Goal: Transaction & Acquisition: Purchase product/service

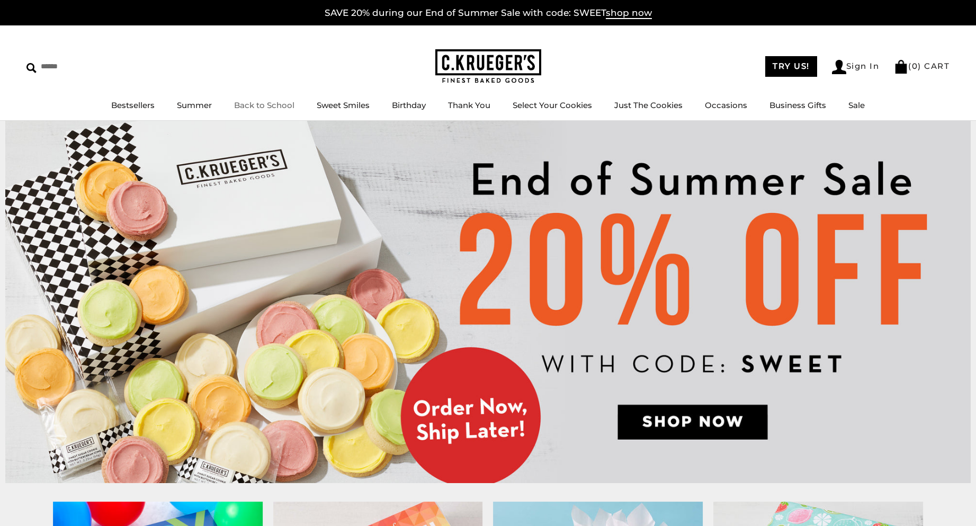
click at [258, 107] on link "Back to School" at bounding box center [264, 105] width 60 height 10
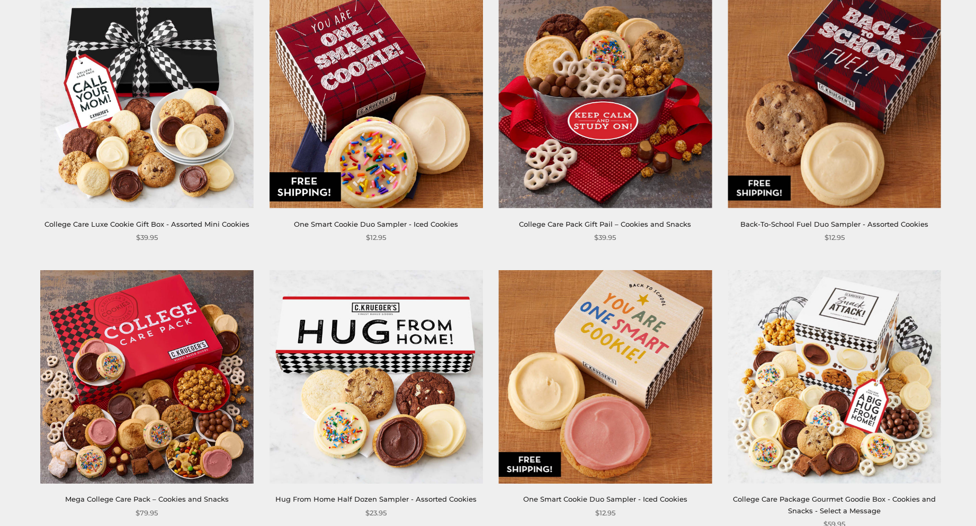
scroll to position [529, 0]
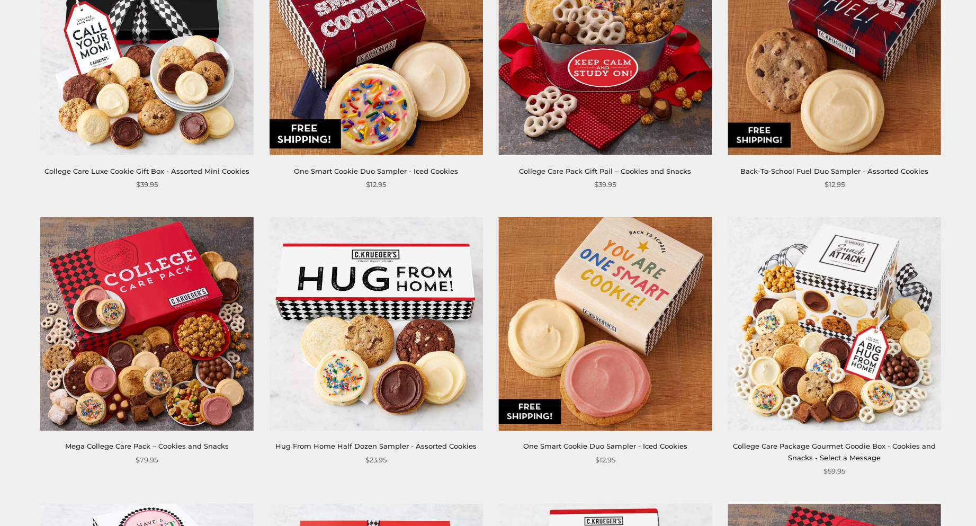
click at [140, 337] on img at bounding box center [146, 323] width 213 height 213
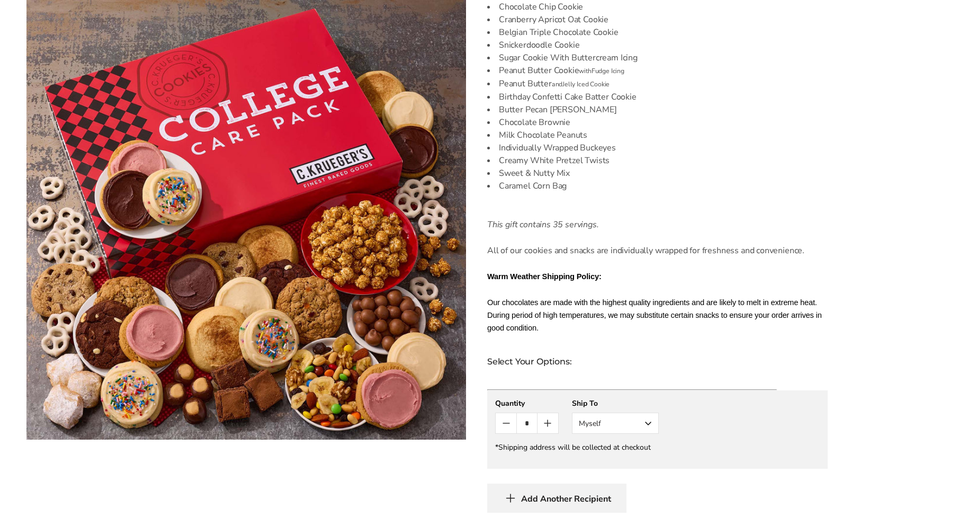
scroll to position [423, 0]
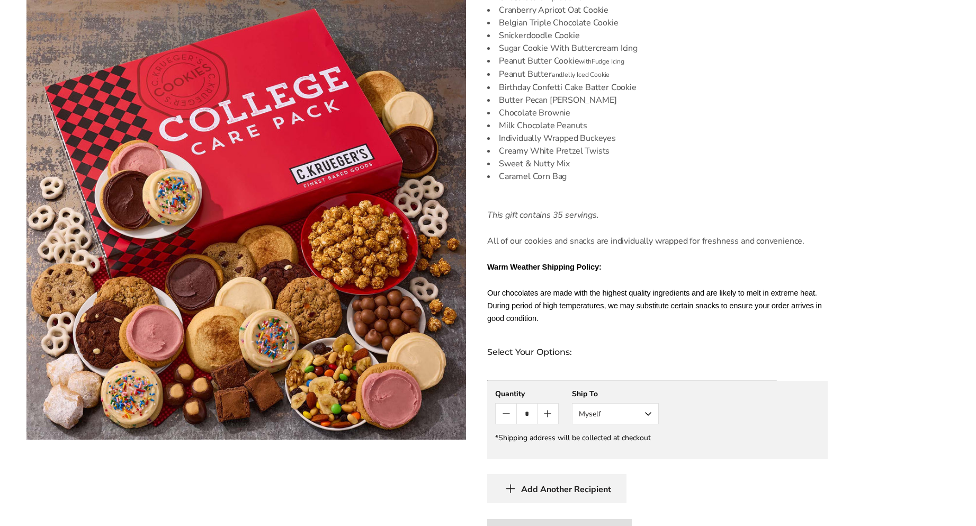
click at [650, 404] on button "Myself" at bounding box center [615, 413] width 87 height 21
click at [615, 443] on button "Other Recipient" at bounding box center [615, 452] width 86 height 19
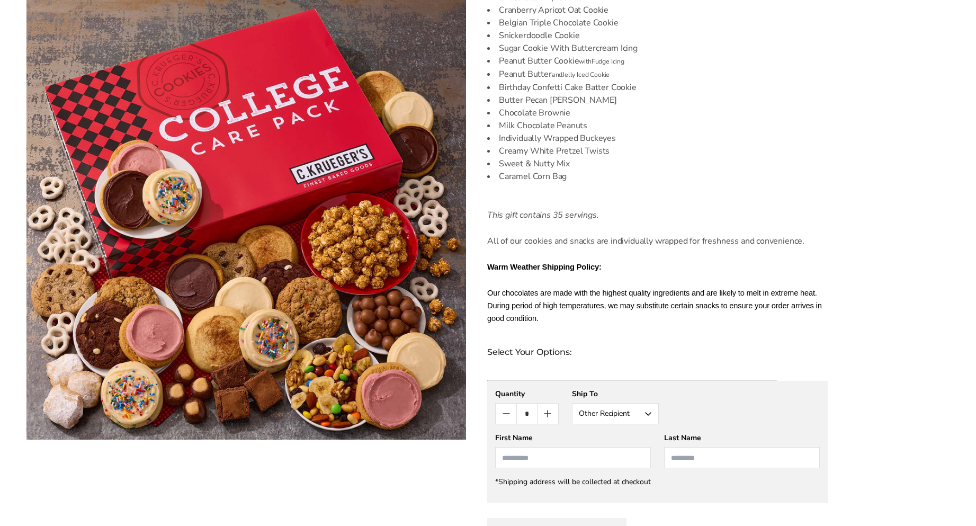
click at [593, 450] on input "First Name" at bounding box center [573, 457] width 156 height 21
type input "******"
click at [707, 447] on input "Last Name" at bounding box center [742, 457] width 156 height 21
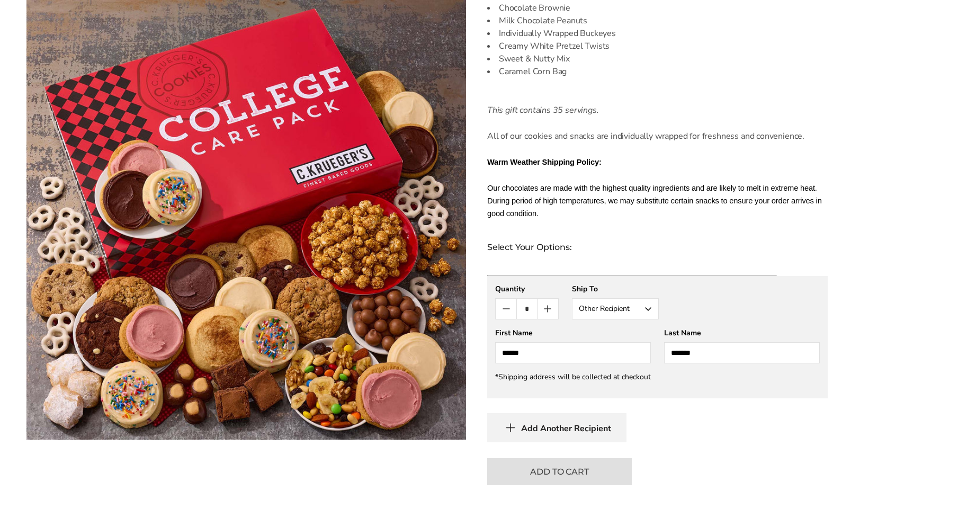
scroll to position [529, 0]
type input "*******"
click at [819, 434] on div "C.KRUEGER'S Mega College Care Pack – Cookies and Snacks SKU: 3128 $79.95 Go big…" at bounding box center [647, 65] width 362 height 838
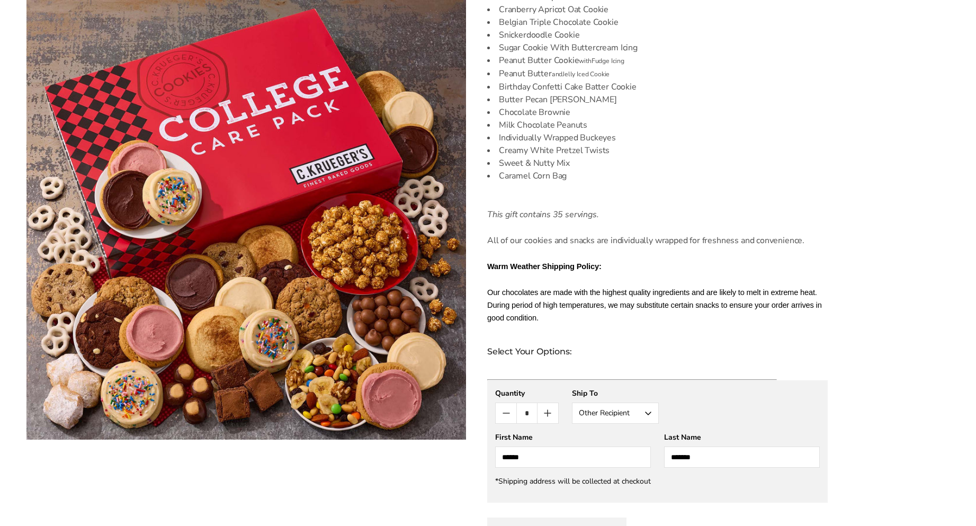
scroll to position [423, 0]
click at [645, 404] on button "Other Recipient" at bounding box center [615, 413] width 87 height 21
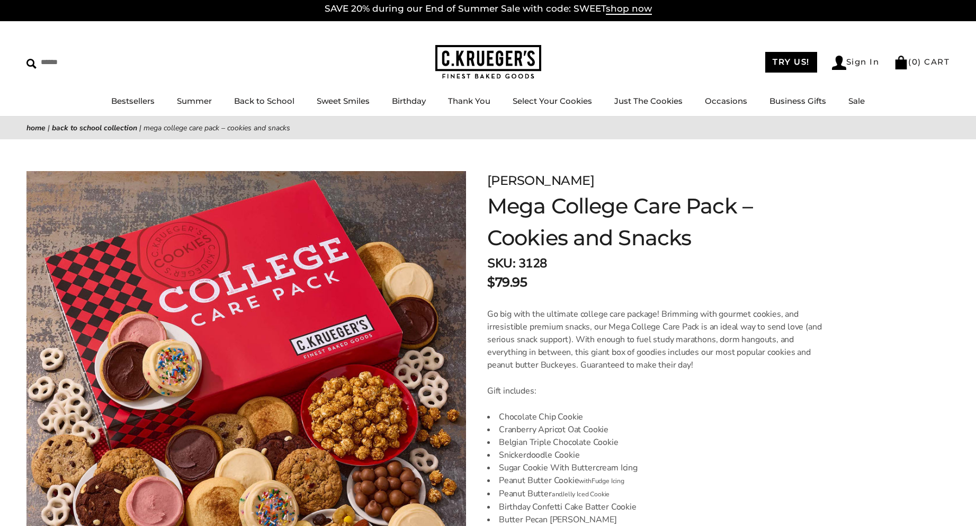
scroll to position [0, 0]
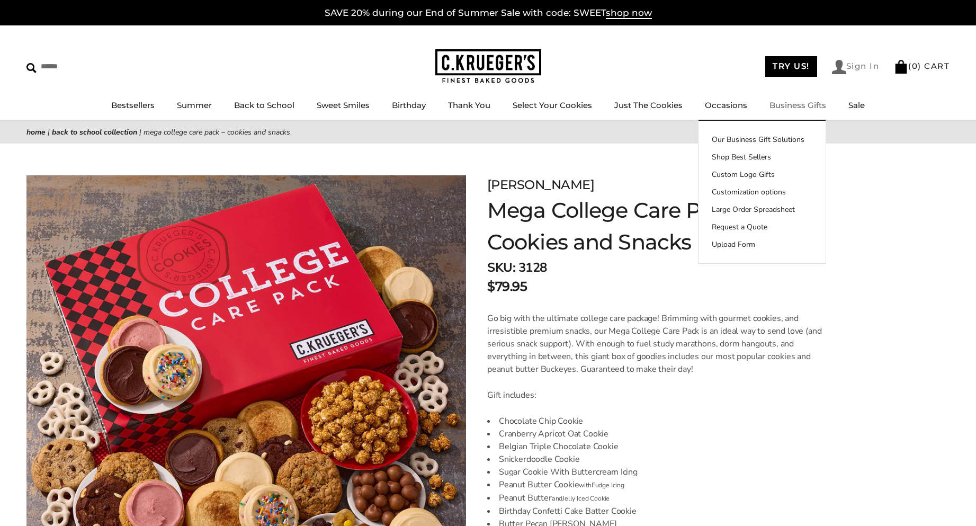
click at [853, 62] on link "Sign In" at bounding box center [856, 67] width 48 height 14
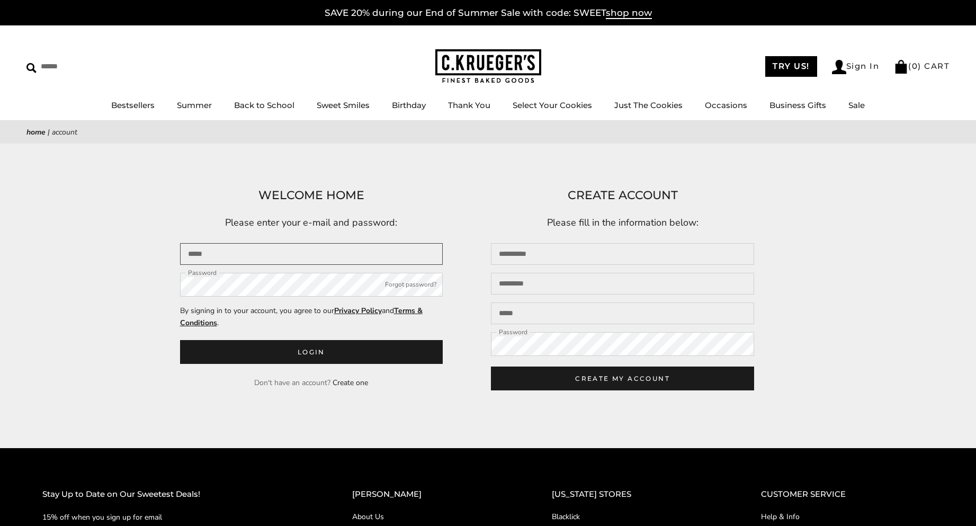
click at [345, 253] on input "Email" at bounding box center [311, 254] width 263 height 22
click at [180, 340] on button "Login" at bounding box center [311, 352] width 263 height 24
click at [263, 257] on input "Email" at bounding box center [311, 254] width 263 height 22
type input "**********"
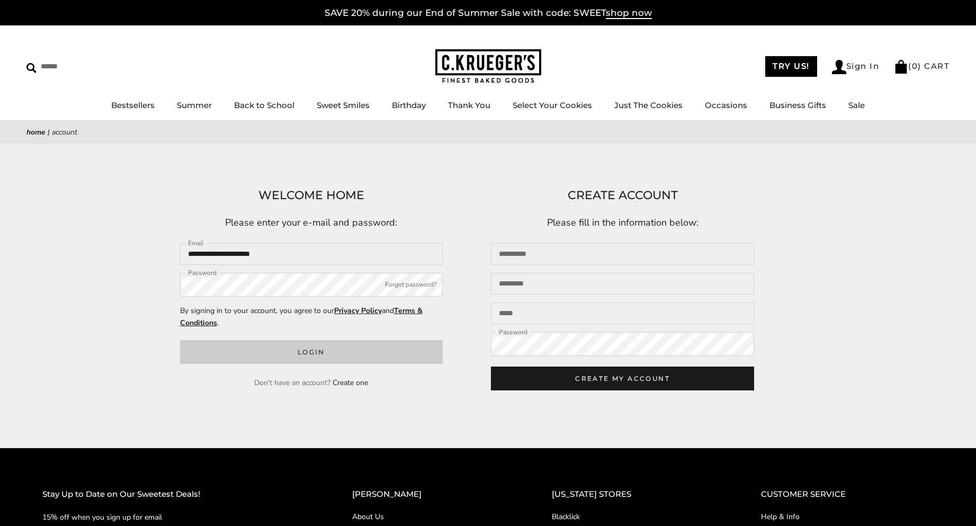
click at [264, 355] on button "Login" at bounding box center [311, 352] width 263 height 24
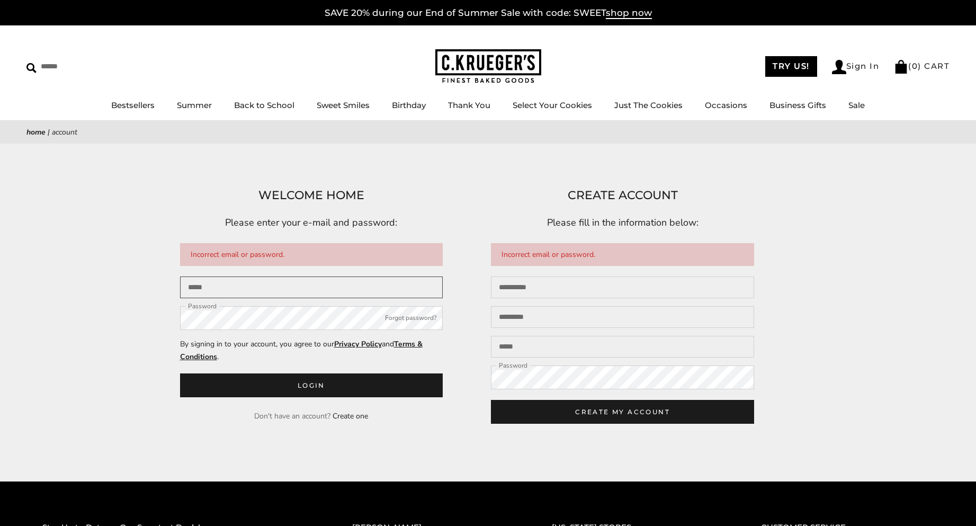
click at [284, 283] on input "Email" at bounding box center [311, 287] width 263 height 22
click at [180, 373] on button "Login" at bounding box center [311, 385] width 263 height 24
click at [260, 294] on input "Email" at bounding box center [311, 287] width 263 height 22
type input "**********"
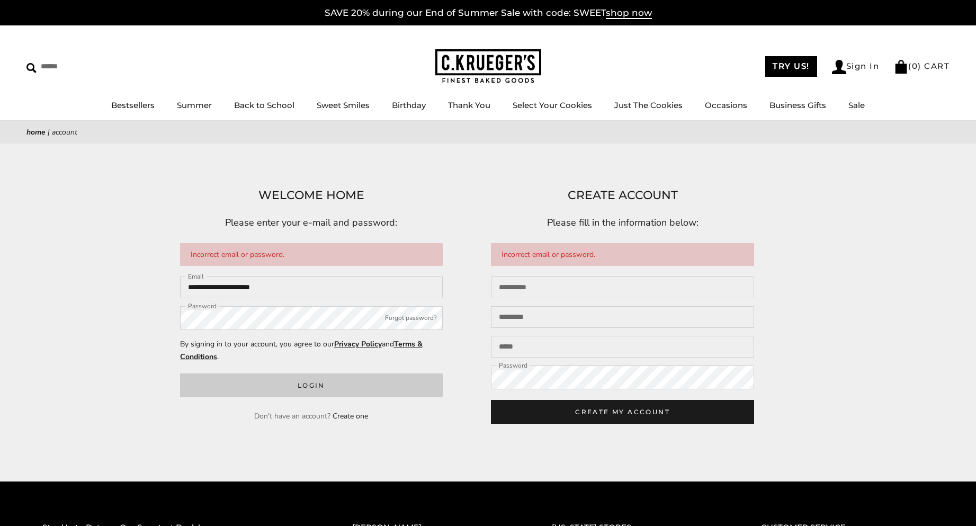
click at [303, 386] on button "Login" at bounding box center [311, 385] width 263 height 24
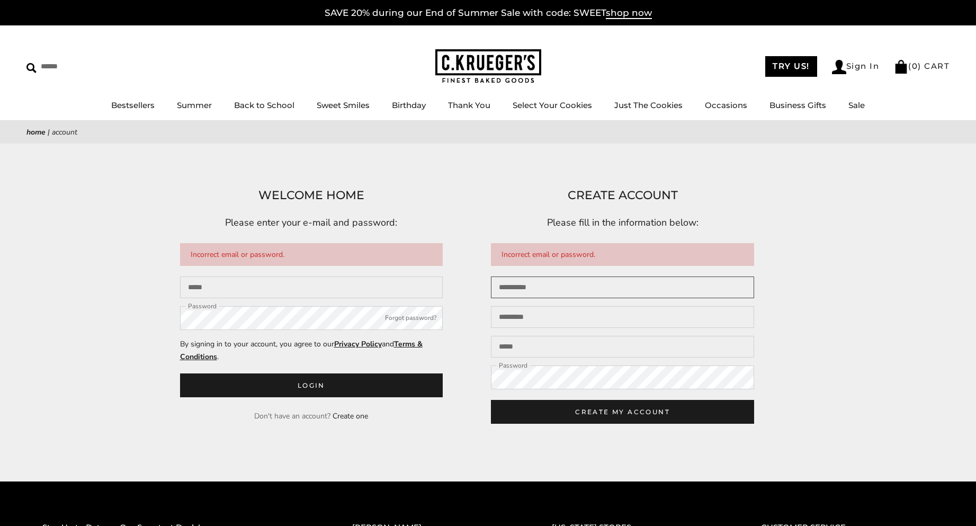
click at [617, 298] on input "First name" at bounding box center [622, 287] width 263 height 22
click at [613, 289] on input "First name" at bounding box center [622, 287] width 263 height 22
type input "********"
type input "**********"
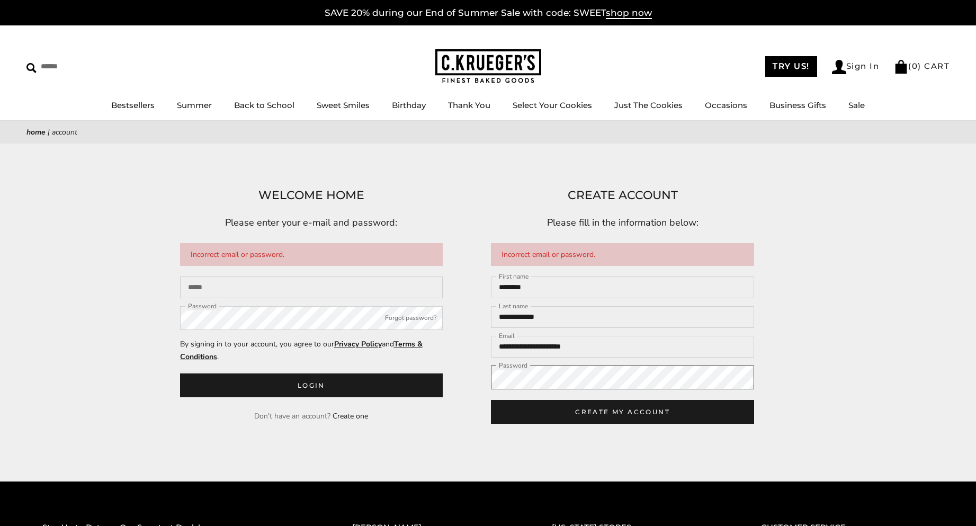
click at [491, 400] on button "CREATE MY ACCOUNT" at bounding box center [622, 412] width 263 height 24
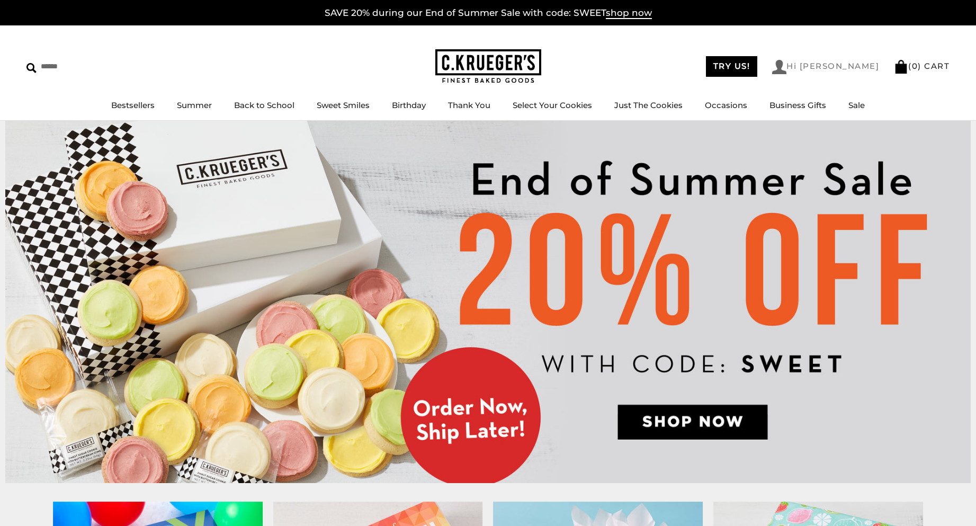
click at [839, 70] on link "Hi [PERSON_NAME]" at bounding box center [825, 67] width 107 height 14
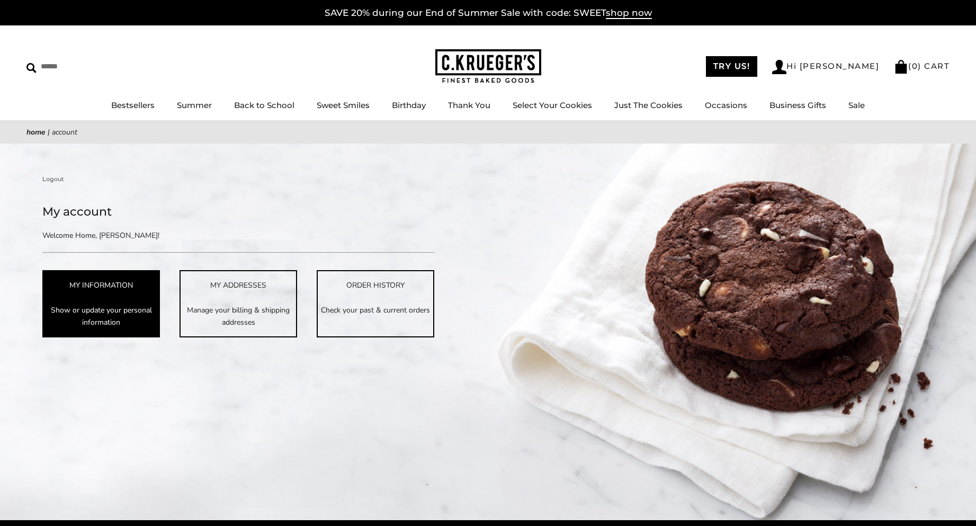
click at [119, 288] on div "MY INFORMATION" at bounding box center [100, 285] width 115 height 12
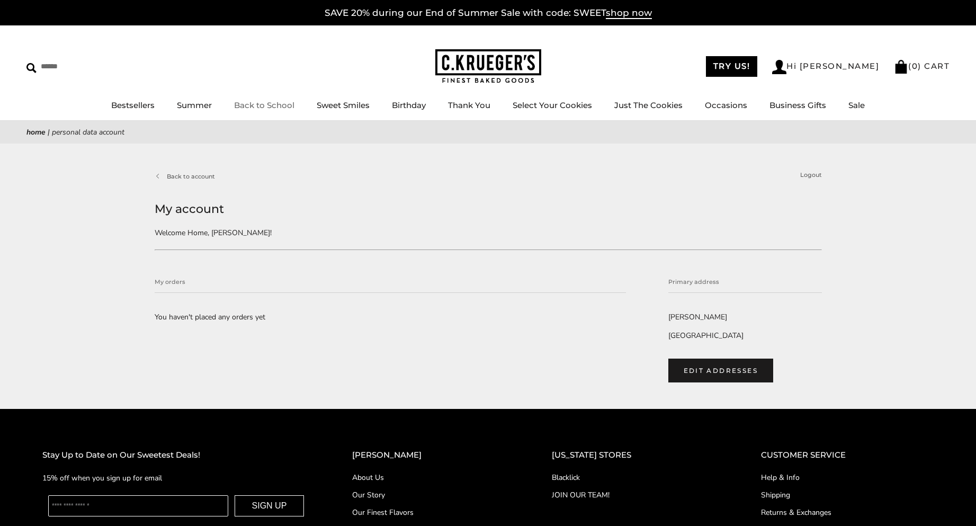
click at [275, 104] on link "Back to School" at bounding box center [264, 105] width 60 height 10
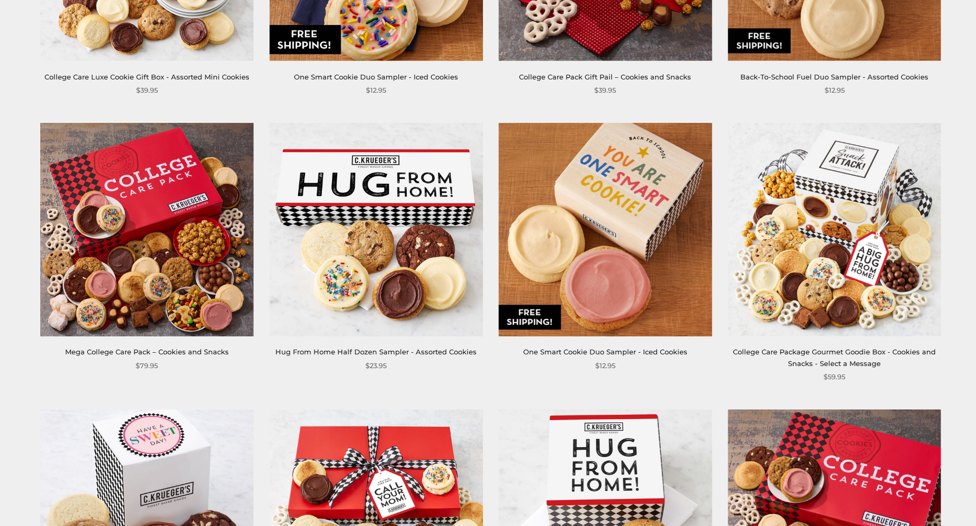
scroll to position [582, 0]
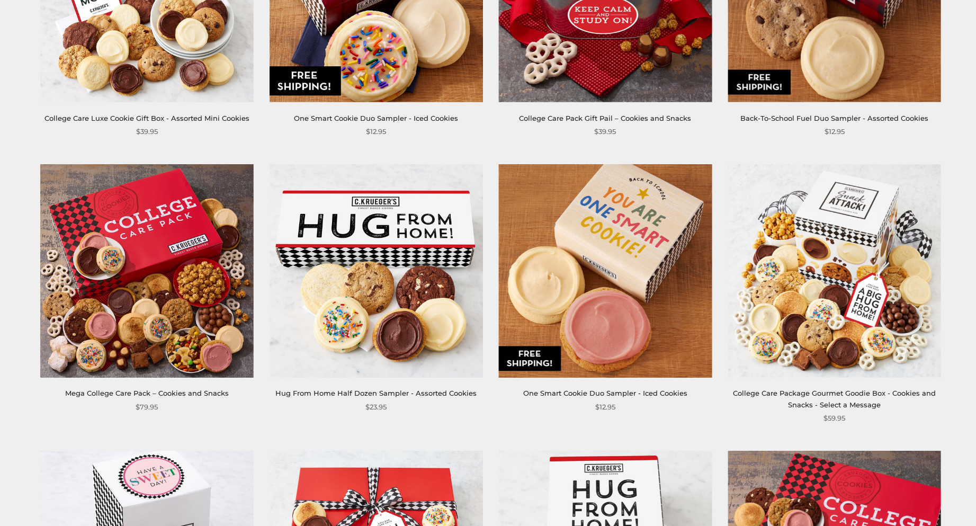
click at [191, 244] on img at bounding box center [146, 270] width 213 height 213
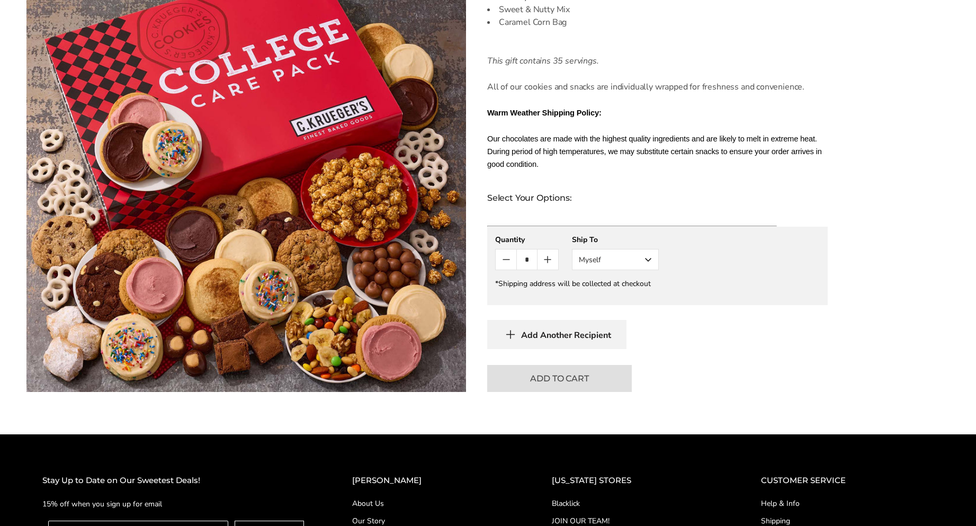
scroll to position [582, 0]
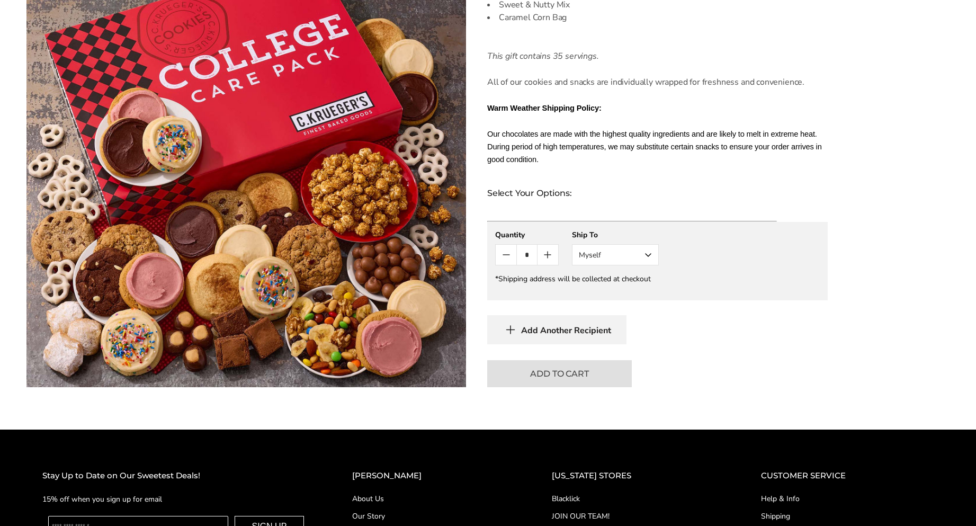
click at [630, 244] on button "Myself" at bounding box center [615, 254] width 87 height 21
click at [632, 284] on button "Other Recipient" at bounding box center [615, 293] width 86 height 19
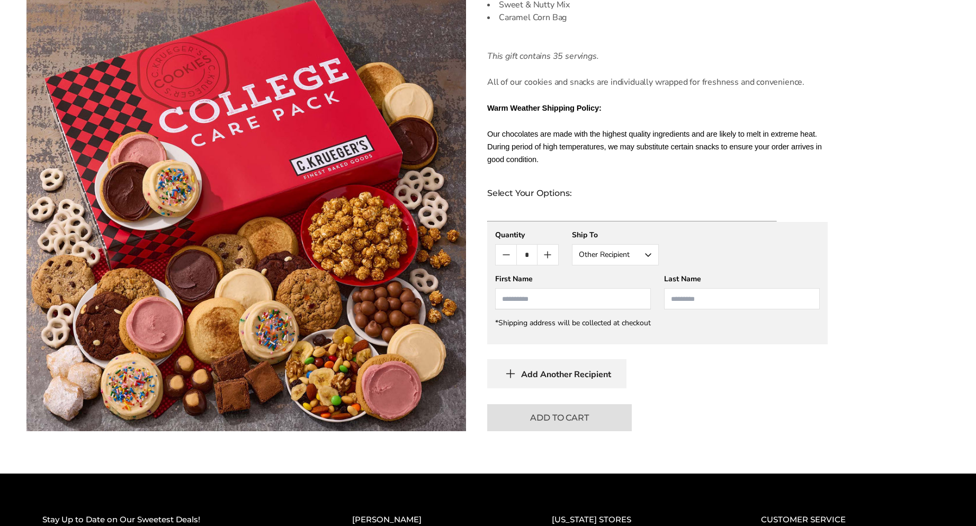
click at [602, 288] on input "First Name" at bounding box center [573, 298] width 156 height 21
type input "******"
click at [724, 288] on input "Last Name" at bounding box center [742, 298] width 156 height 21
type input "*******"
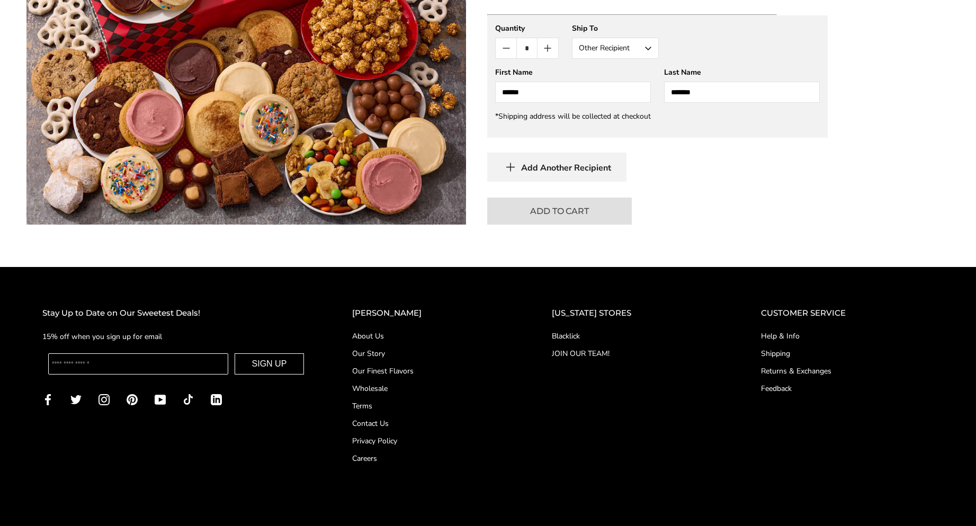
scroll to position [794, 0]
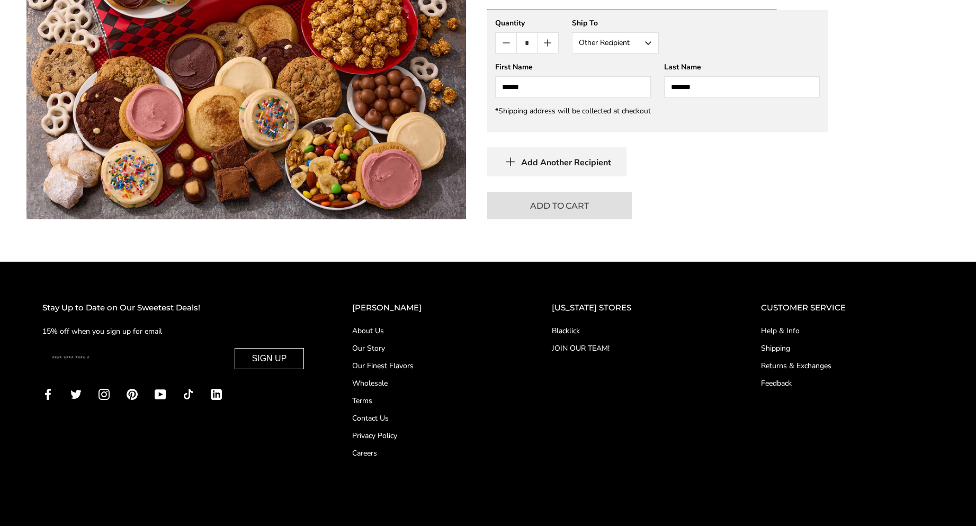
click at [183, 348] on input "Enter your email" at bounding box center [138, 358] width 180 height 21
type input "**********"
click at [304, 348] on button "SIGN UP" at bounding box center [270, 358] width 70 height 21
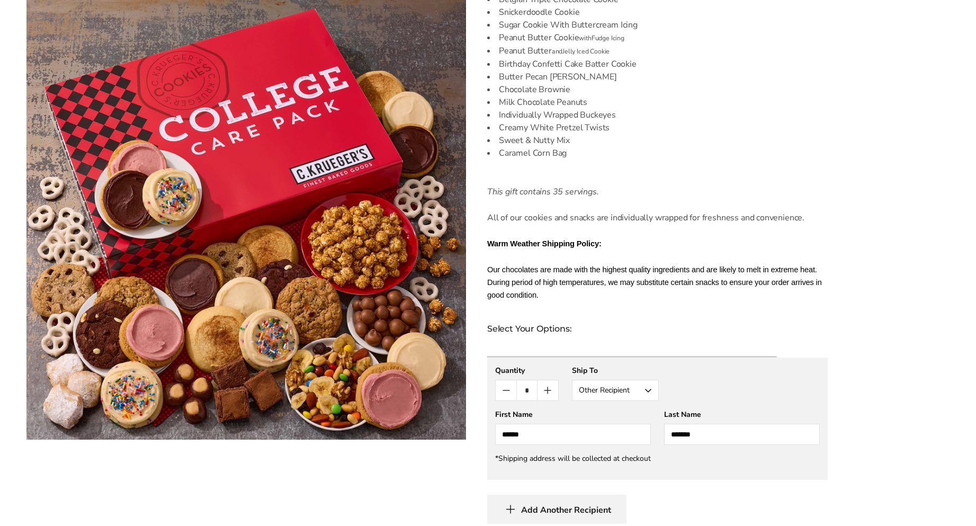
scroll to position [529, 0]
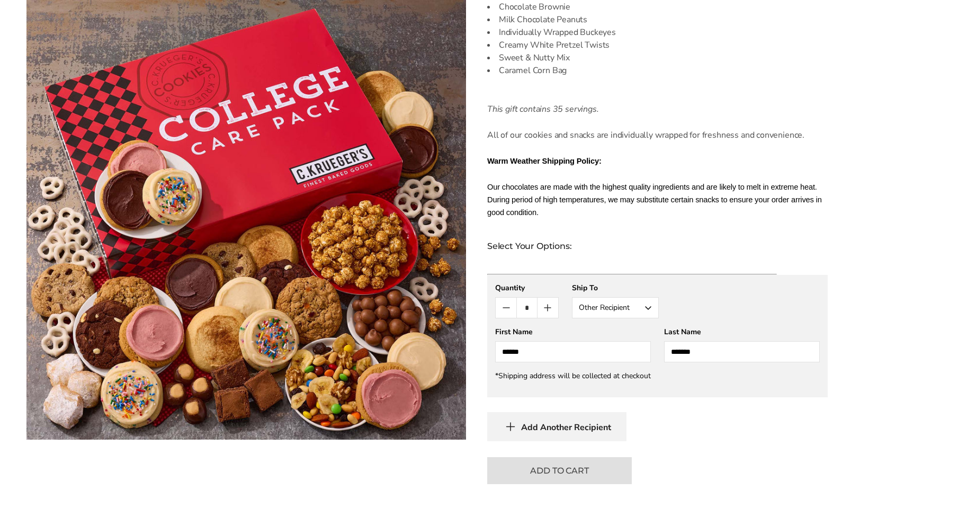
click at [544, 422] on span "Add Another Recipient" at bounding box center [566, 427] width 90 height 11
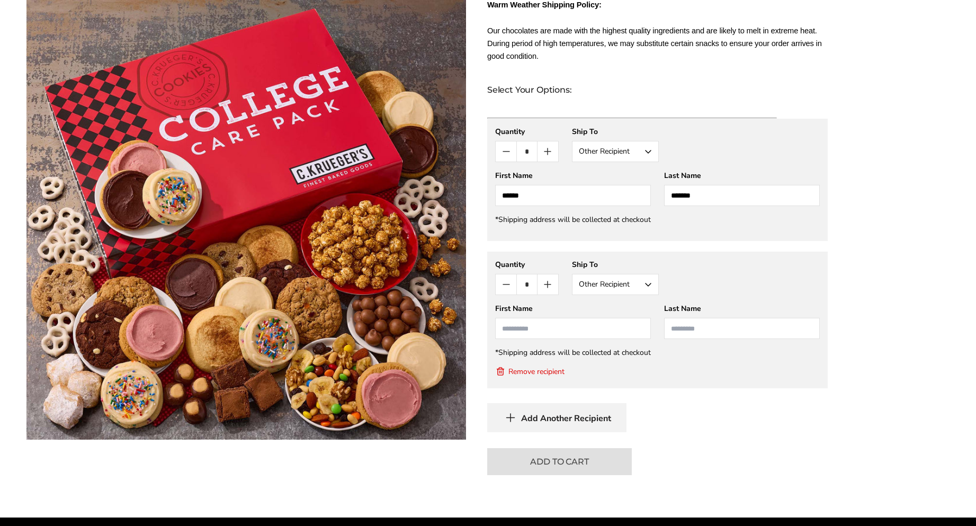
scroll to position [694, 0]
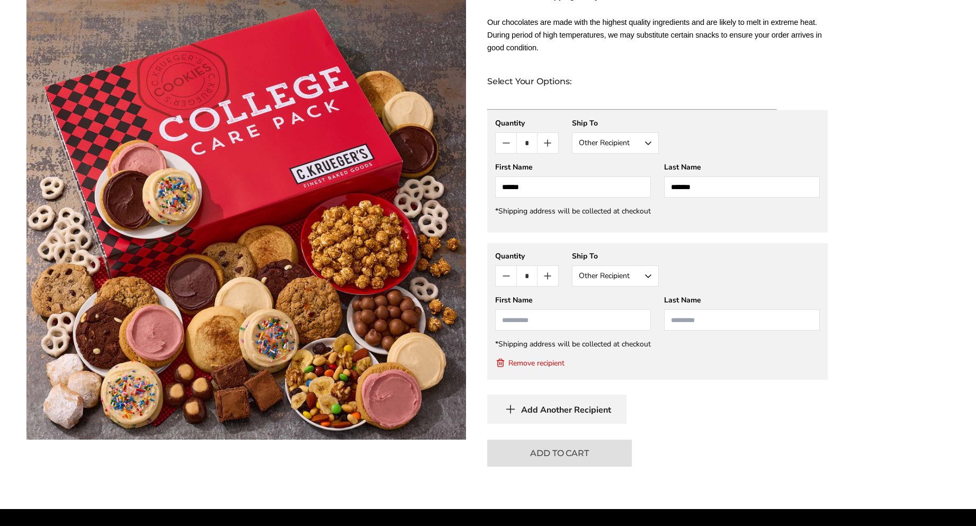
click at [509, 357] on button "Remove recipient" at bounding box center [529, 362] width 69 height 11
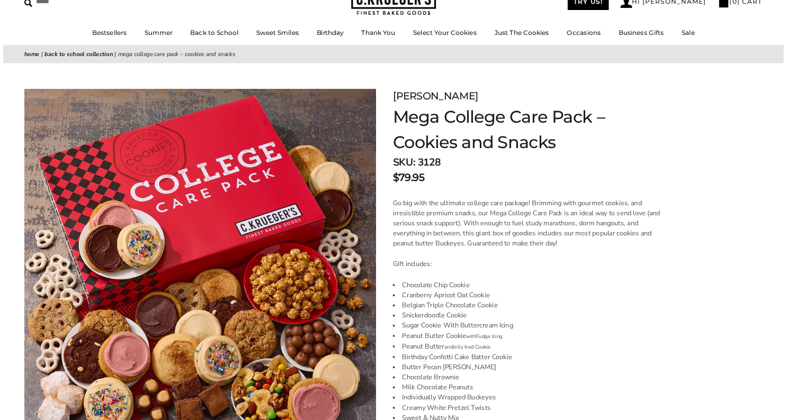
scroll to position [53, 0]
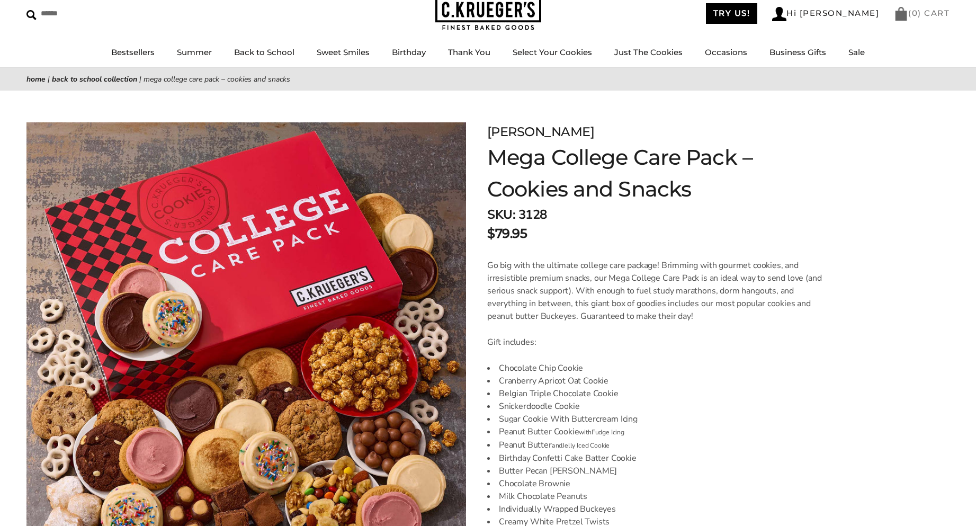
click at [913, 17] on span "0" at bounding box center [915, 13] width 6 height 10
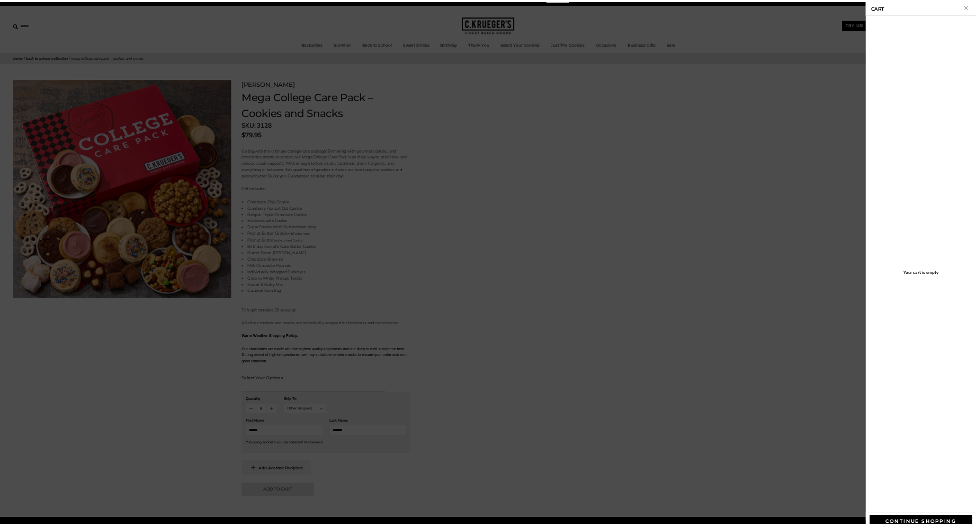
scroll to position [0, 0]
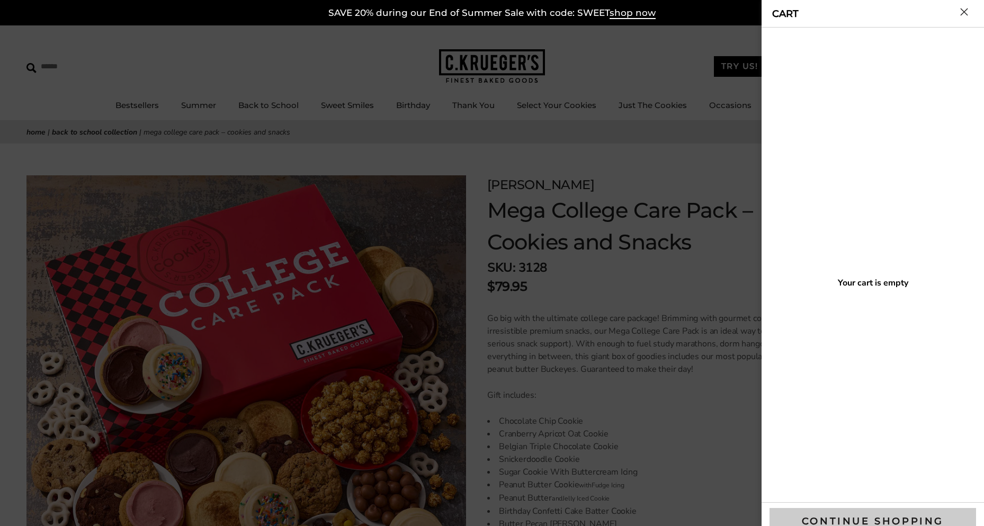
click at [821, 514] on button "Continue shopping" at bounding box center [872, 521] width 206 height 26
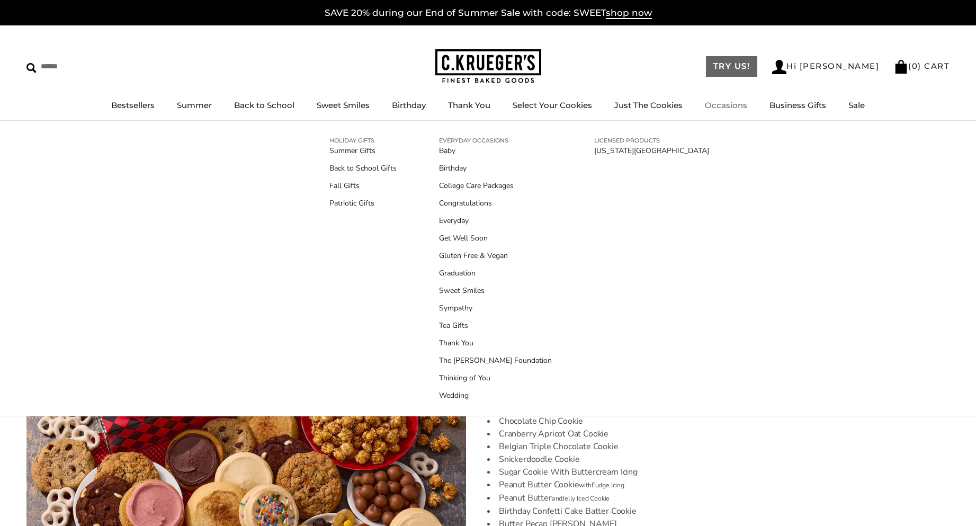
click at [758, 61] on link "TRY US!" at bounding box center [732, 66] width 52 height 21
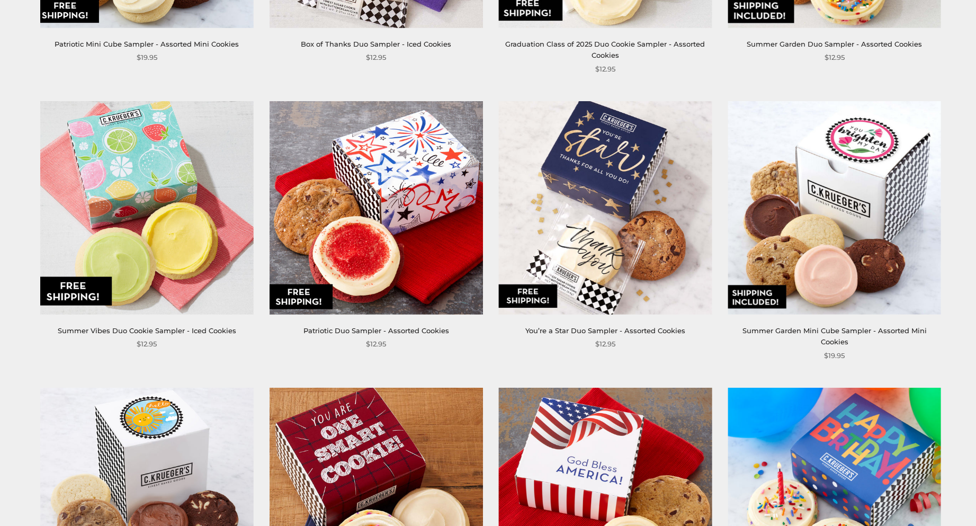
scroll to position [741, 0]
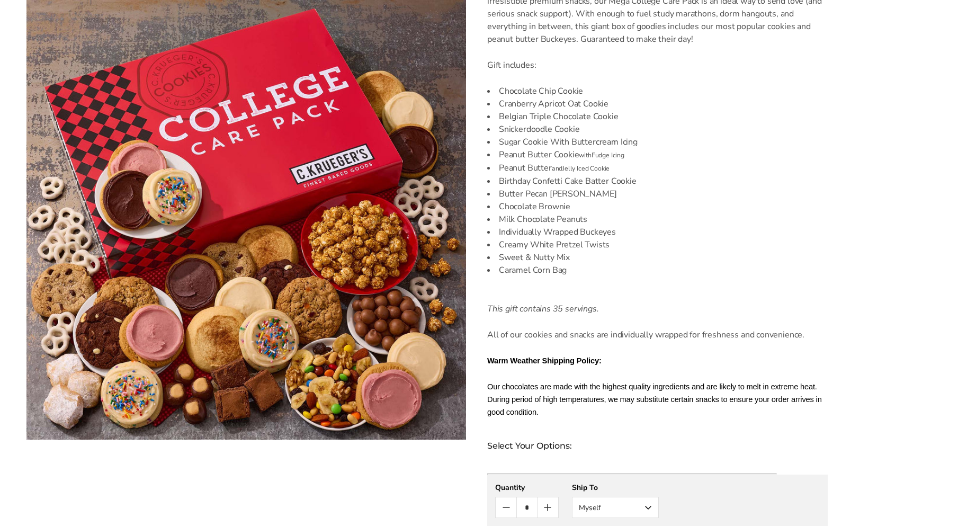
scroll to position [371, 0]
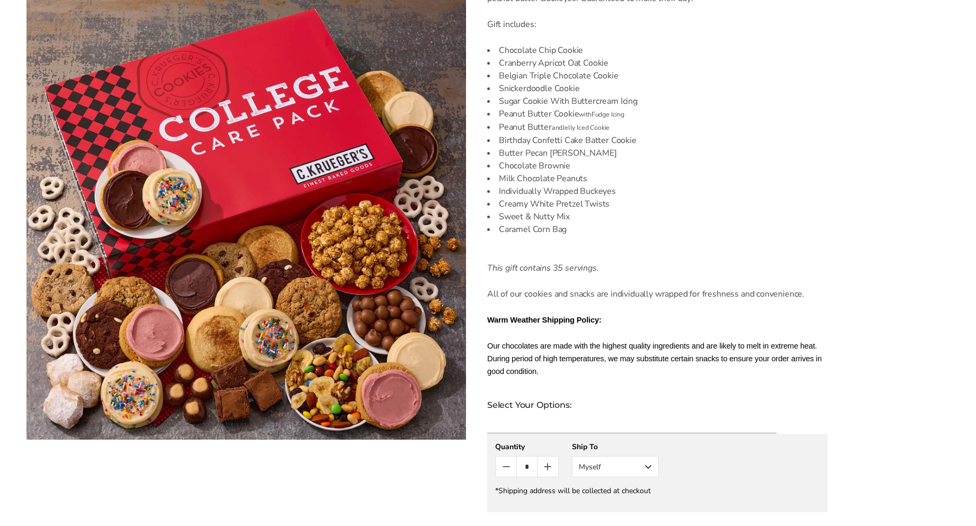
click at [511, 460] on icon "Count minus" at bounding box center [506, 466] width 13 height 13
click at [548, 460] on icon "Count plus" at bounding box center [547, 466] width 13 height 13
click at [511, 460] on icon "Count minus" at bounding box center [506, 466] width 13 height 13
type input "*"
click at [612, 457] on button "Myself" at bounding box center [615, 466] width 87 height 21
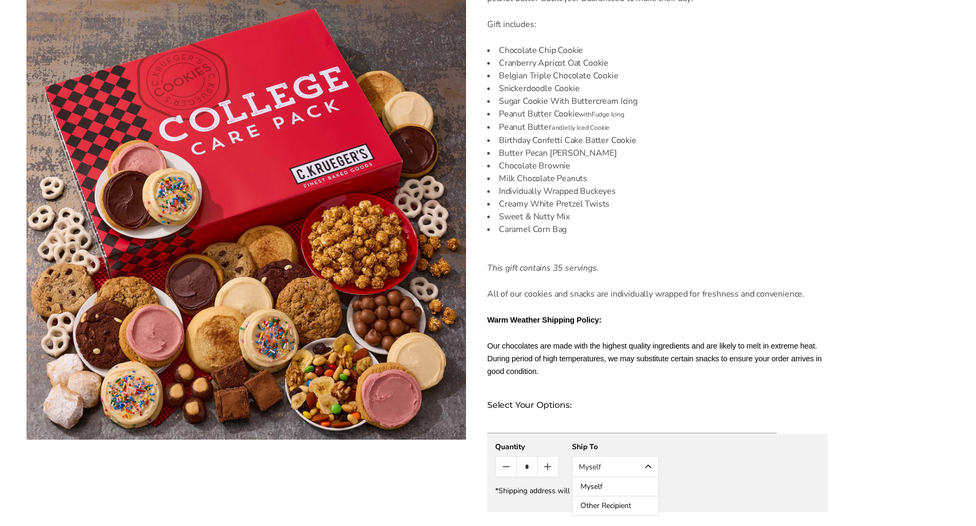
click at [600, 477] on button "Myself" at bounding box center [615, 486] width 86 height 19
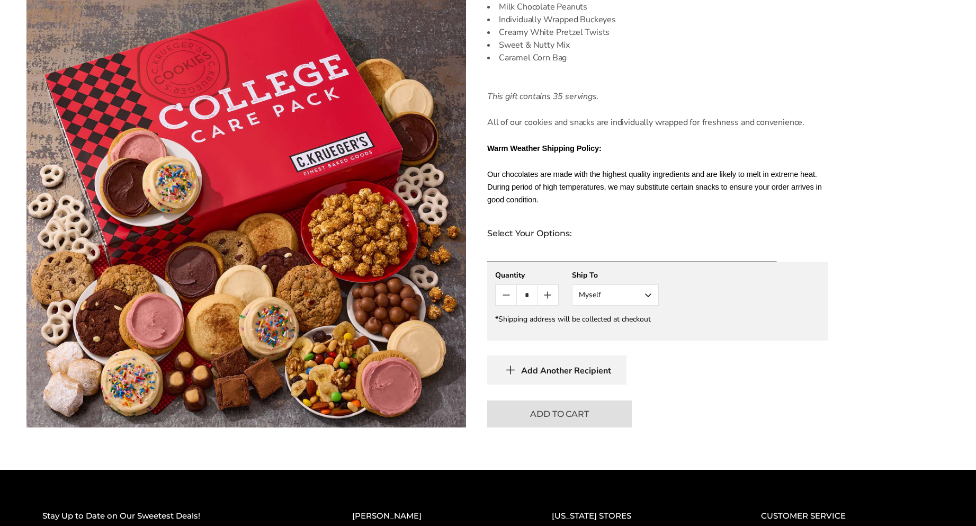
scroll to position [582, 0]
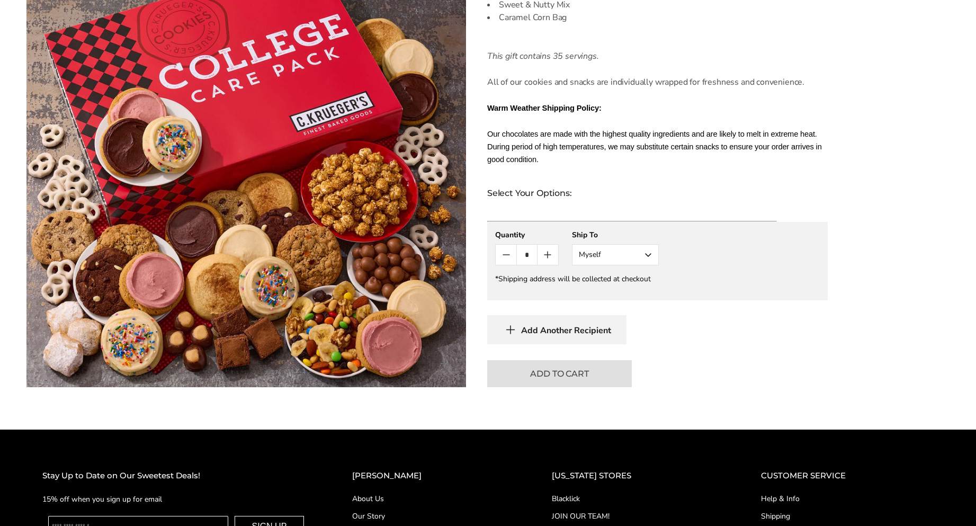
click at [616, 244] on button "Myself" at bounding box center [615, 254] width 87 height 21
click at [616, 284] on button "Other Recipient" at bounding box center [615, 293] width 86 height 19
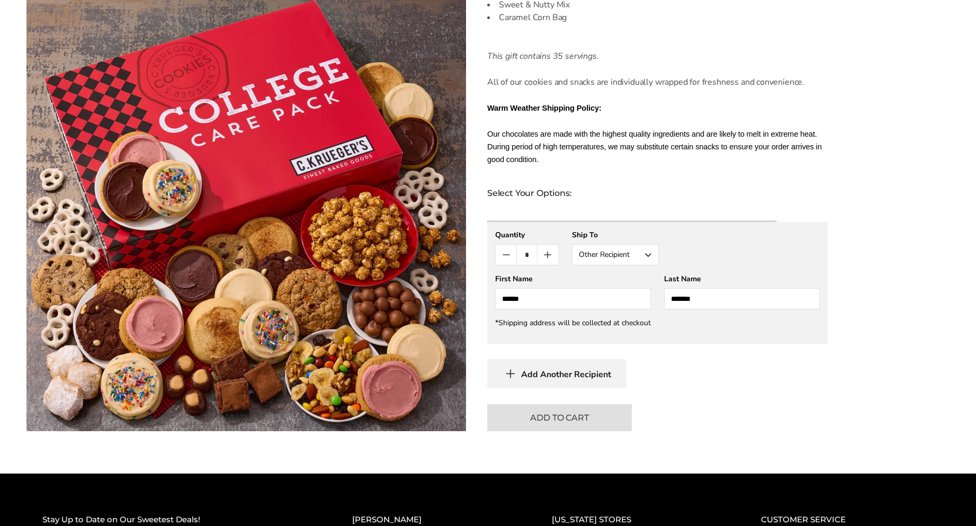
click at [616, 288] on input "******" at bounding box center [573, 298] width 156 height 21
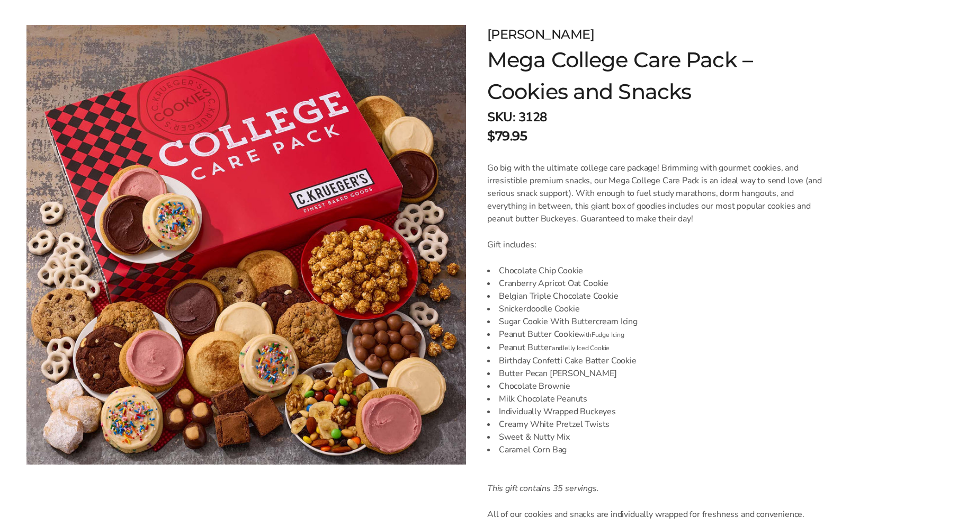
scroll to position [0, 0]
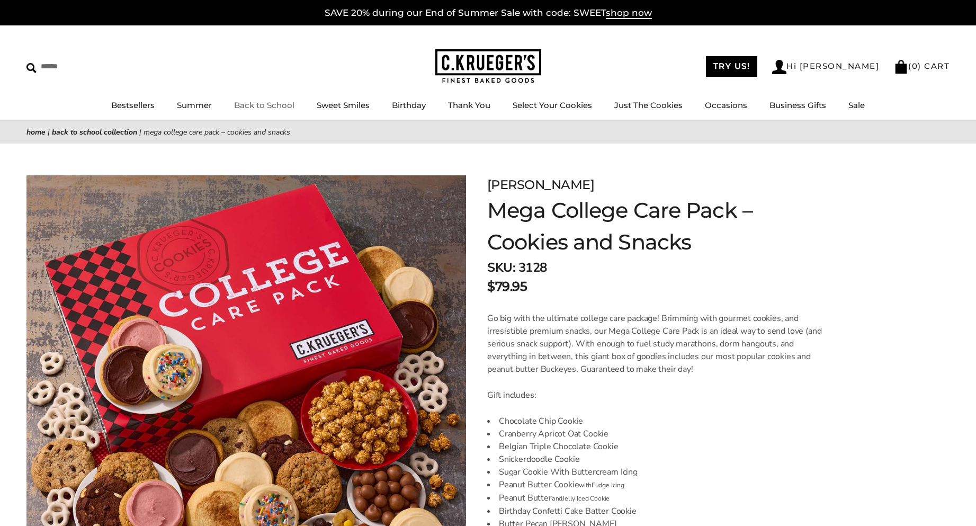
click at [268, 108] on link "Back to School" at bounding box center [264, 105] width 60 height 10
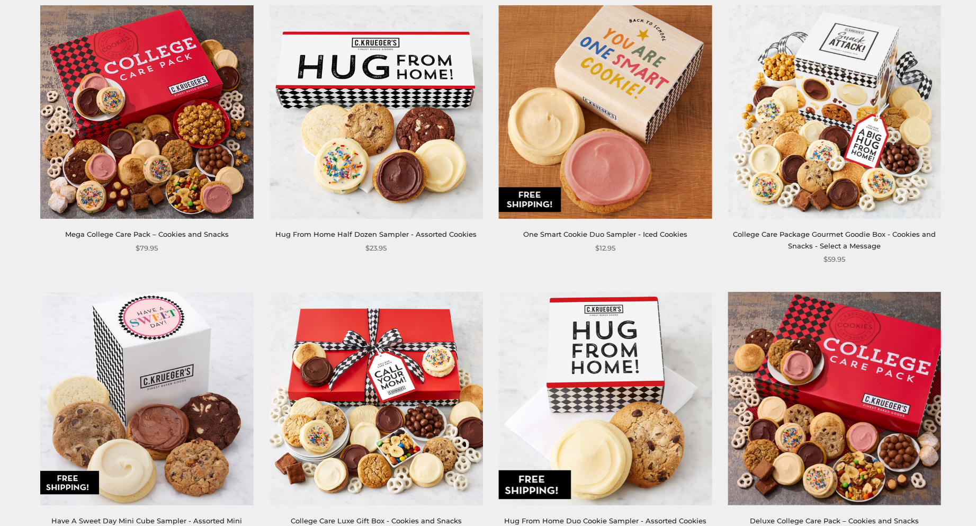
scroll to position [1059, 0]
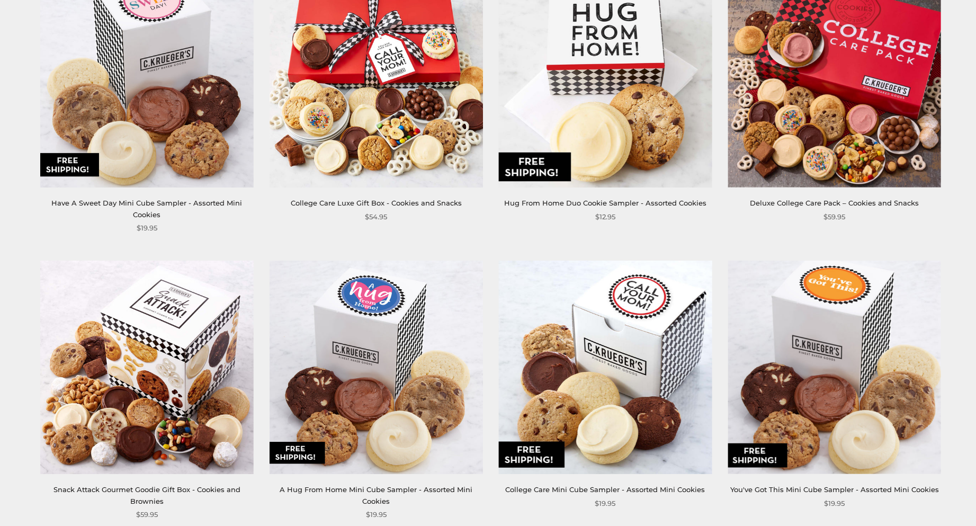
click at [854, 98] on img at bounding box center [833, 80] width 213 height 213
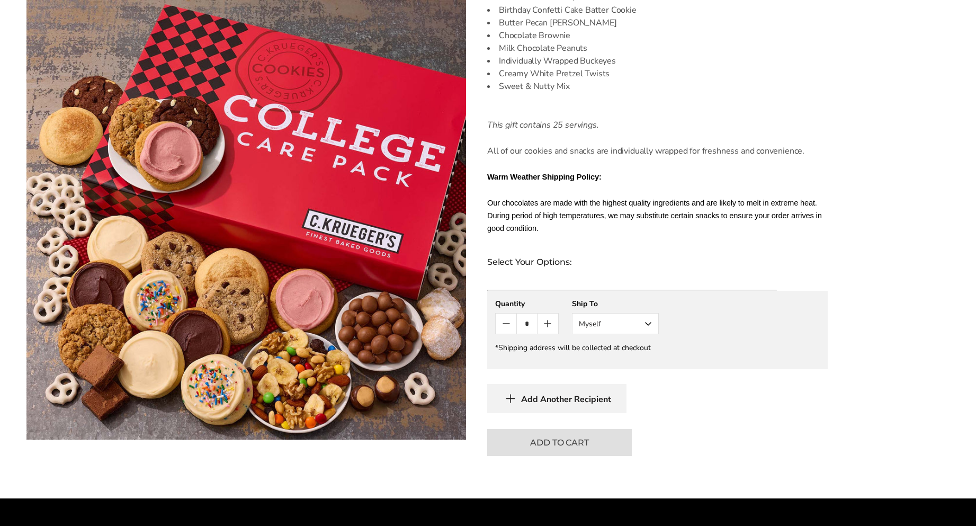
scroll to position [529, 0]
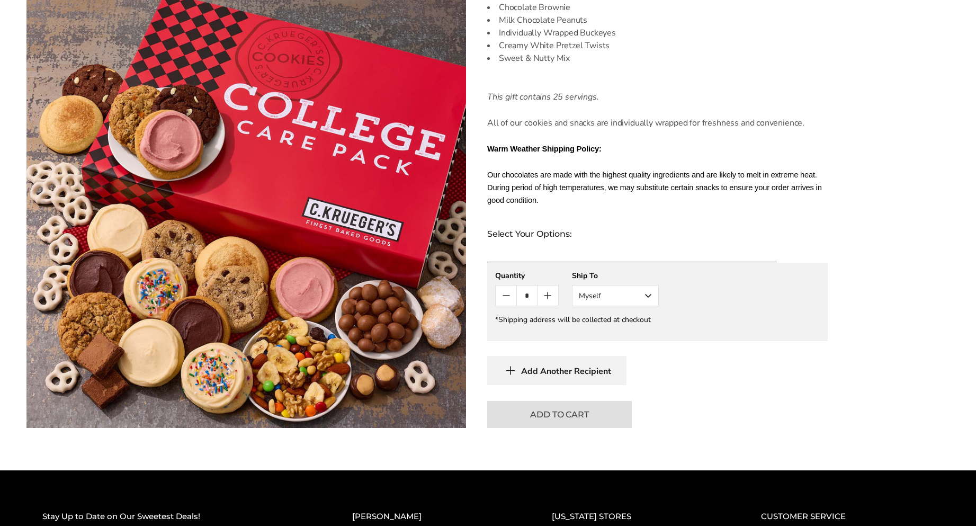
click at [645, 288] on button "Myself" at bounding box center [615, 295] width 87 height 21
click at [619, 325] on button "Other Recipient" at bounding box center [615, 334] width 86 height 19
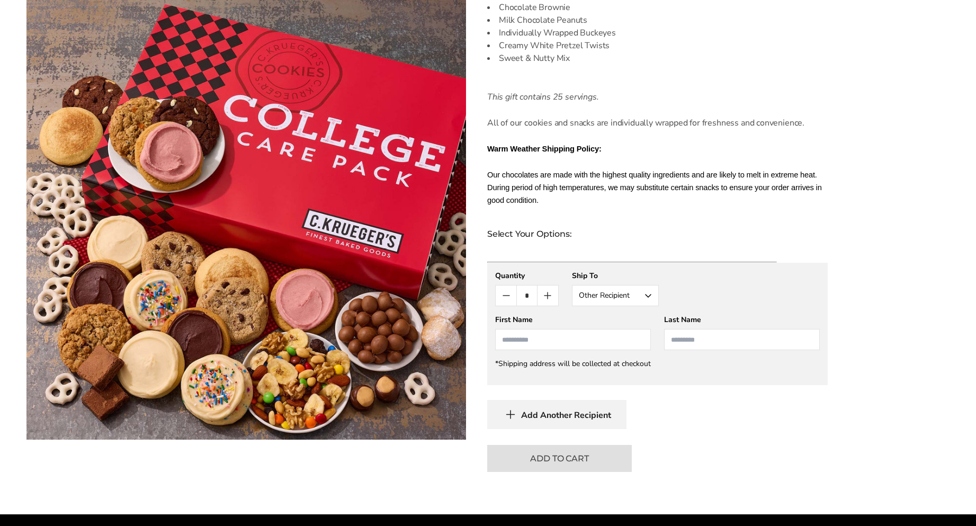
click at [572, 329] on input "First Name" at bounding box center [573, 339] width 156 height 21
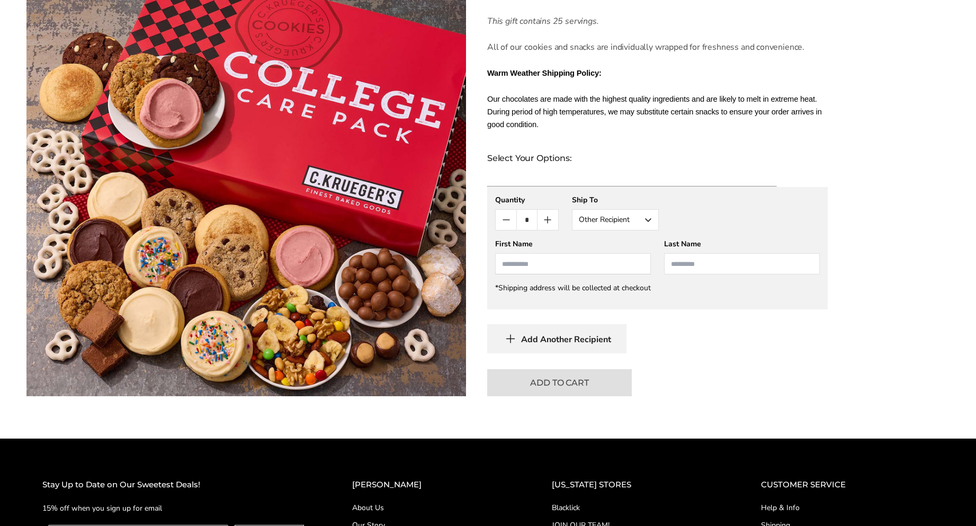
scroll to position [599, 0]
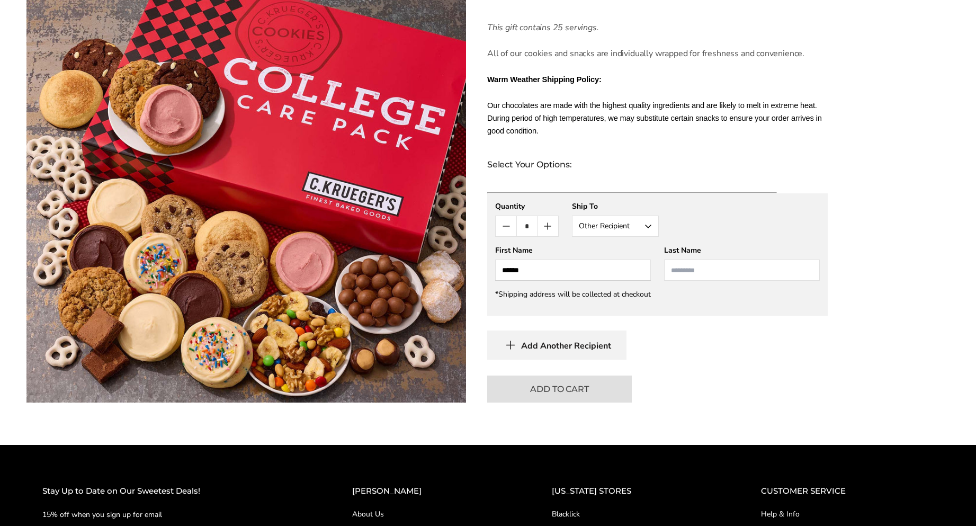
type input "******"
click at [721, 260] on input "Last Name" at bounding box center [742, 269] width 156 height 21
type input "*******"
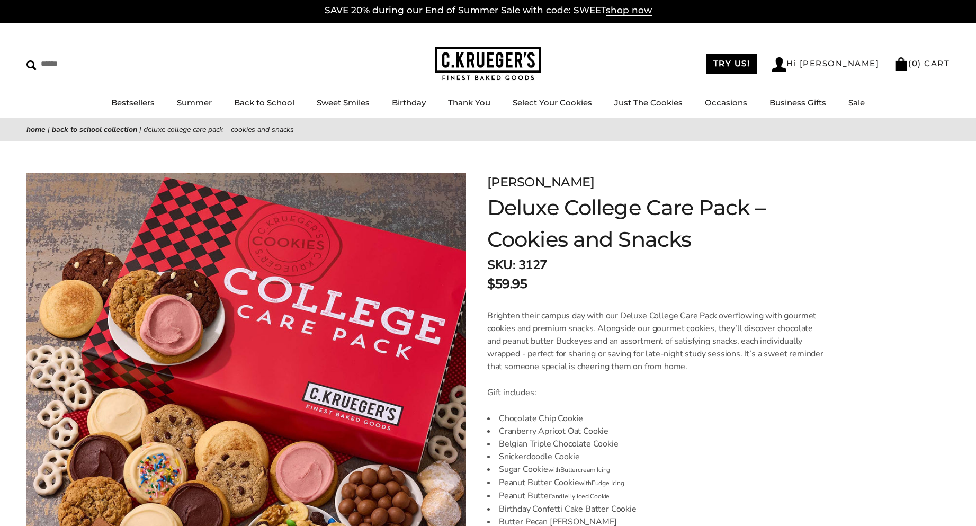
scroll to position [0, 0]
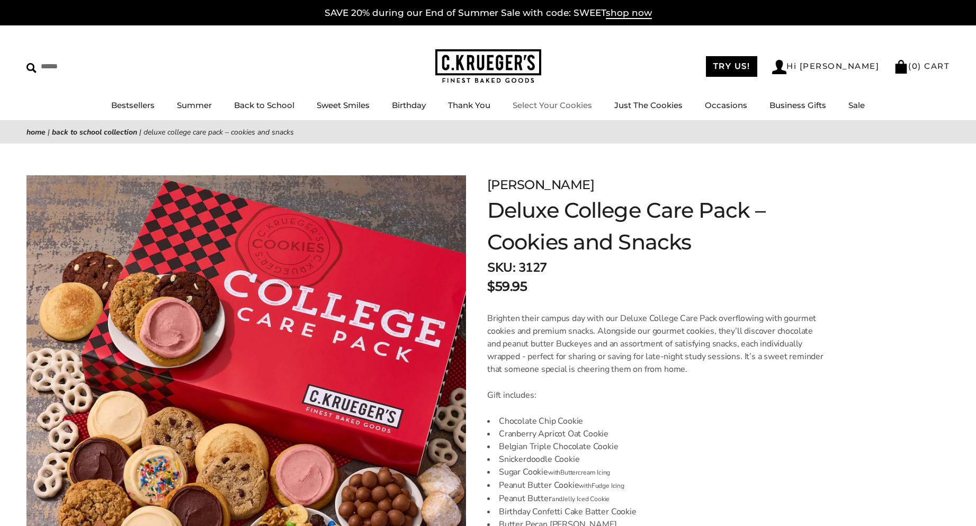
click at [536, 112] on li "Select Your Cookies" at bounding box center [551, 105] width 79 height 13
click at [539, 104] on link "Select Your Cookies" at bounding box center [551, 105] width 79 height 10
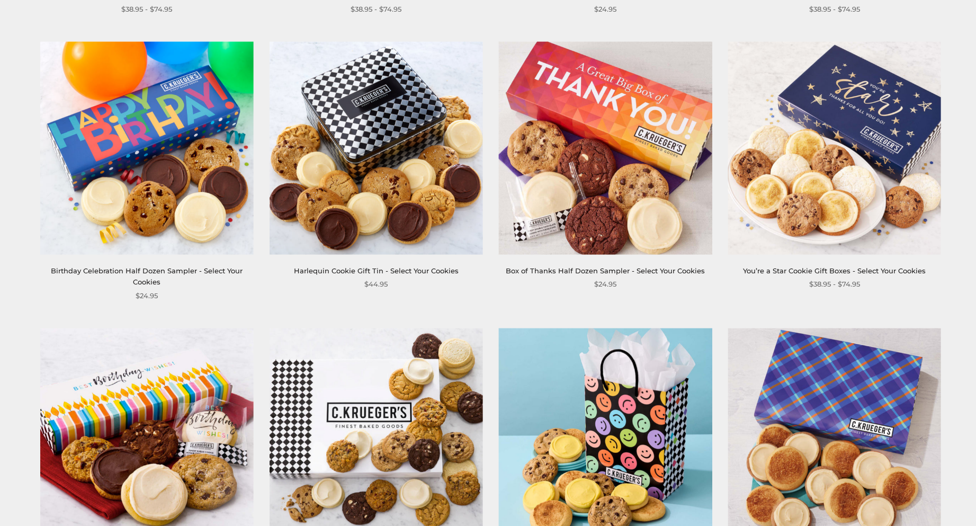
scroll to position [1059, 0]
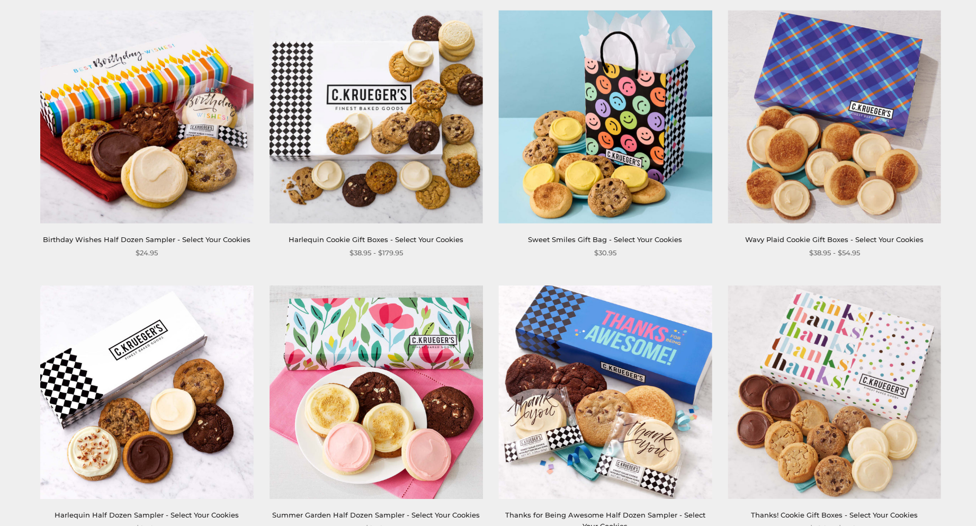
click at [667, 432] on img at bounding box center [604, 391] width 213 height 213
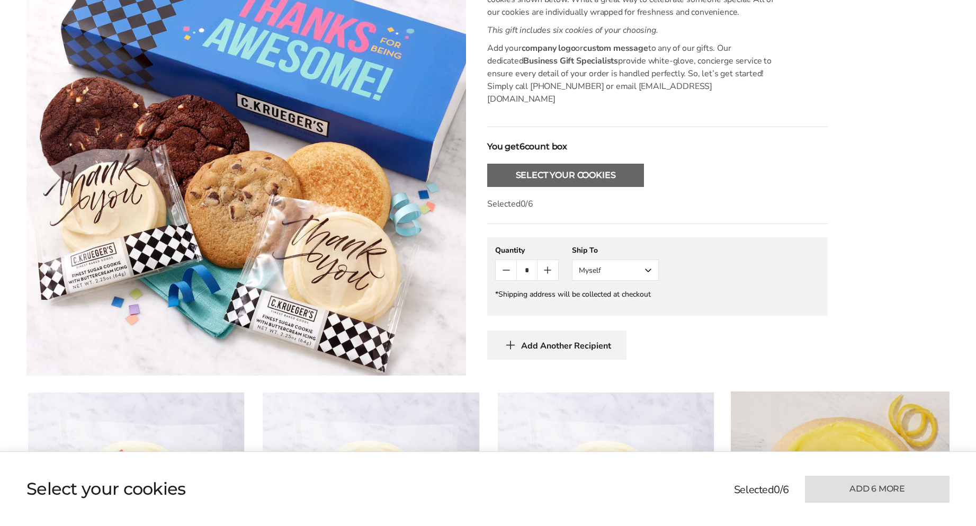
click at [620, 164] on button "Select Your Cookies" at bounding box center [565, 175] width 157 height 23
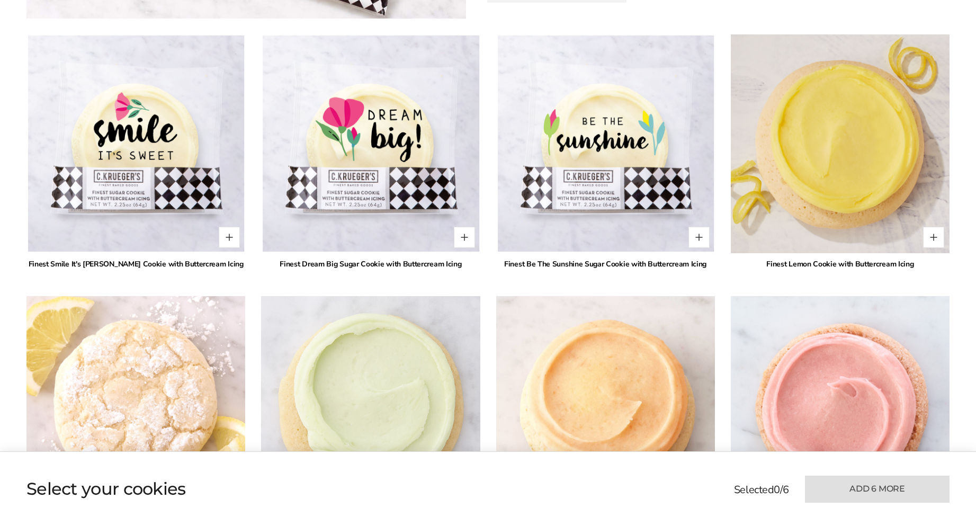
scroll to position [738, 0]
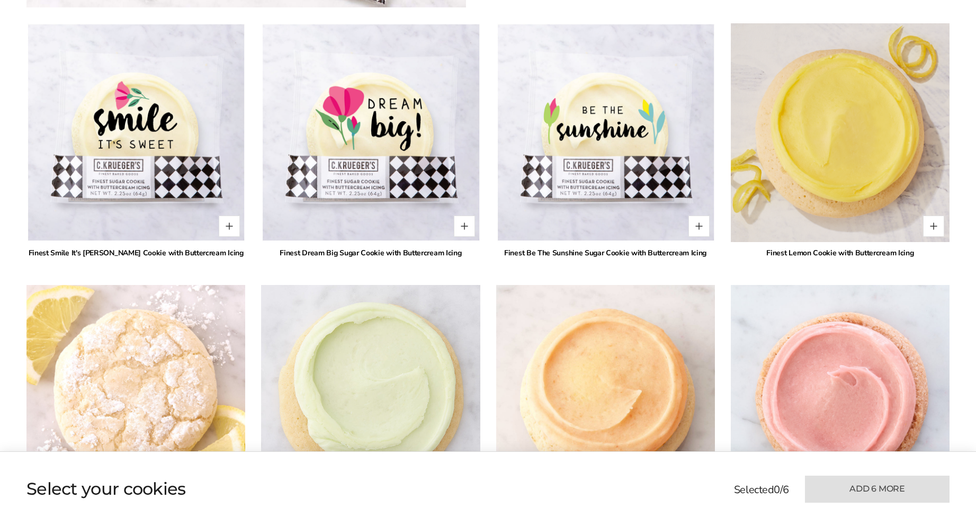
click at [620, 157] on img at bounding box center [605, 132] width 219 height 219
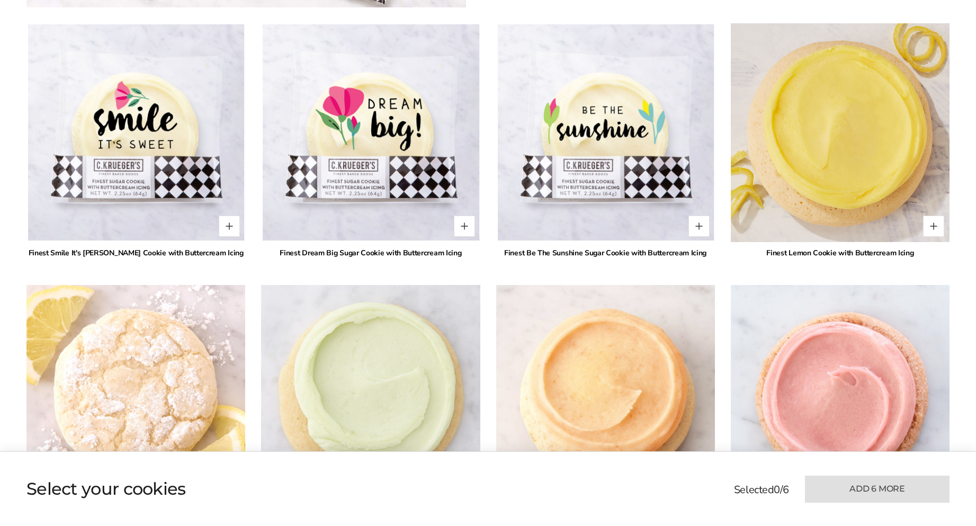
click at [777, 170] on img at bounding box center [839, 132] width 241 height 241
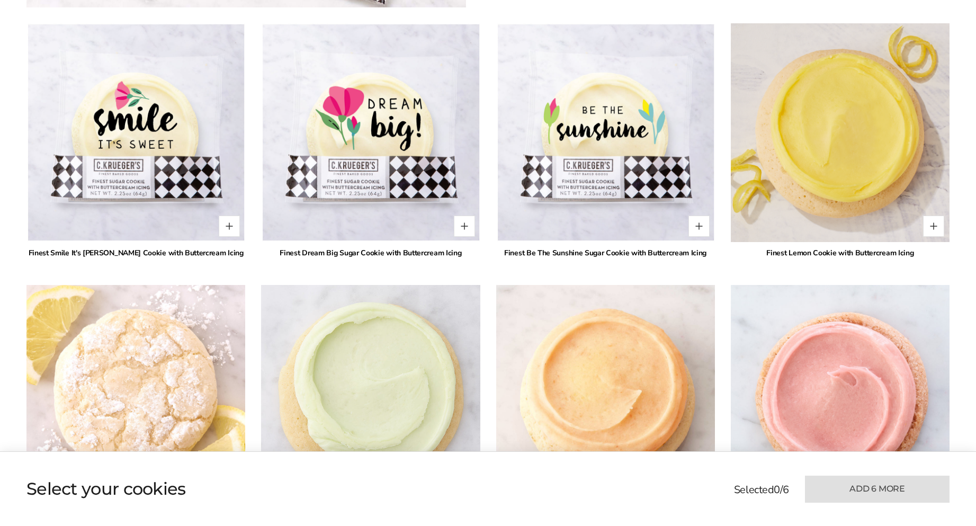
scroll to position [1003, 0]
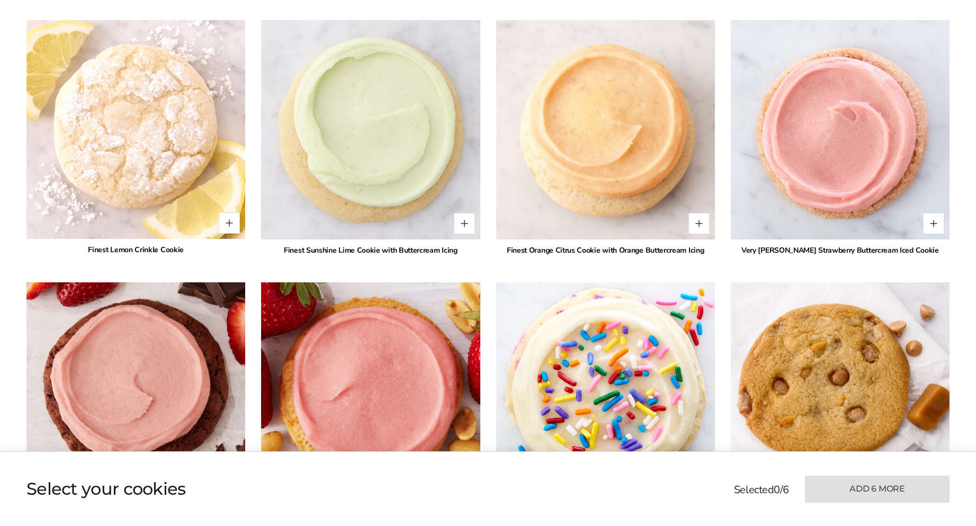
click at [632, 387] on img at bounding box center [605, 391] width 241 height 241
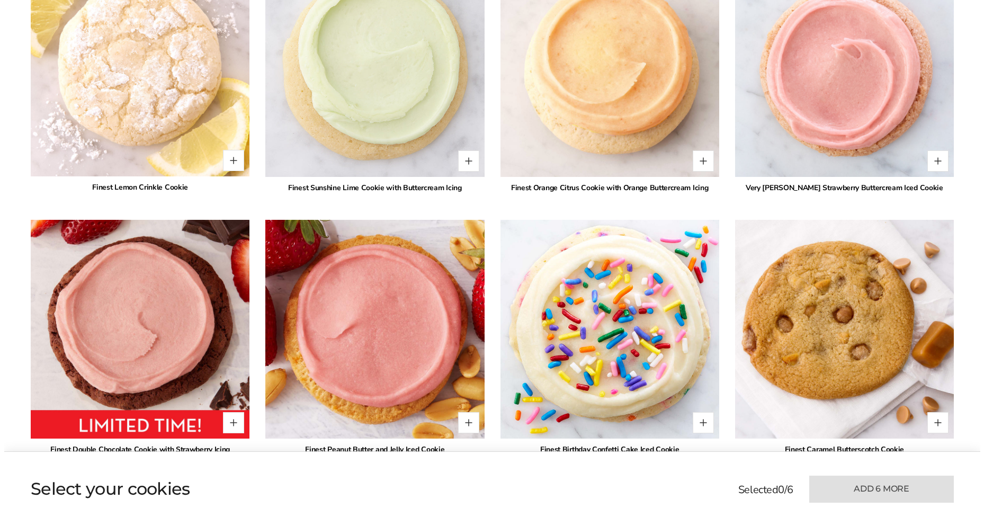
scroll to position [1162, 0]
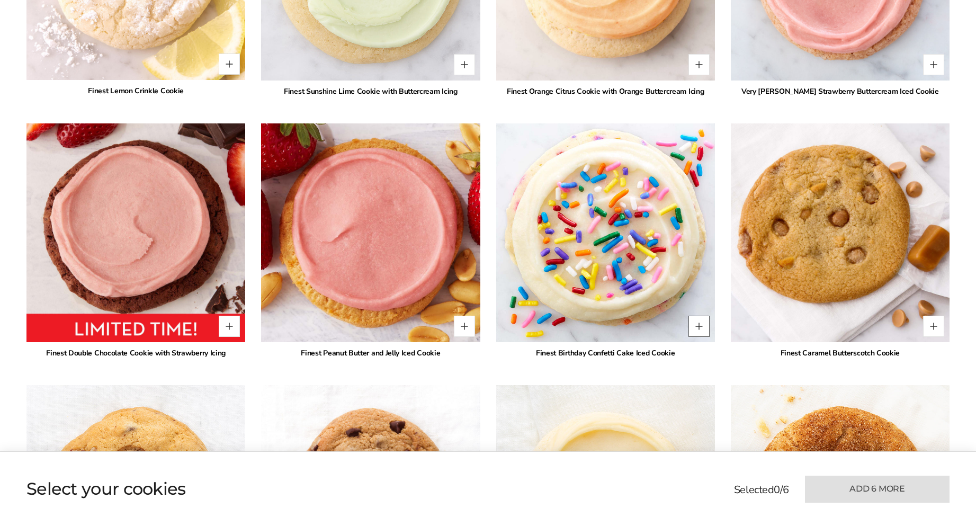
click at [697, 316] on button "Quantity button plus" at bounding box center [698, 326] width 21 height 21
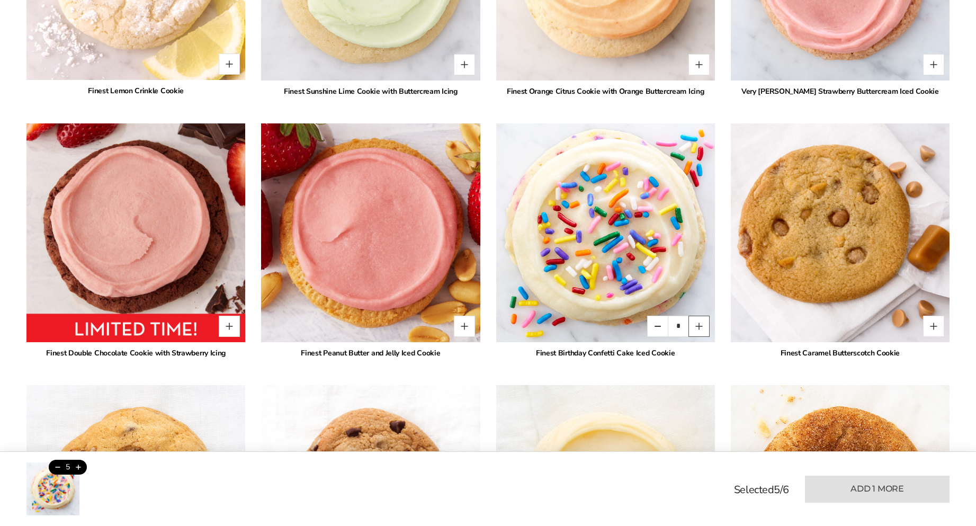
click at [697, 316] on button "Quantity button plus" at bounding box center [698, 326] width 21 height 21
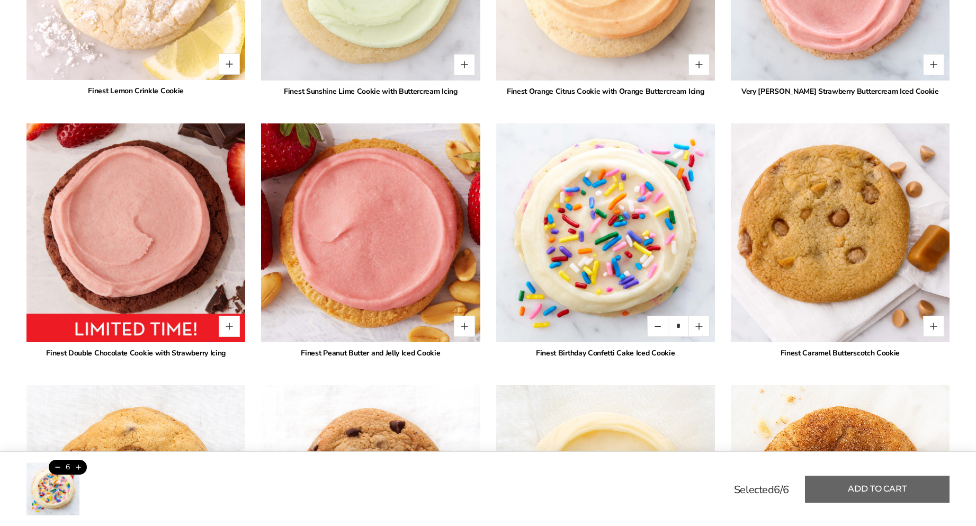
click at [892, 490] on button "Add to cart" at bounding box center [877, 488] width 145 height 27
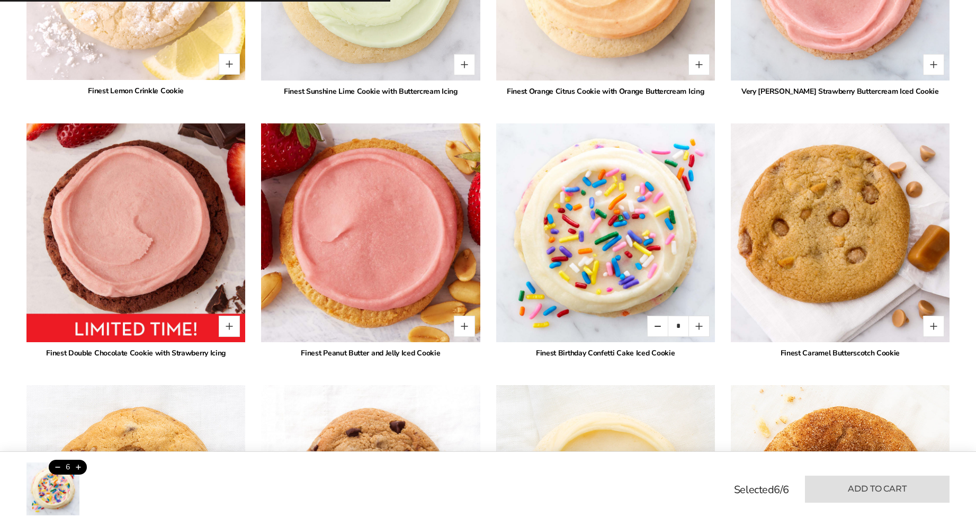
type input "*"
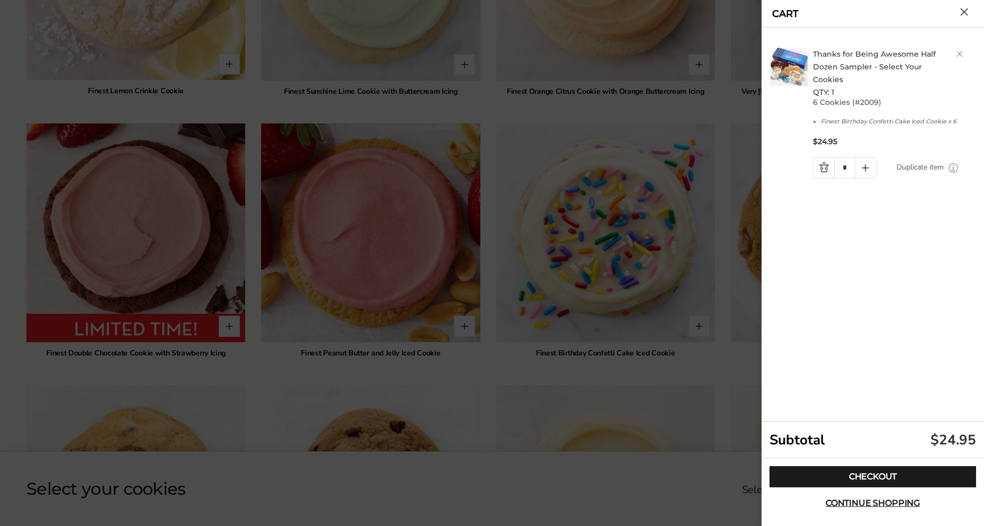
click at [821, 158] on link "Quantity minus button" at bounding box center [823, 168] width 21 height 20
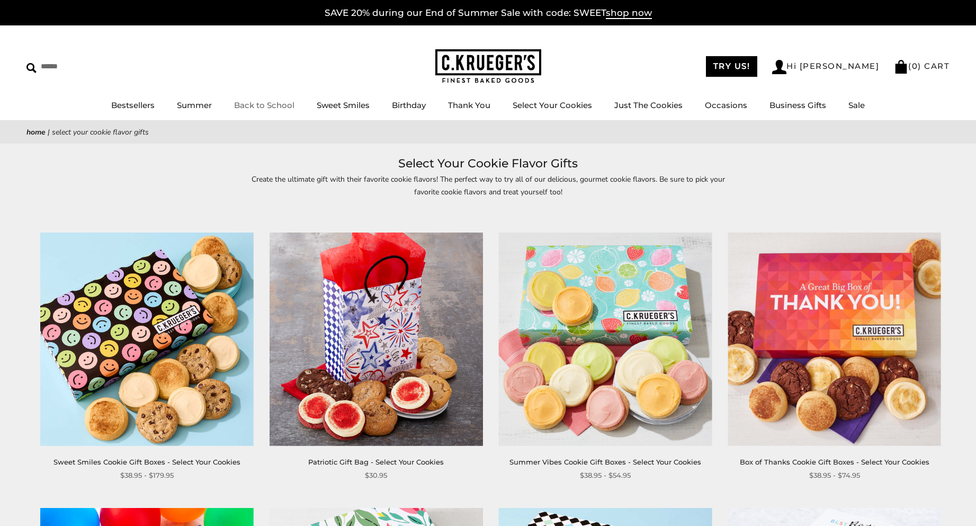
click at [256, 105] on link "Back to School" at bounding box center [264, 105] width 60 height 10
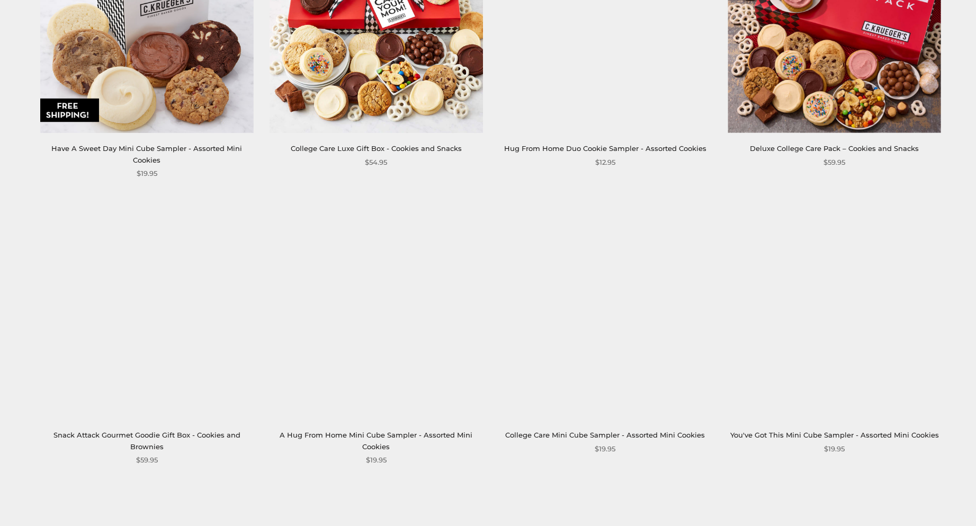
scroll to position [1112, 0]
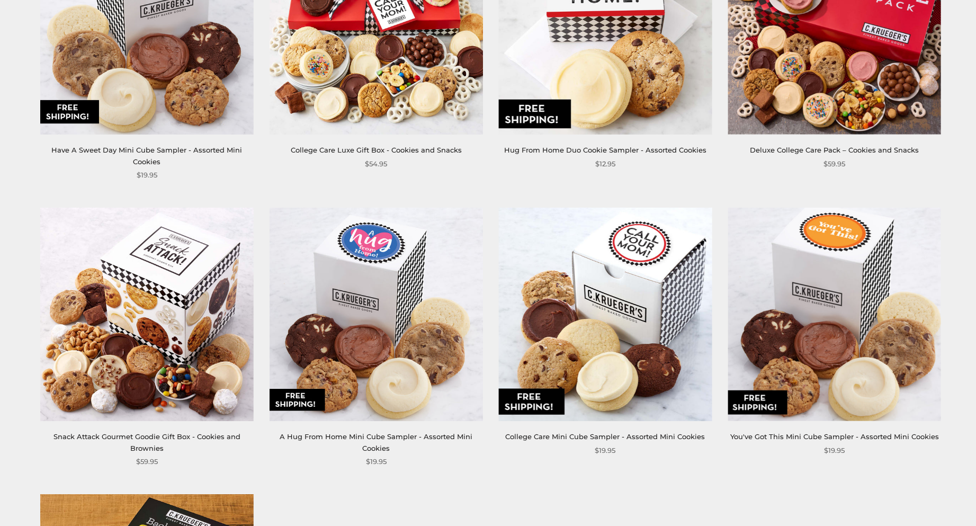
click at [181, 332] on img at bounding box center [146, 314] width 213 height 213
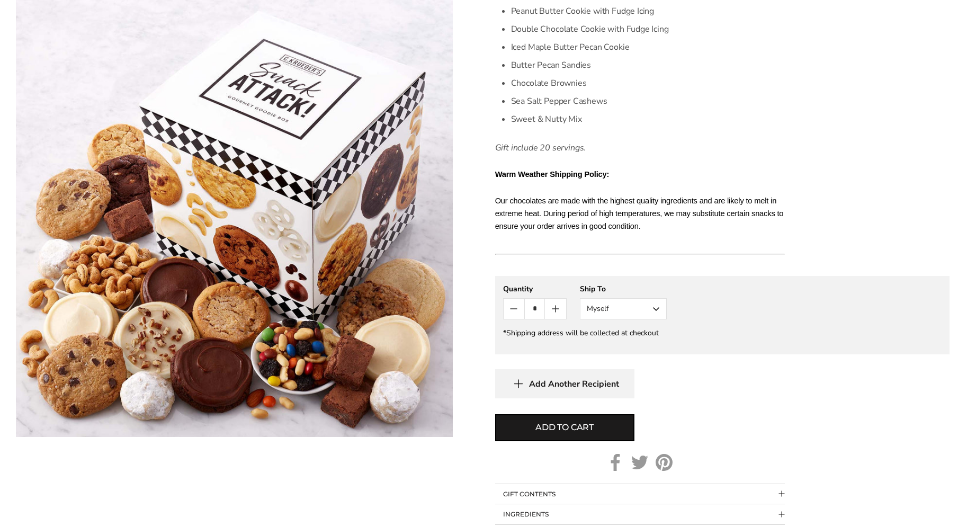
scroll to position [476, 0]
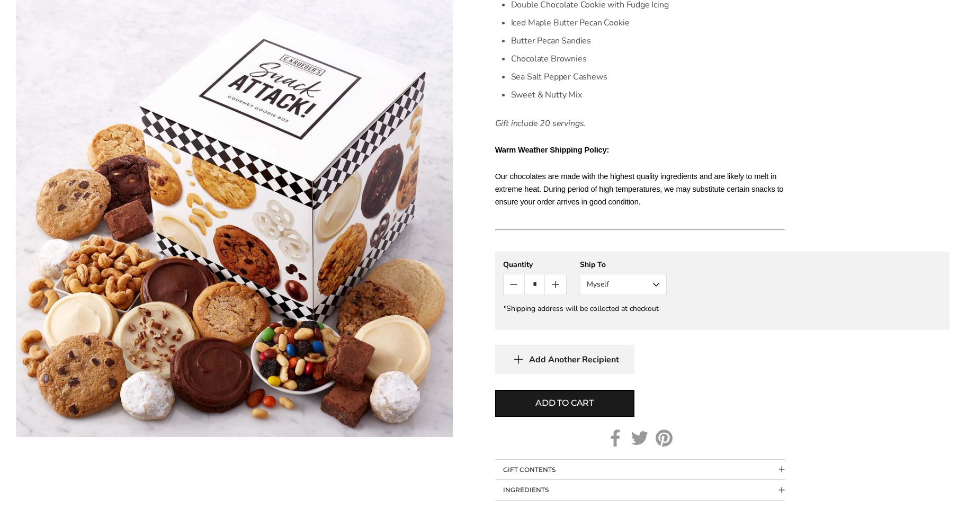
click at [650, 284] on button "Myself" at bounding box center [623, 284] width 87 height 21
click at [647, 323] on button "Other Recipient" at bounding box center [623, 323] width 86 height 19
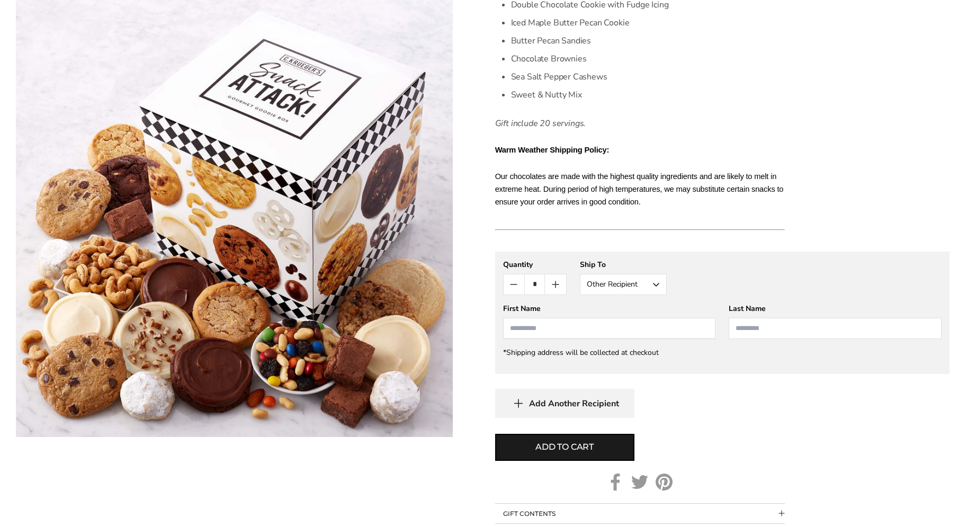
click at [645, 325] on input "First Name" at bounding box center [609, 328] width 213 height 21
type input "******"
click at [822, 326] on input "Last Name" at bounding box center [834, 328] width 213 height 21
type input "*******"
click at [618, 442] on button "Add to cart" at bounding box center [564, 447] width 139 height 27
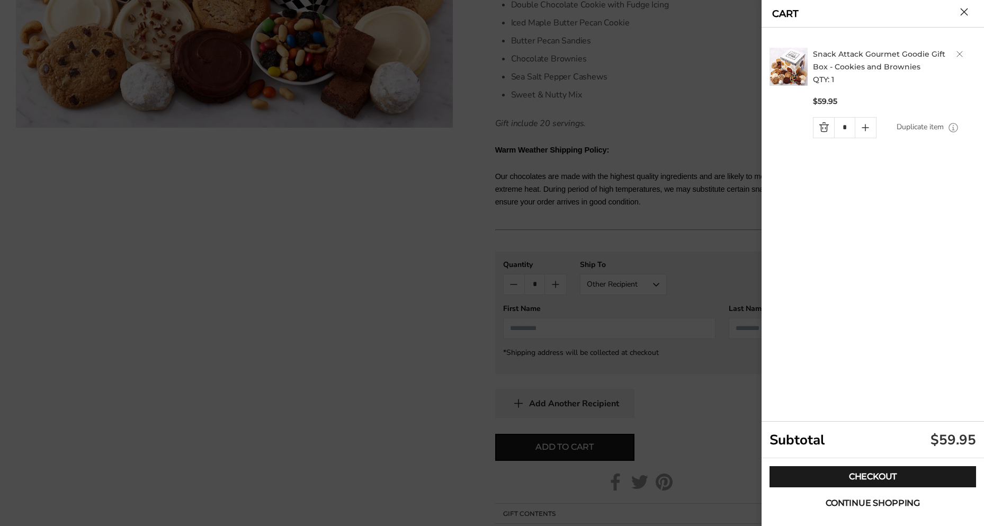
click at [855, 504] on span "Continue shopping" at bounding box center [872, 503] width 94 height 8
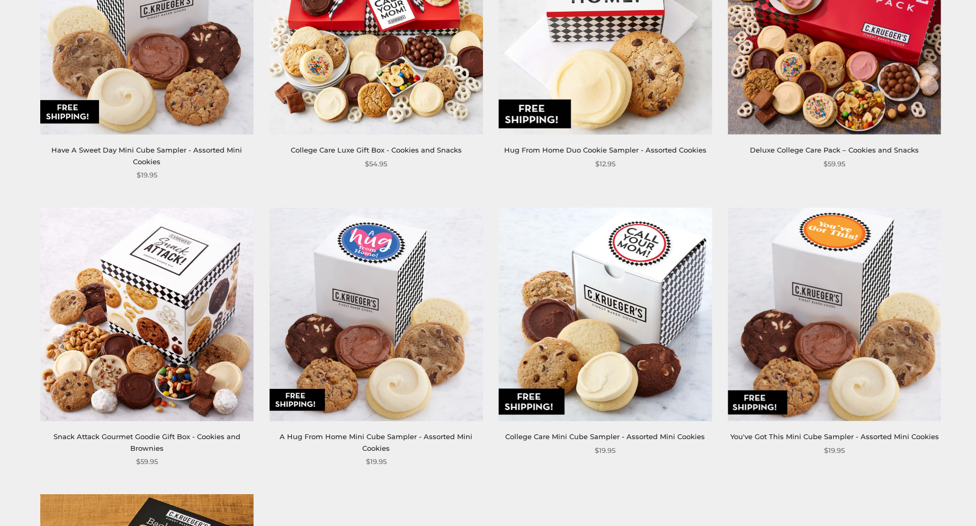
click at [389, 71] on img at bounding box center [375, 27] width 213 height 213
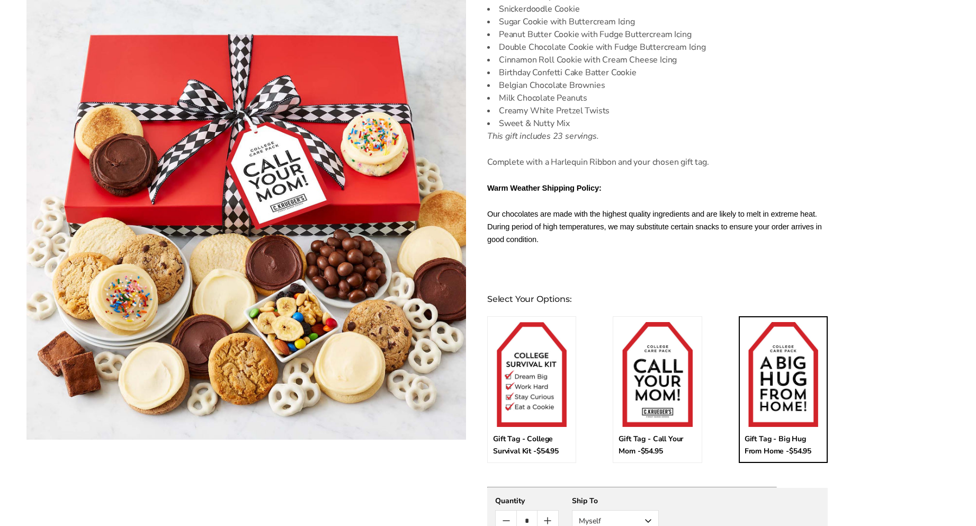
scroll to position [423, 0]
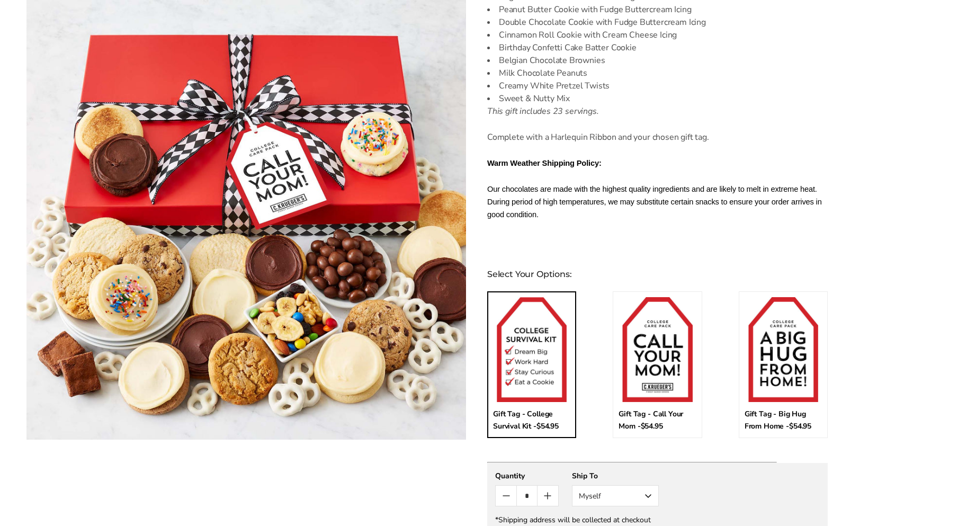
click at [545, 352] on img at bounding box center [532, 349] width 70 height 105
click at [545, 308] on input "*" at bounding box center [532, 302] width 78 height 11
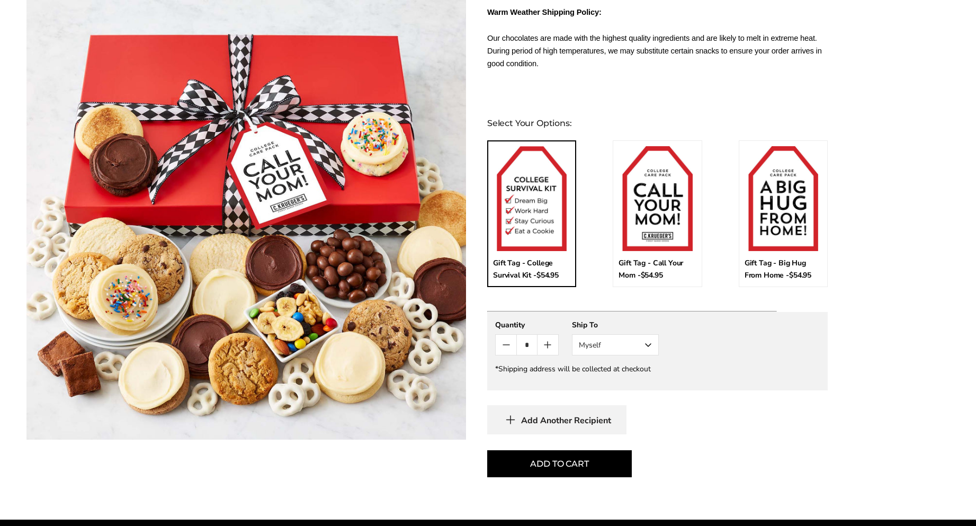
scroll to position [582, 0]
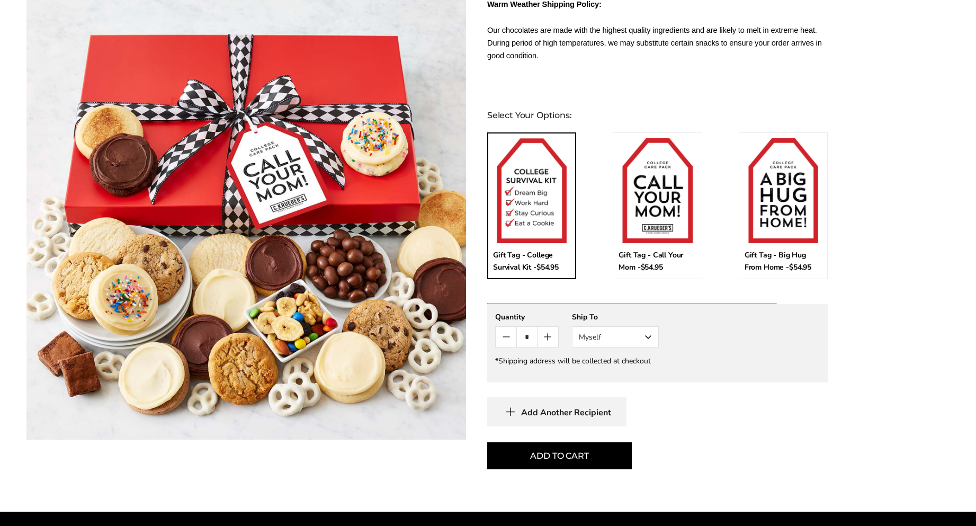
click at [632, 326] on button "Myself" at bounding box center [615, 336] width 87 height 21
click at [628, 366] on button "Other Recipient" at bounding box center [615, 375] width 86 height 19
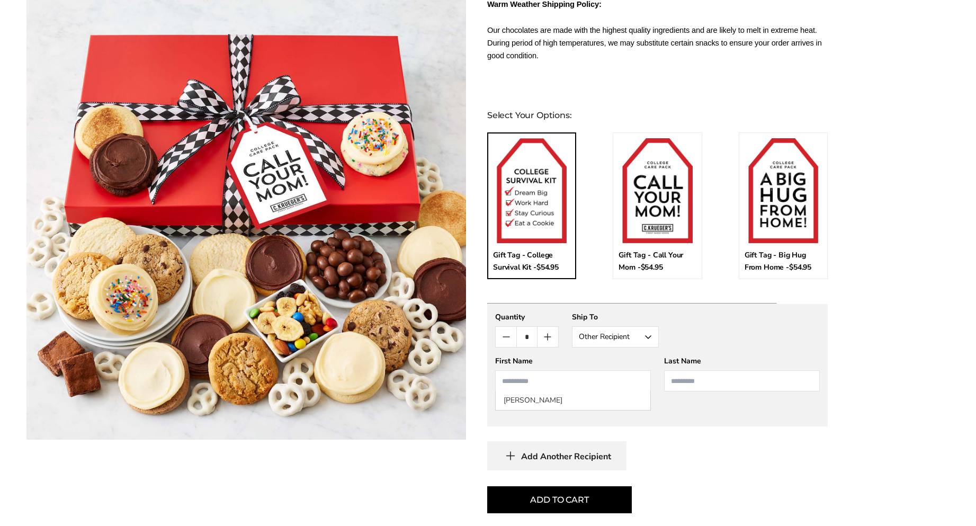
click at [563, 372] on input "First Name" at bounding box center [573, 380] width 156 height 21
type input "******"
click at [726, 370] on input "Last Name" at bounding box center [742, 380] width 156 height 21
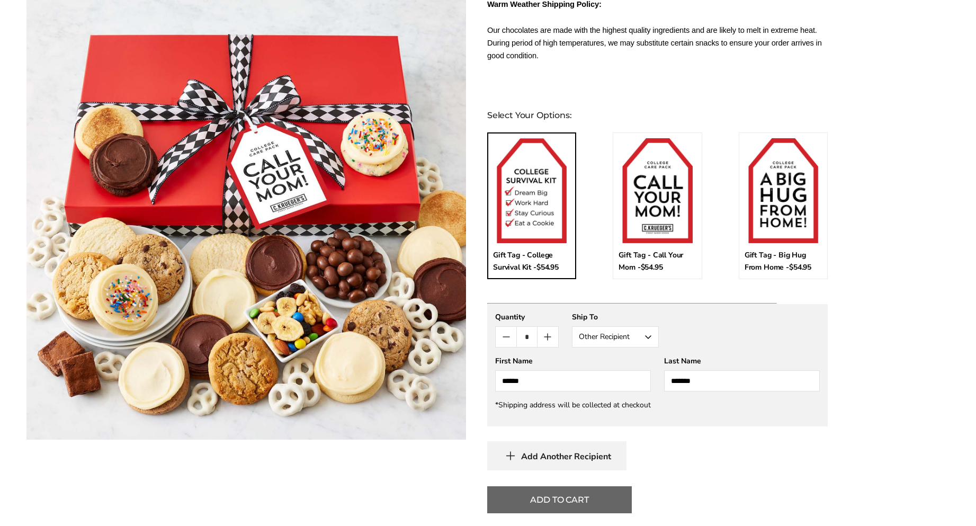
type input "*******"
click at [600, 490] on button "Add To Cart" at bounding box center [559, 499] width 145 height 27
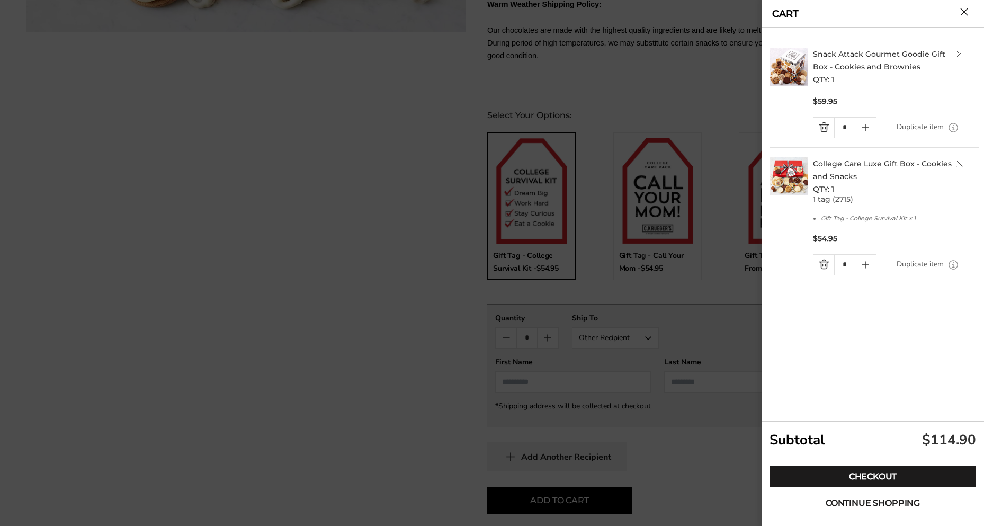
click at [855, 499] on span "Continue shopping" at bounding box center [872, 503] width 94 height 8
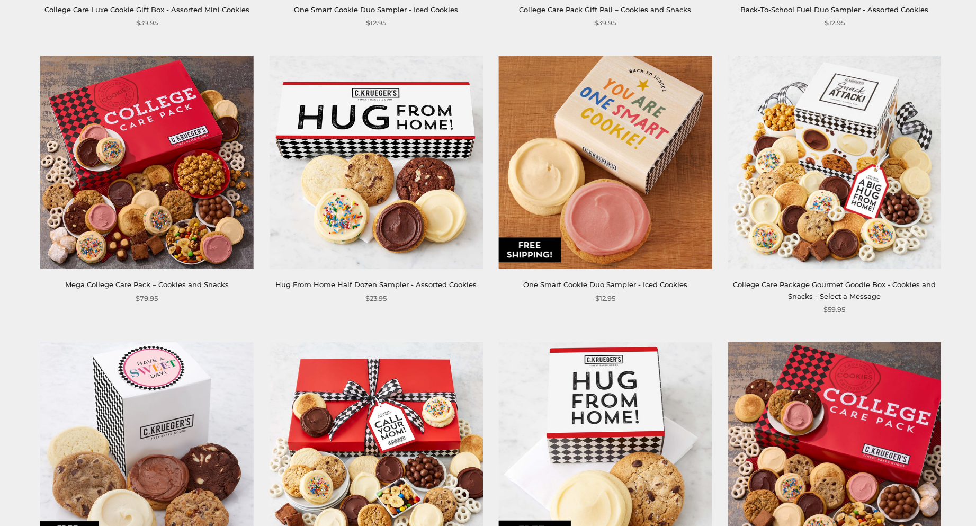
scroll to position [688, 0]
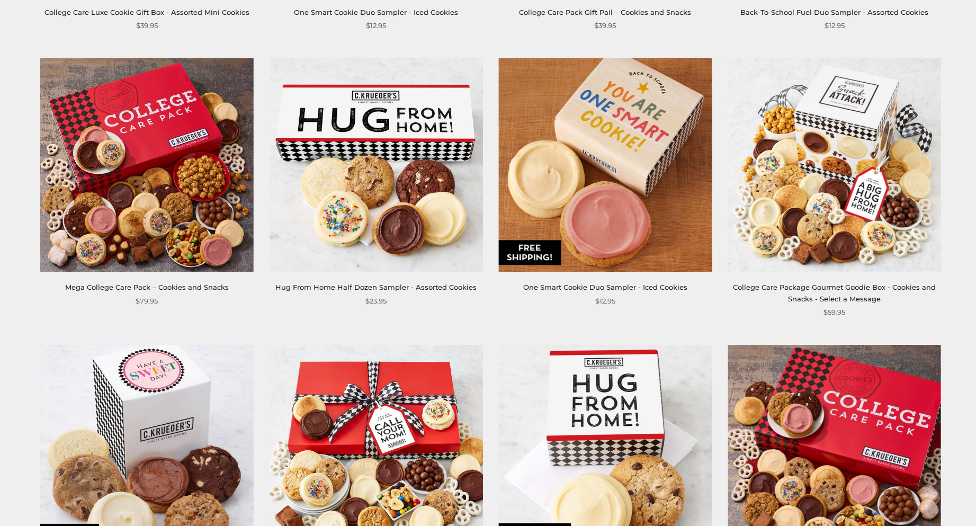
click at [168, 184] on img at bounding box center [146, 164] width 213 height 213
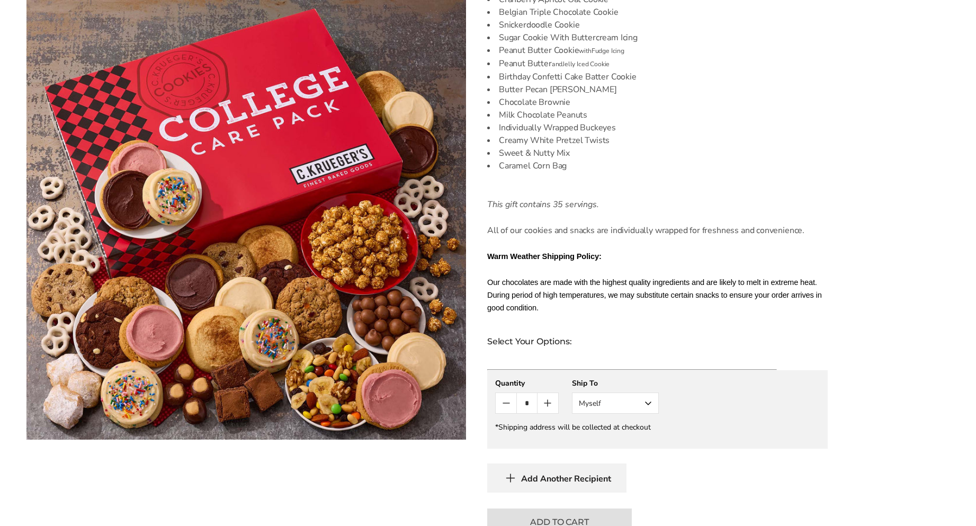
scroll to position [476, 0]
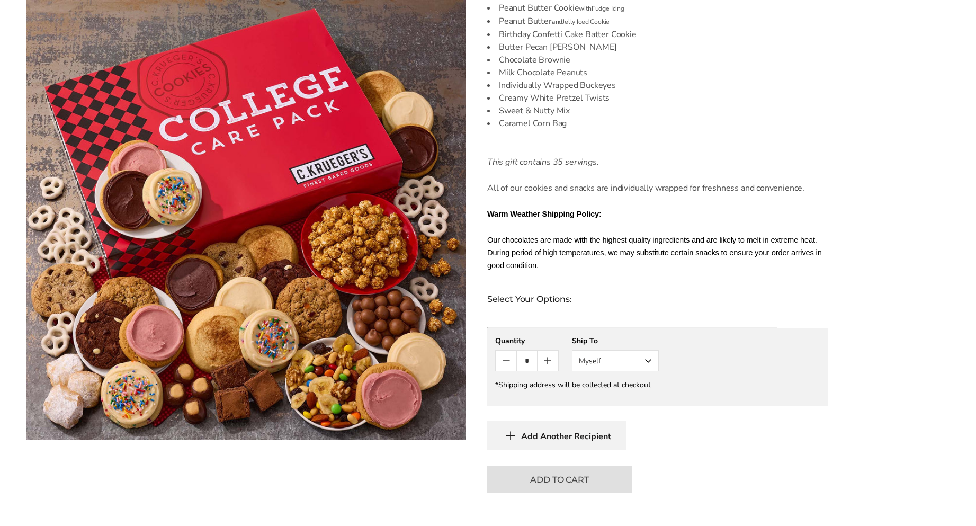
click at [613, 350] on button "Myself" at bounding box center [615, 360] width 87 height 21
click at [613, 390] on button "Other Recipient" at bounding box center [615, 399] width 86 height 19
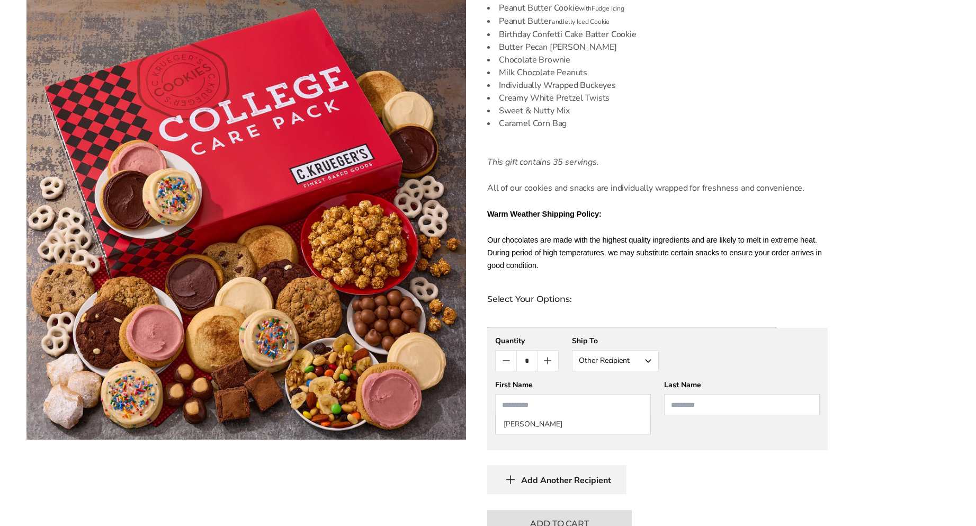
click at [610, 394] on input "First Name" at bounding box center [573, 404] width 156 height 21
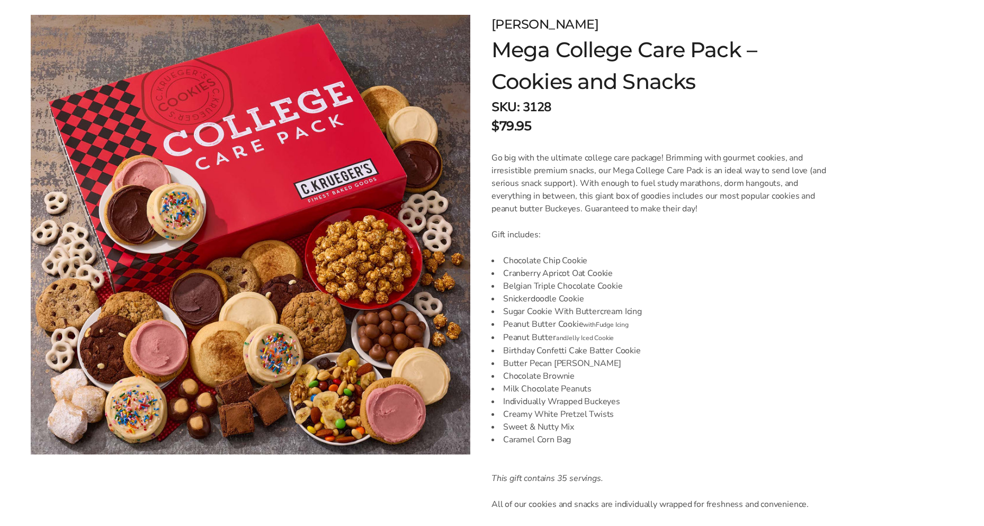
scroll to position [0, 0]
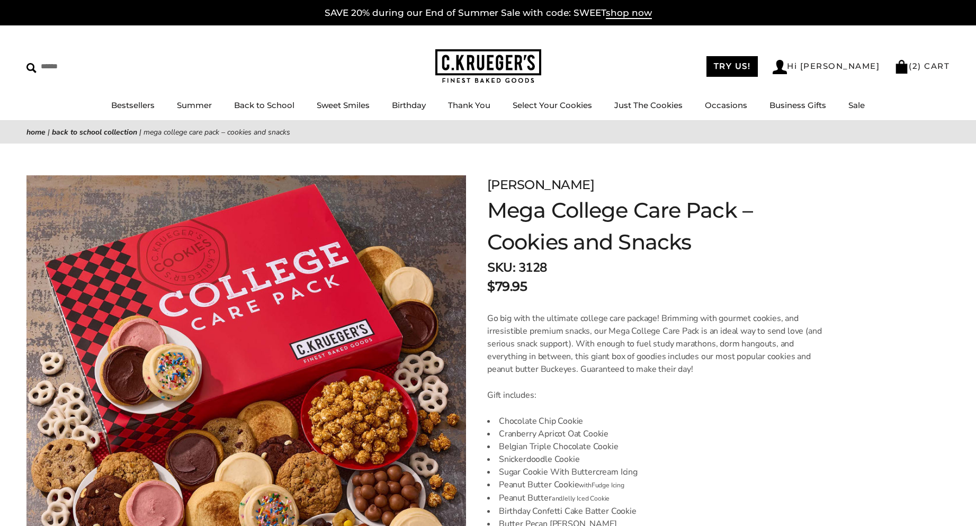
click at [921, 75] on ul "TRY US! Hi Victoria ( 2 ) CART" at bounding box center [828, 67] width 258 height 22
click at [922, 64] on link "( 2 ) CART" at bounding box center [921, 66] width 55 height 10
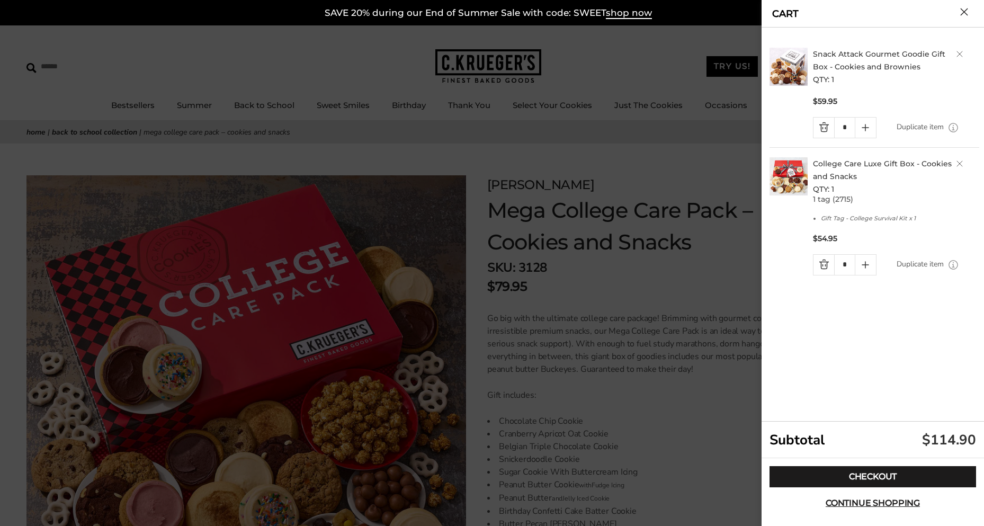
click at [815, 265] on link "Quantity minus button" at bounding box center [823, 265] width 21 height 20
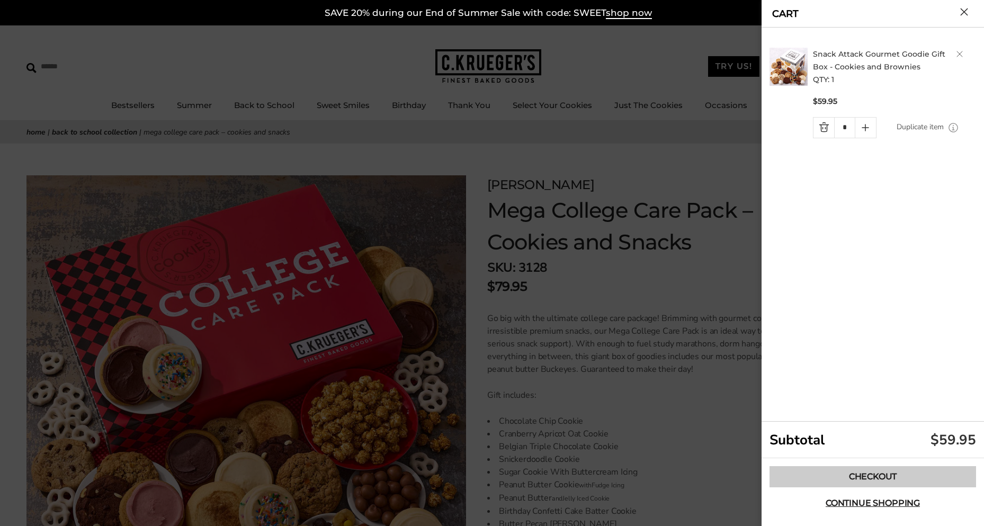
click at [913, 477] on link "Checkout" at bounding box center [872, 476] width 206 height 21
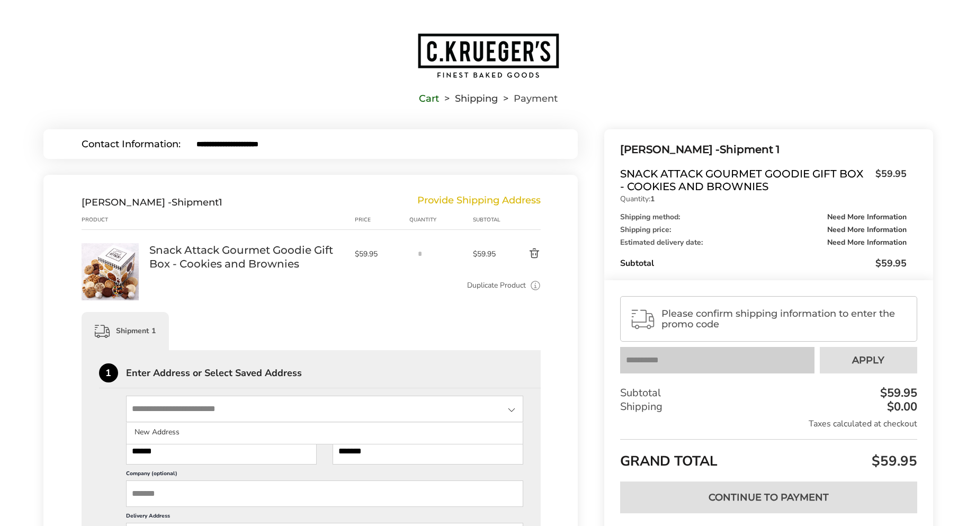
click at [226, 410] on input "State" at bounding box center [325, 408] width 398 height 26
type input "**********"
click at [219, 498] on input "Company (optional)" at bounding box center [325, 493] width 398 height 26
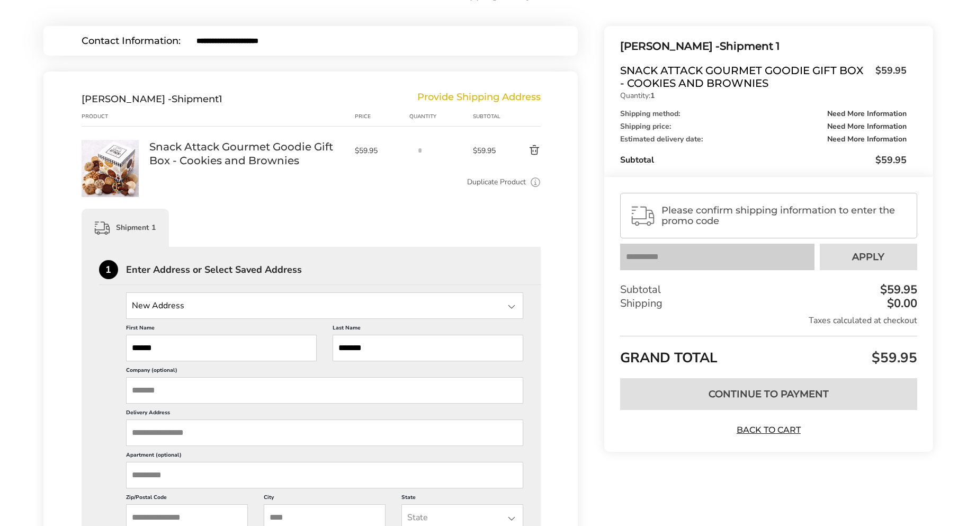
scroll to position [106, 0]
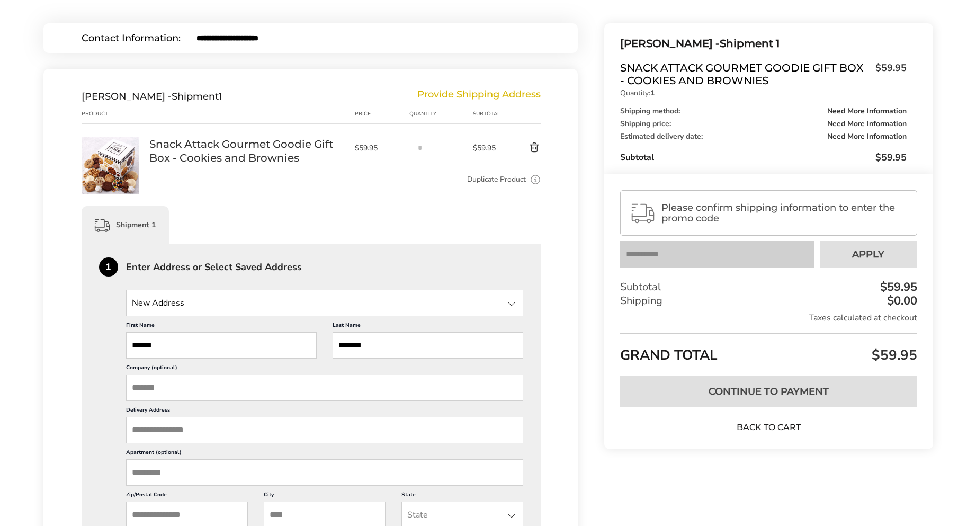
click at [221, 434] on input "Delivery Address" at bounding box center [325, 430] width 398 height 26
type input "**********"
click at [239, 478] on input "Apartment (optional)" at bounding box center [325, 472] width 398 height 26
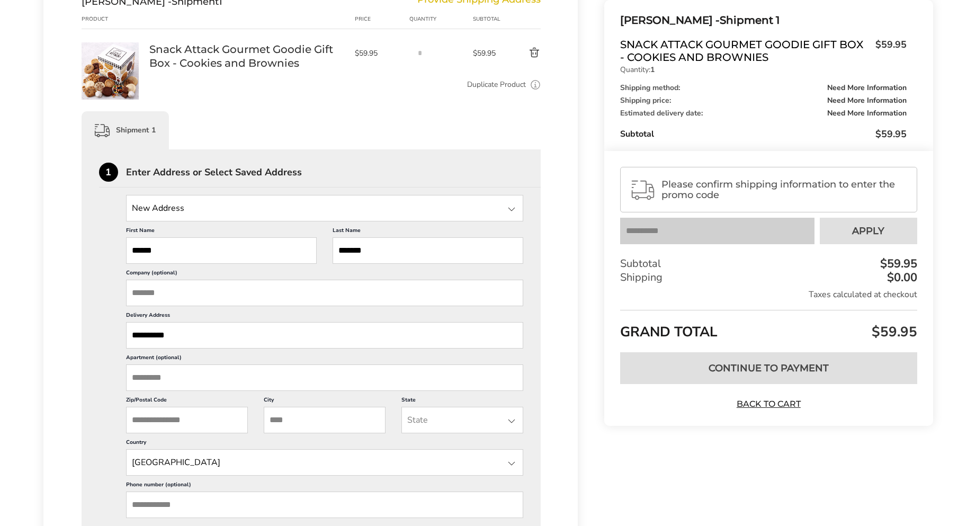
scroll to position [212, 0]
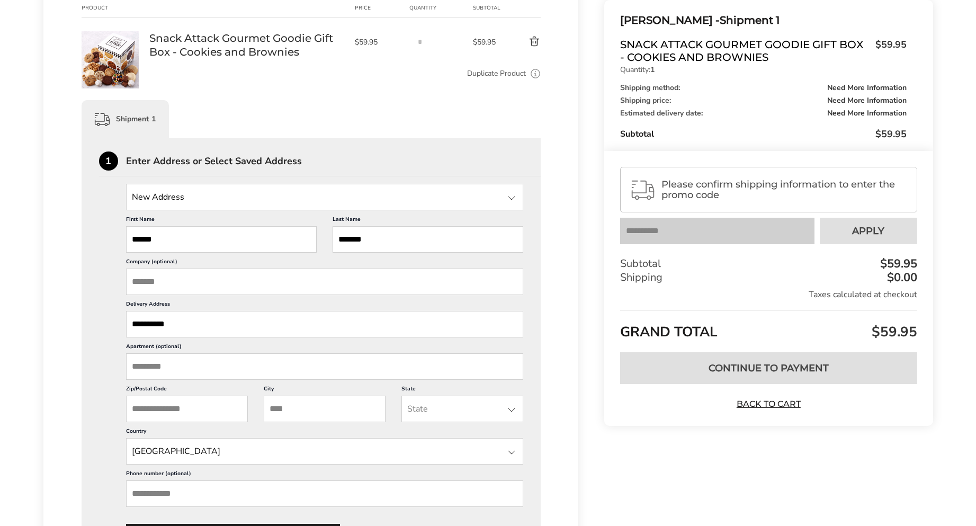
click at [147, 281] on input "Company (optional)" at bounding box center [325, 281] width 398 height 26
type input "**********"
drag, startPoint x: 195, startPoint y: 317, endPoint x: 100, endPoint y: 317, distance: 95.3
click at [100, 317] on div "**********" at bounding box center [311, 367] width 425 height 366
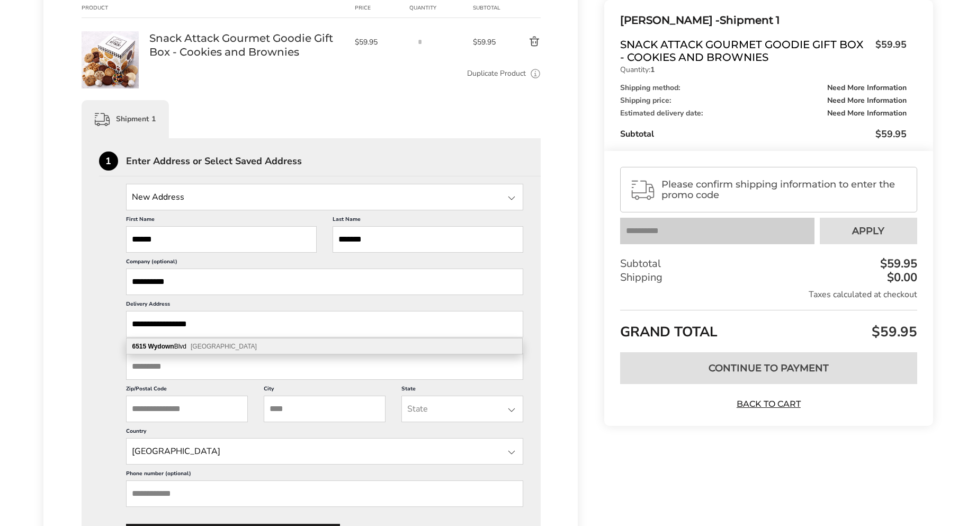
click at [232, 347] on span "[GEOGRAPHIC_DATA]" at bounding box center [224, 346] width 66 height 7
type input "**********"
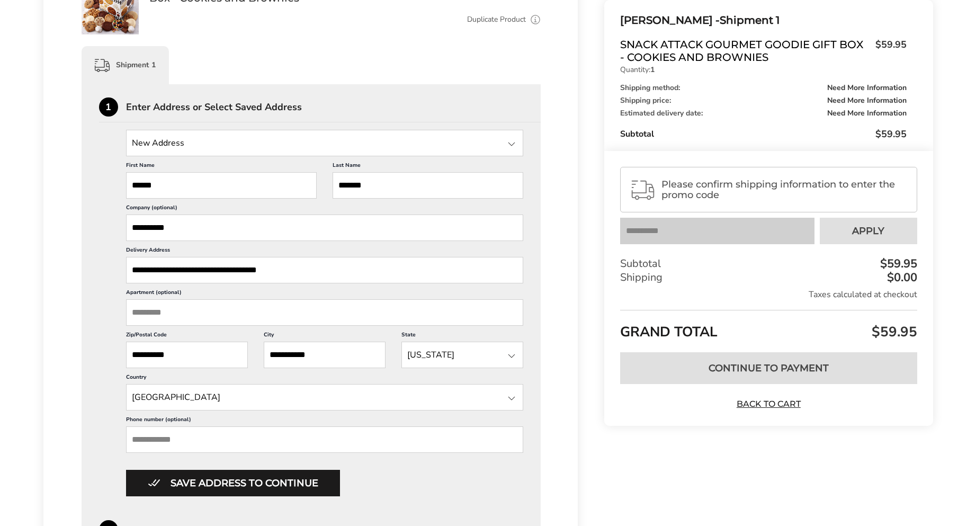
scroll to position [318, 0]
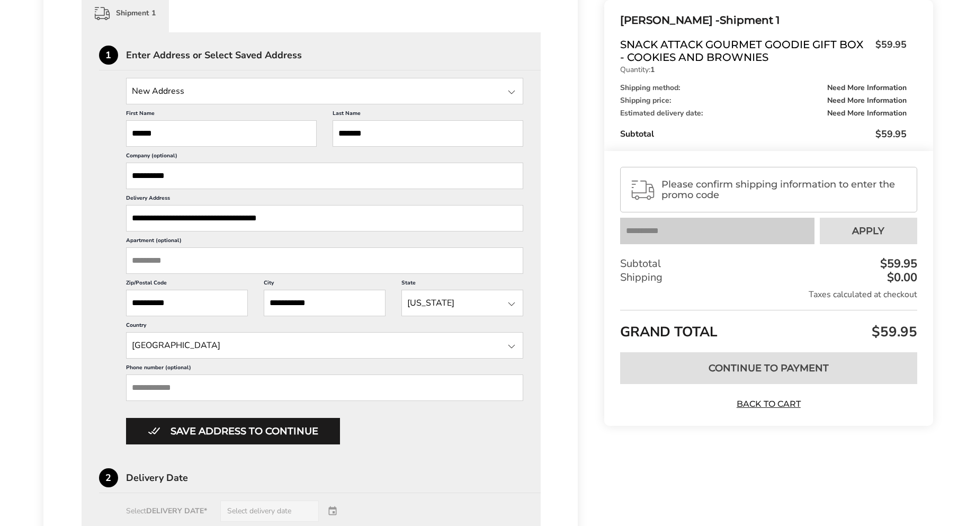
click at [228, 392] on input "Phone number (optional)" at bounding box center [325, 387] width 398 height 26
type input "**********"
type input "**"
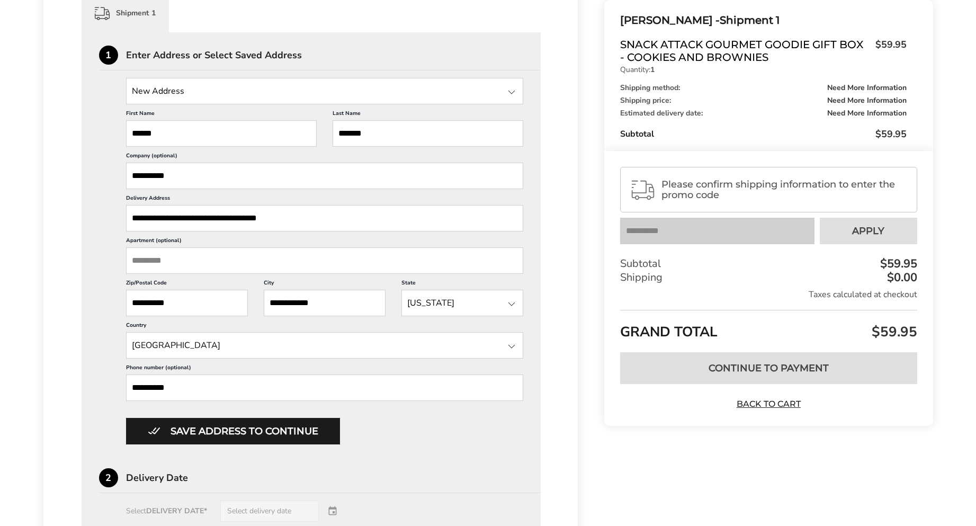
type input "**********"
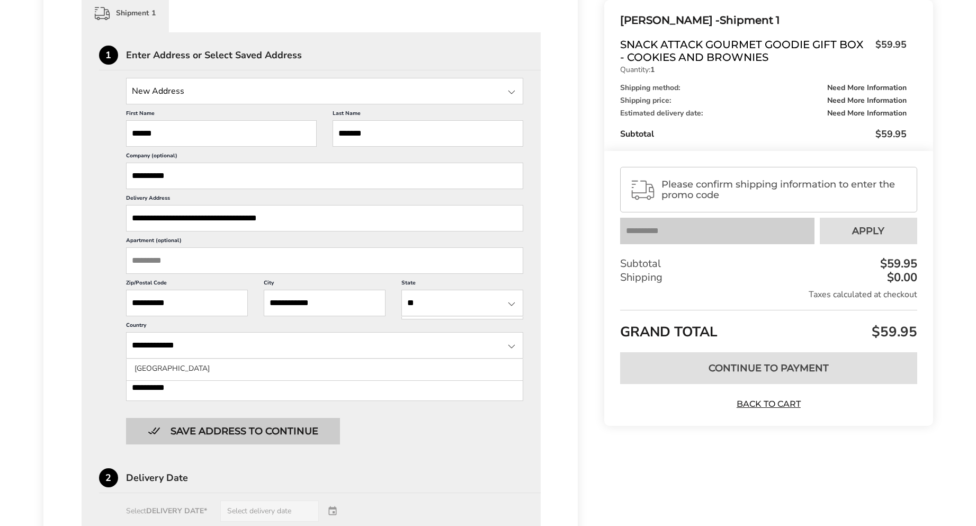
click at [294, 431] on button "Save address to continue" at bounding box center [233, 431] width 214 height 26
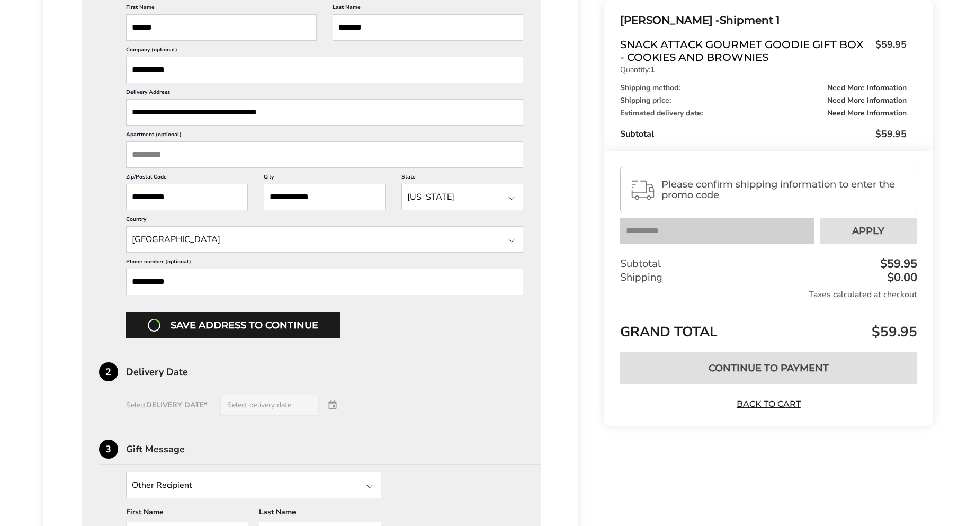
scroll to position [365, 0]
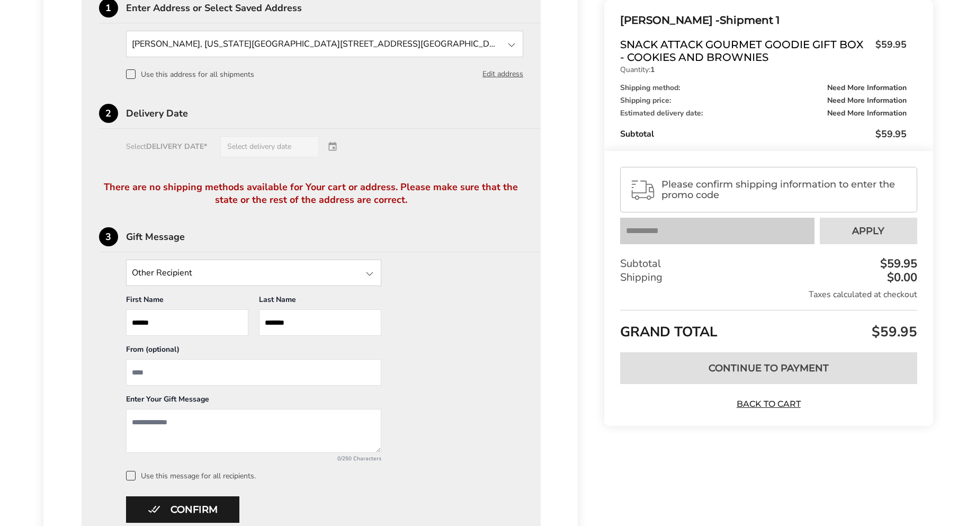
click at [289, 142] on div "Select DELIVERY DATE* Select delivery date" at bounding box center [311, 146] width 425 height 21
click at [296, 143] on div "Select DELIVERY DATE* Select delivery date" at bounding box center [311, 146] width 425 height 21
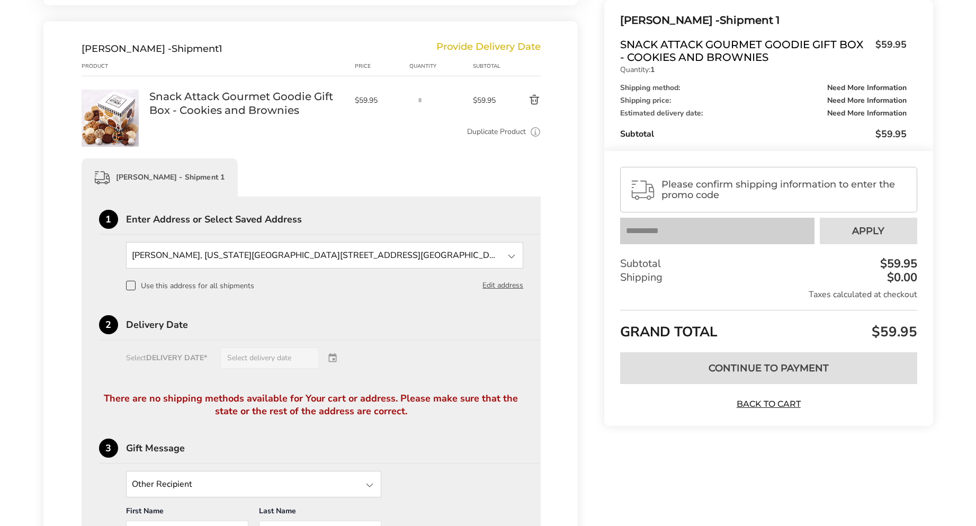
scroll to position [153, 0]
click at [515, 256] on div at bounding box center [511, 256] width 13 height 13
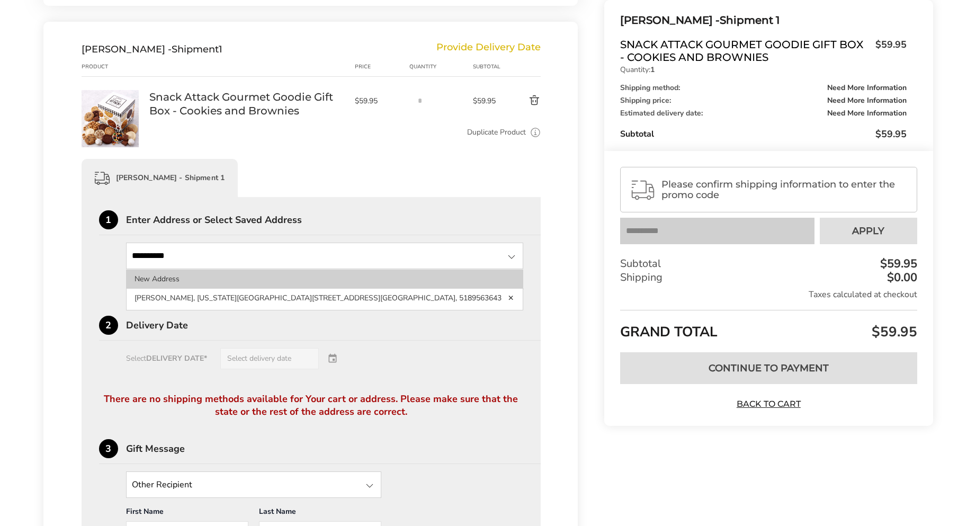
click at [252, 289] on li "New Address" at bounding box center [325, 298] width 396 height 19
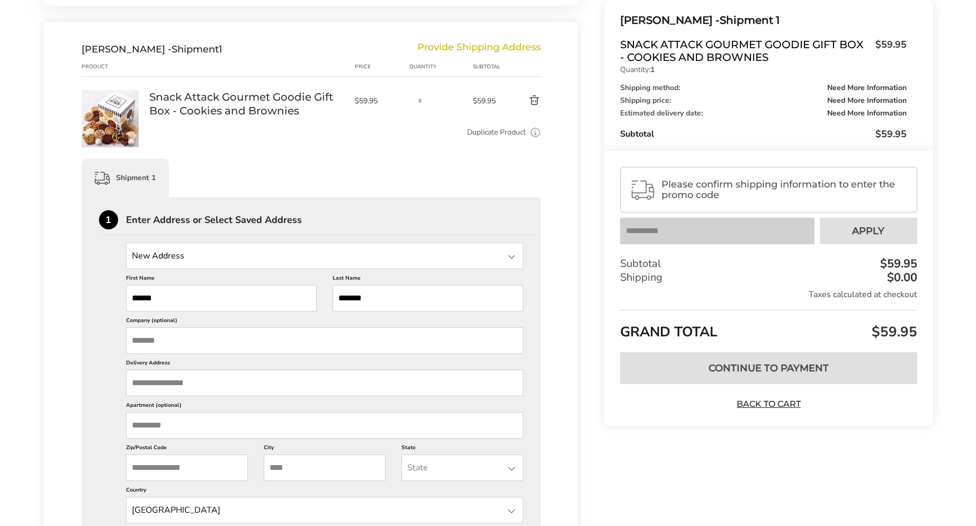
click at [277, 335] on input "Company (optional)" at bounding box center [325, 340] width 398 height 26
click at [266, 385] on input "Delivery Address" at bounding box center [325, 382] width 398 height 26
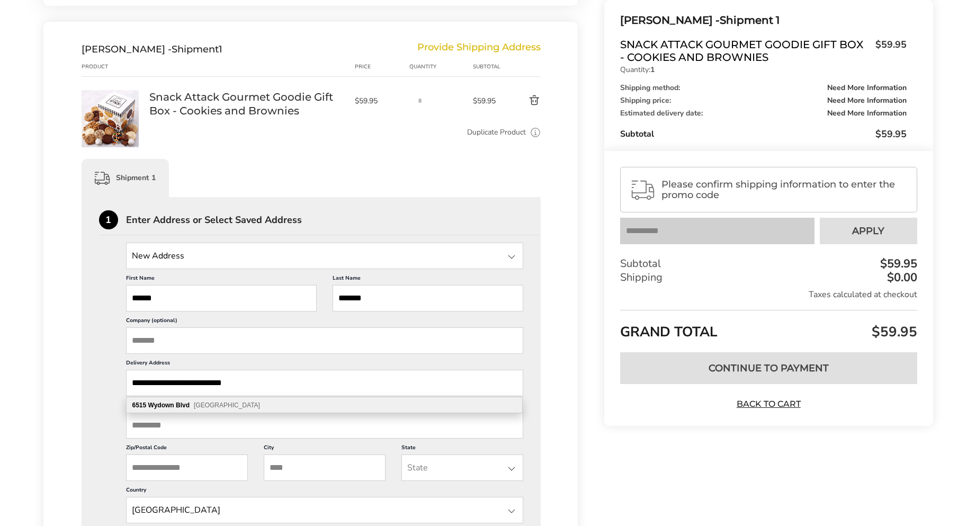
type input "**********"
click at [341, 402] on div "[STREET_ADDRESS]" at bounding box center [324, 405] width 395 height 16
click at [294, 337] on input "Company (optional)" at bounding box center [325, 340] width 398 height 26
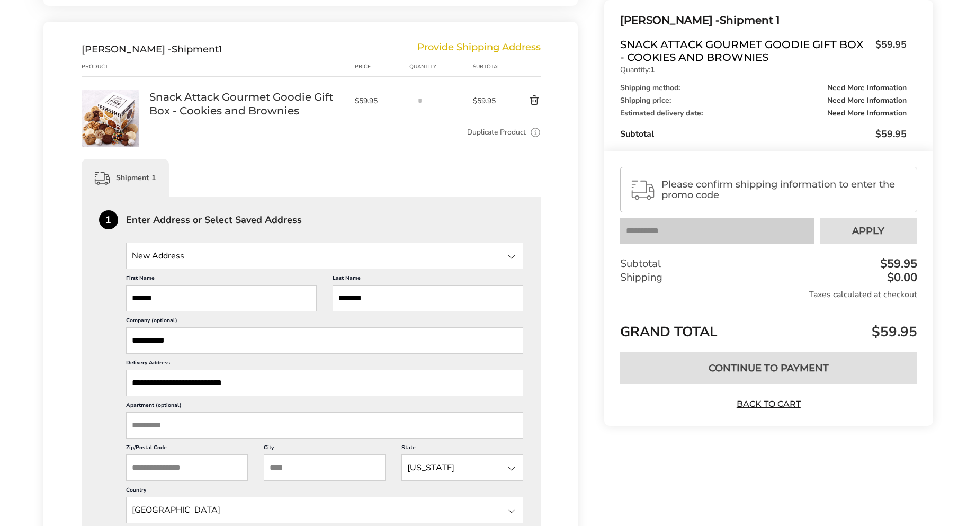
scroll to position [1, 0]
type input "**********"
click at [509, 257] on div at bounding box center [511, 256] width 13 height 13
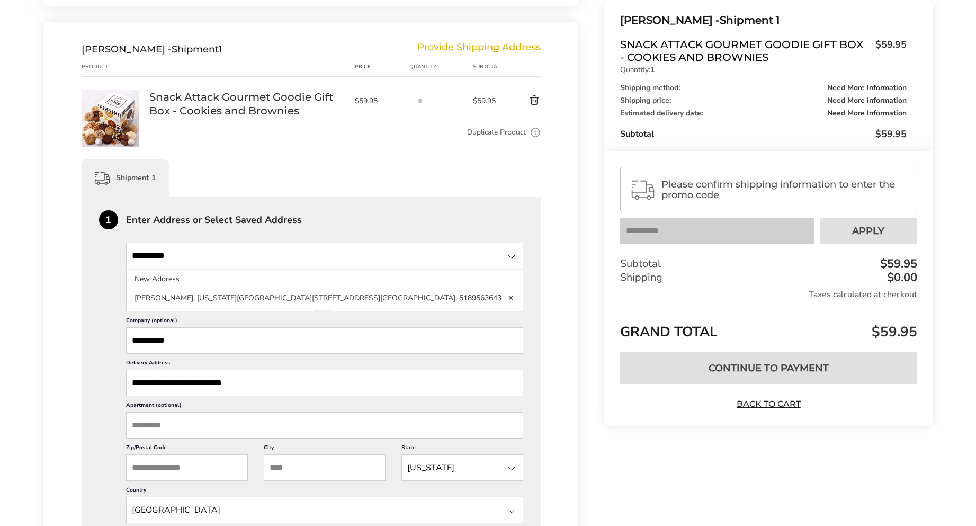
click at [509, 253] on div at bounding box center [511, 256] width 13 height 13
click at [459, 252] on input "**********" at bounding box center [325, 255] width 398 height 26
click at [507, 258] on div at bounding box center [511, 256] width 13 height 13
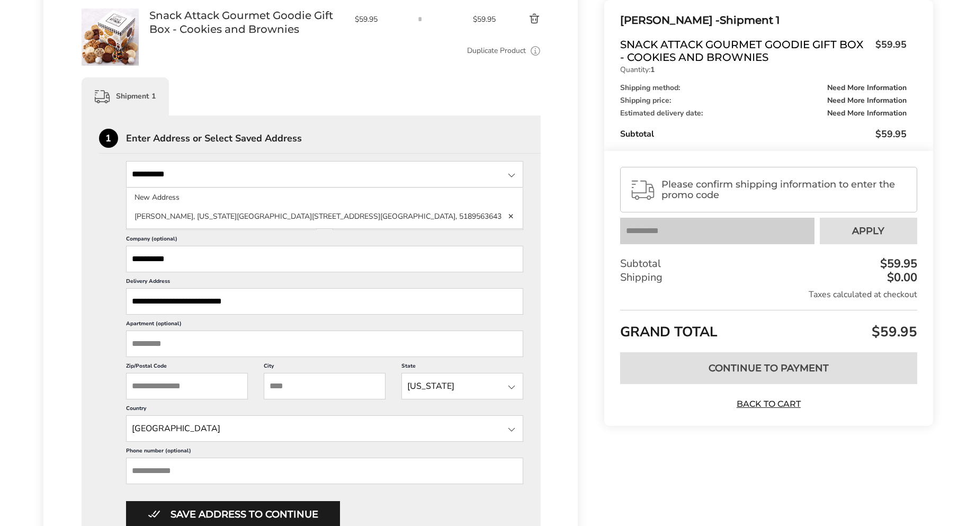
scroll to position [259, 0]
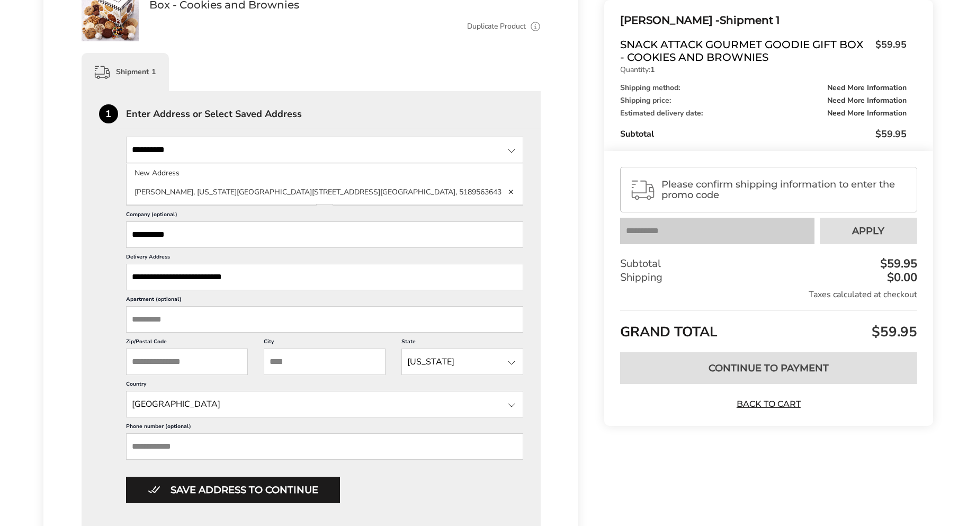
click at [220, 319] on input "Apartment (optional)" at bounding box center [325, 319] width 398 height 26
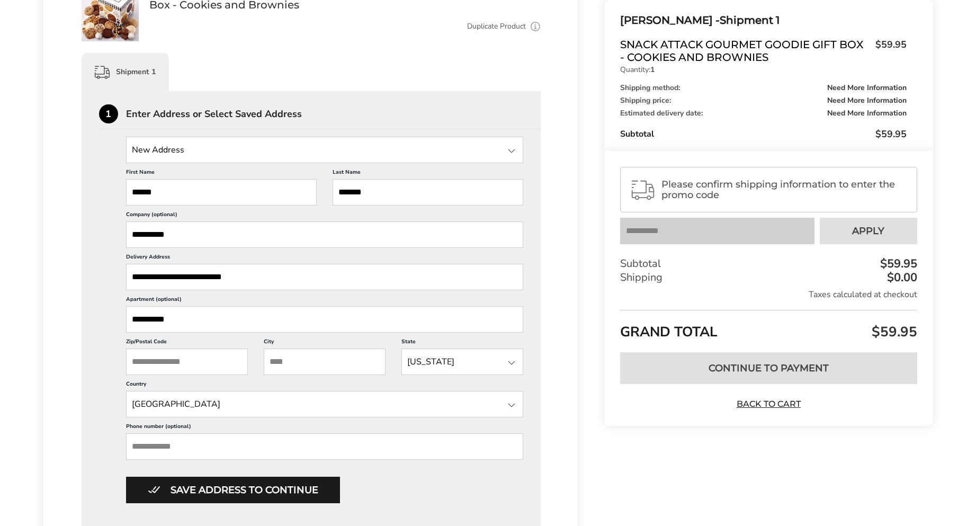
type input "**********"
click at [242, 229] on input "**********" at bounding box center [325, 234] width 398 height 26
drag, startPoint x: 242, startPoint y: 229, endPoint x: 74, endPoint y: 238, distance: 168.6
click at [74, 238] on div "**********" at bounding box center [310, 409] width 535 height 987
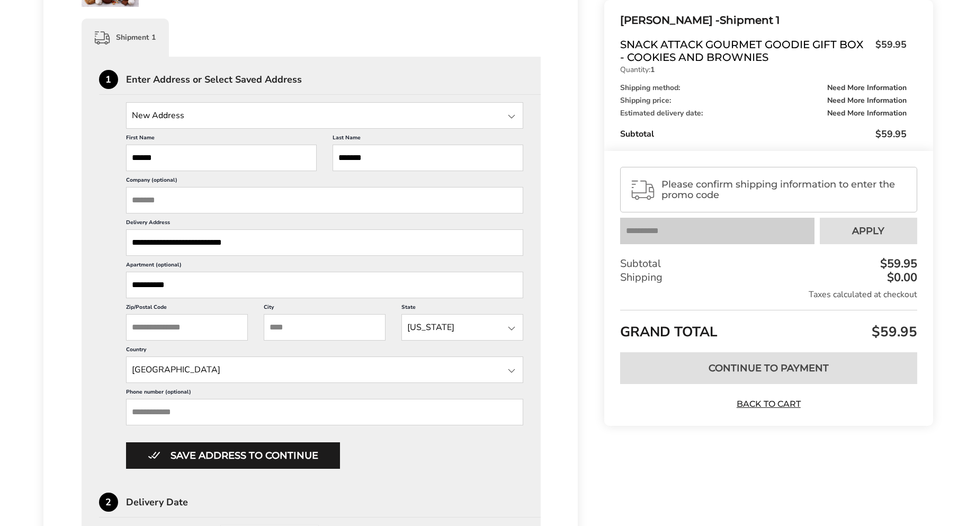
scroll to position [312, 0]
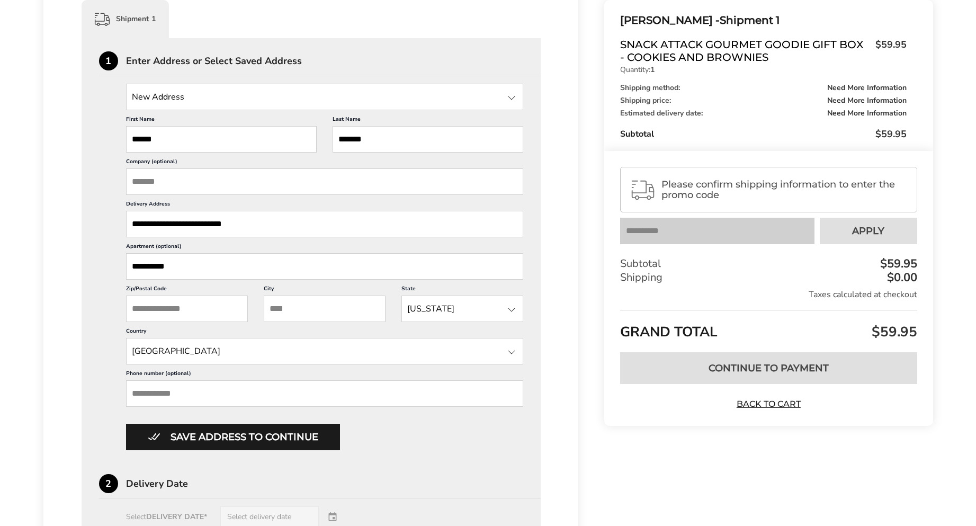
click at [223, 390] on input "Phone number (optional)" at bounding box center [325, 393] width 398 height 26
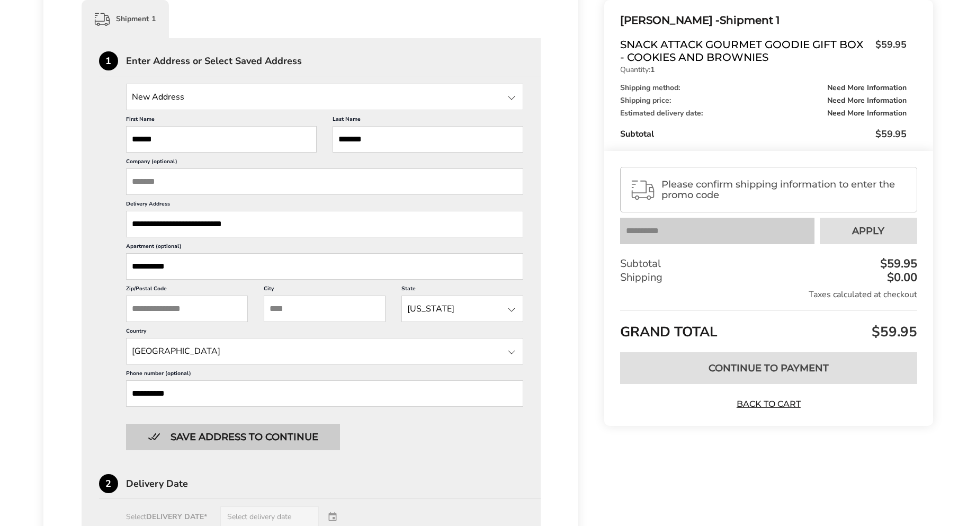
type input "**********"
click at [298, 437] on button "Save address to continue" at bounding box center [233, 436] width 214 height 26
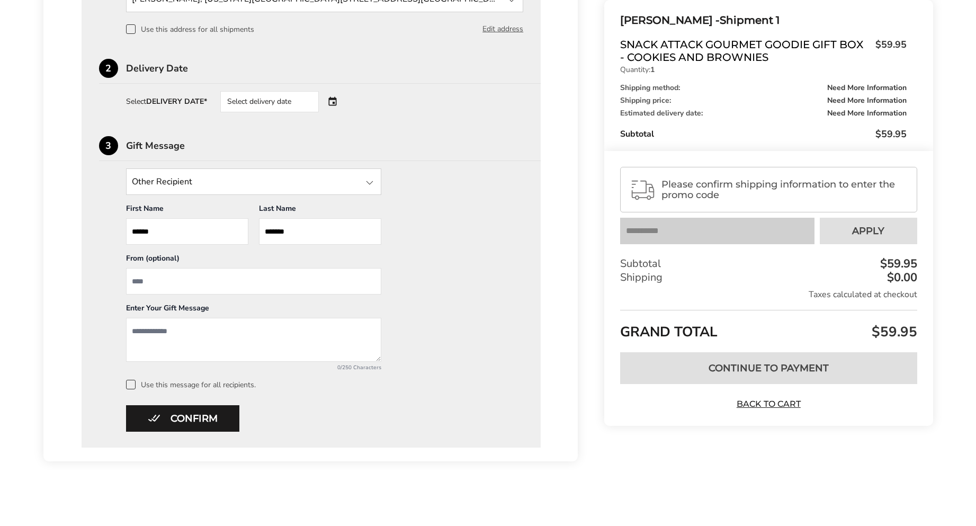
scroll to position [414, 0]
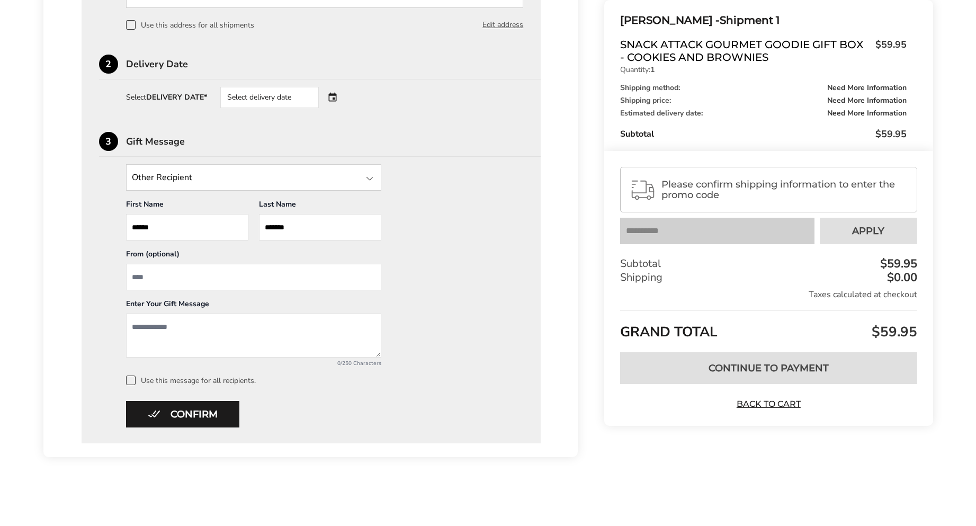
click at [305, 92] on div "Select delivery date" at bounding box center [269, 97] width 98 height 21
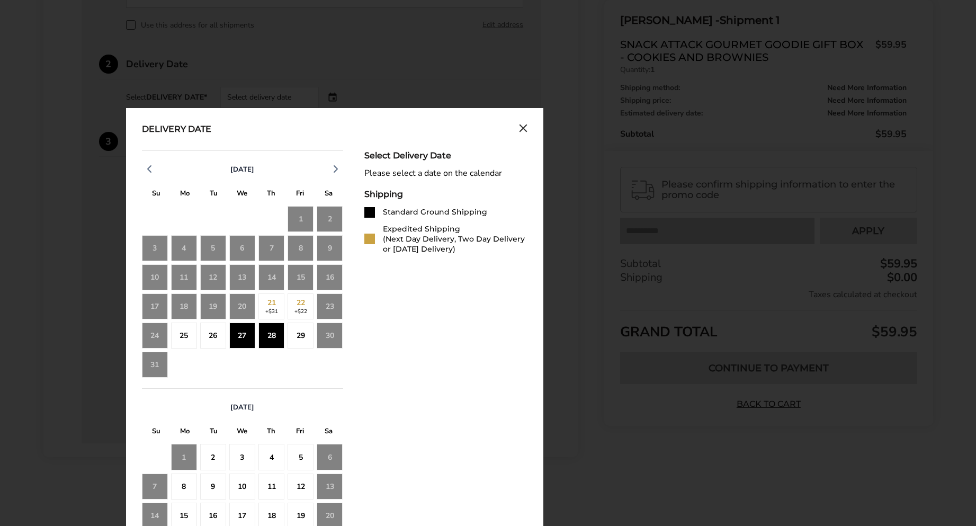
click at [269, 337] on div "28" at bounding box center [271, 335] width 26 height 26
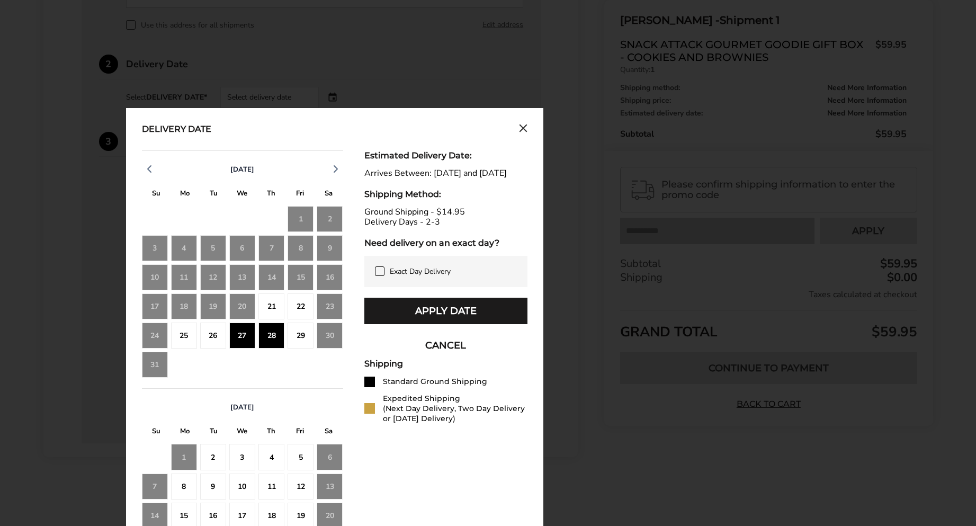
click at [378, 275] on icon at bounding box center [379, 271] width 8 height 8
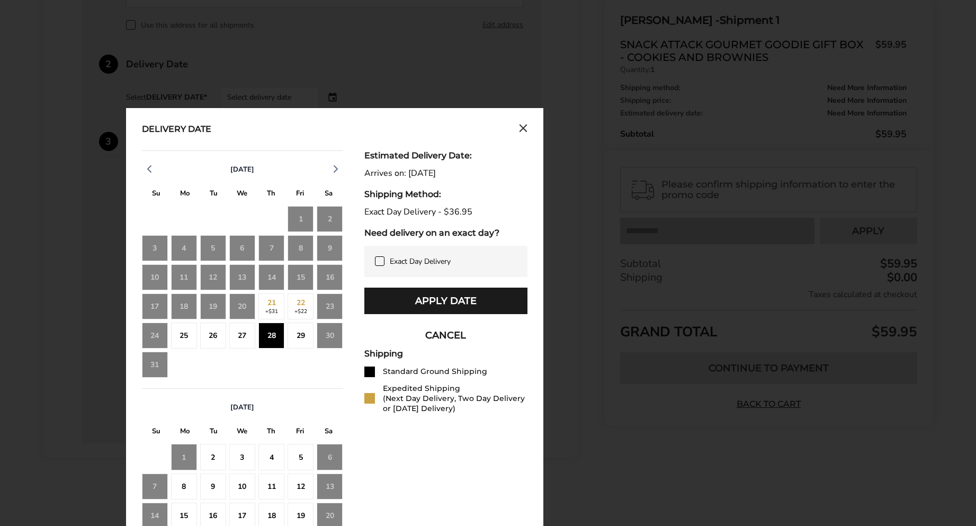
click at [380, 260] on icon at bounding box center [379, 261] width 8 height 8
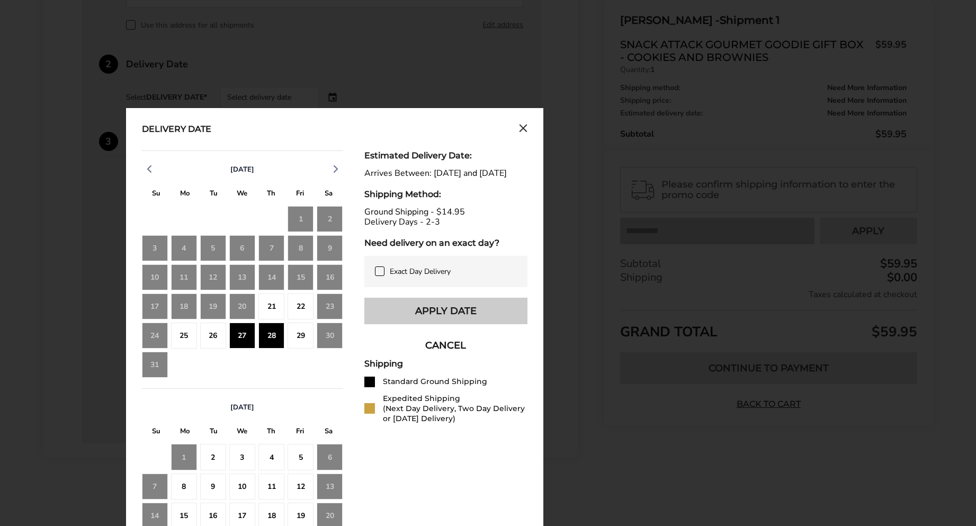
click at [503, 314] on button "Apply Date" at bounding box center [445, 311] width 163 height 26
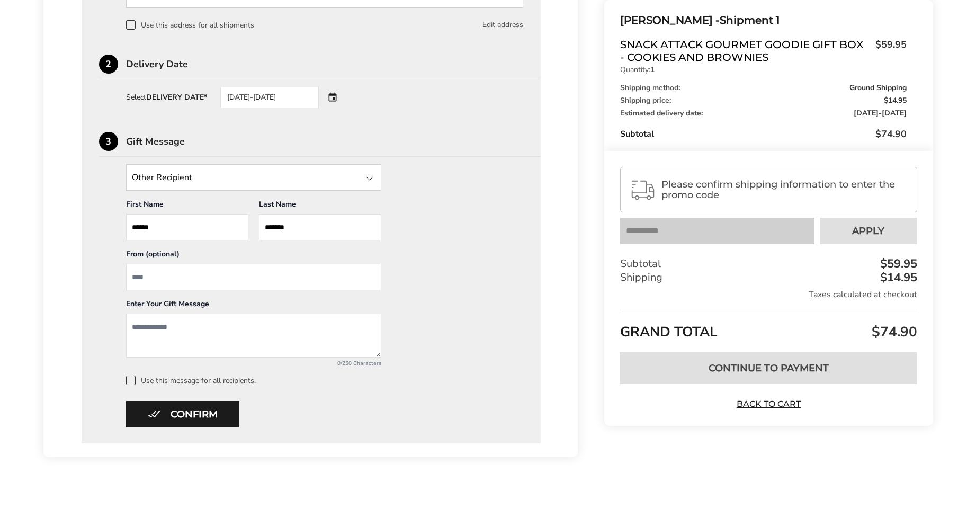
click at [228, 186] on input "State" at bounding box center [253, 177] width 255 height 26
click at [246, 178] on input "State" at bounding box center [253, 177] width 255 height 26
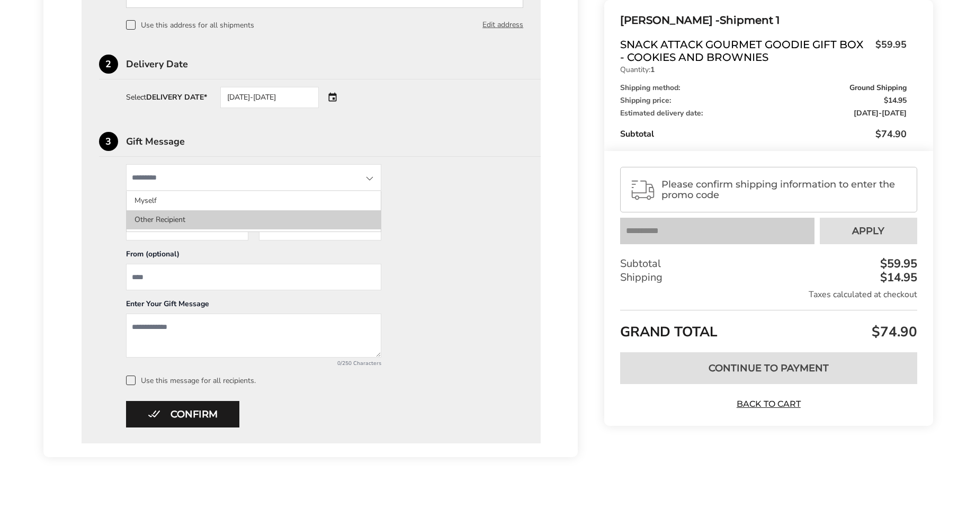
click at [160, 219] on li "Other Recipient" at bounding box center [254, 219] width 254 height 19
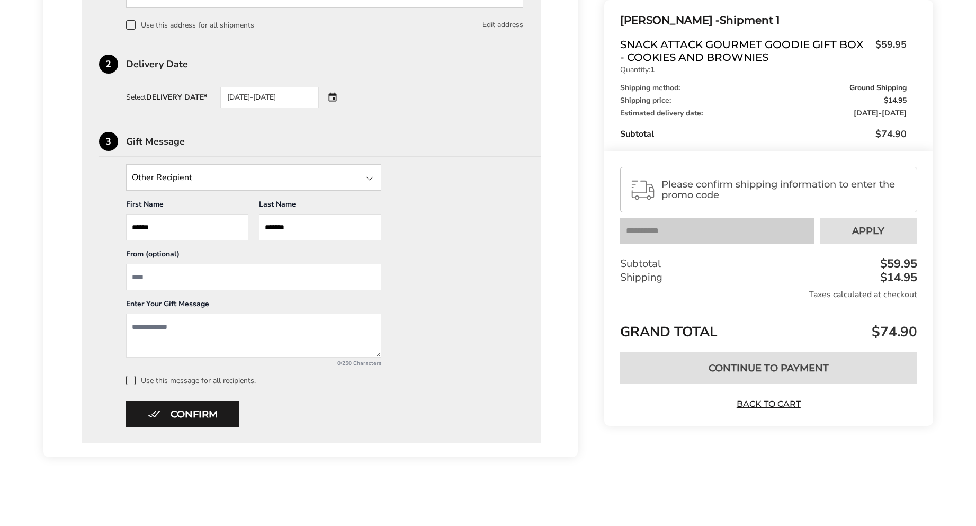
click at [323, 283] on input "From" at bounding box center [253, 277] width 255 height 26
type input "**********"
click at [205, 340] on textarea "Add a message" at bounding box center [253, 335] width 255 height 44
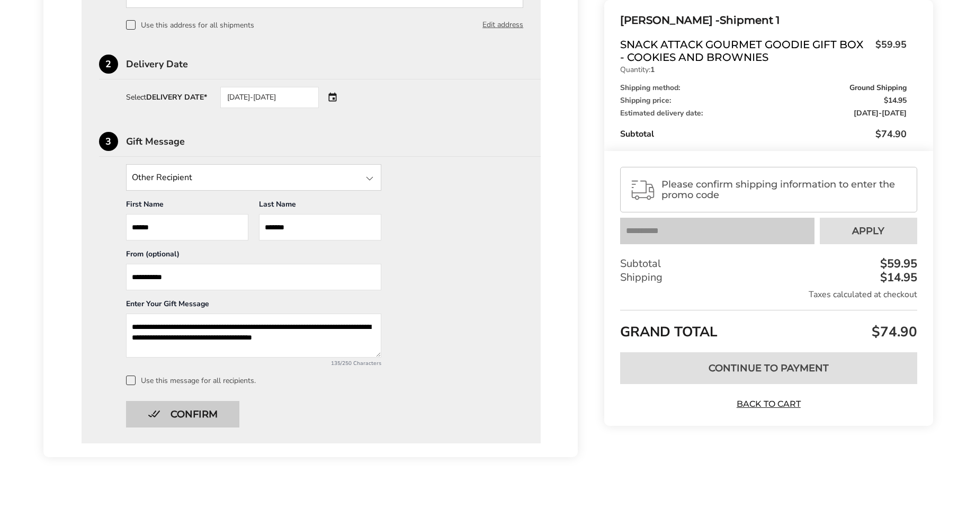
type textarea "**********"
click at [204, 414] on button "Confirm" at bounding box center [182, 414] width 113 height 26
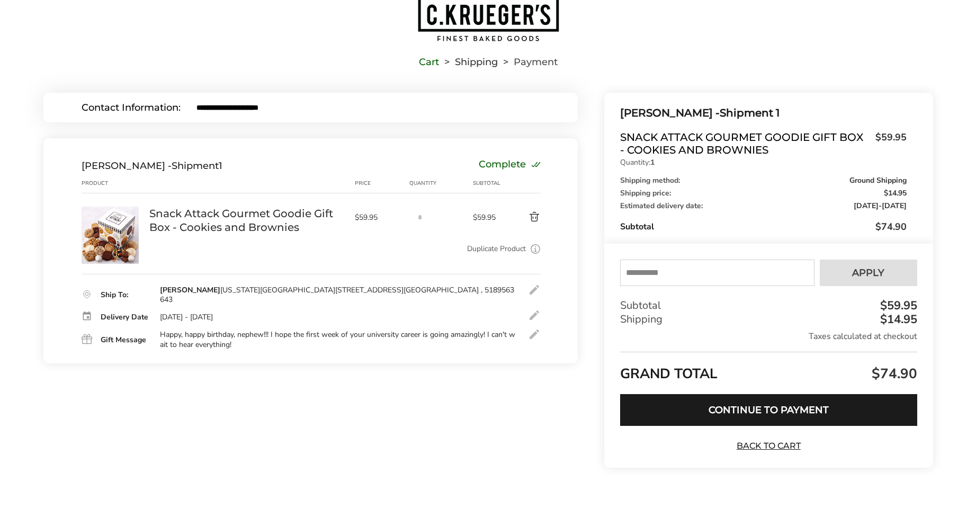
click at [725, 270] on input "text" at bounding box center [717, 272] width 194 height 26
type input "*****"
click at [855, 280] on button "Apply" at bounding box center [867, 272] width 97 height 26
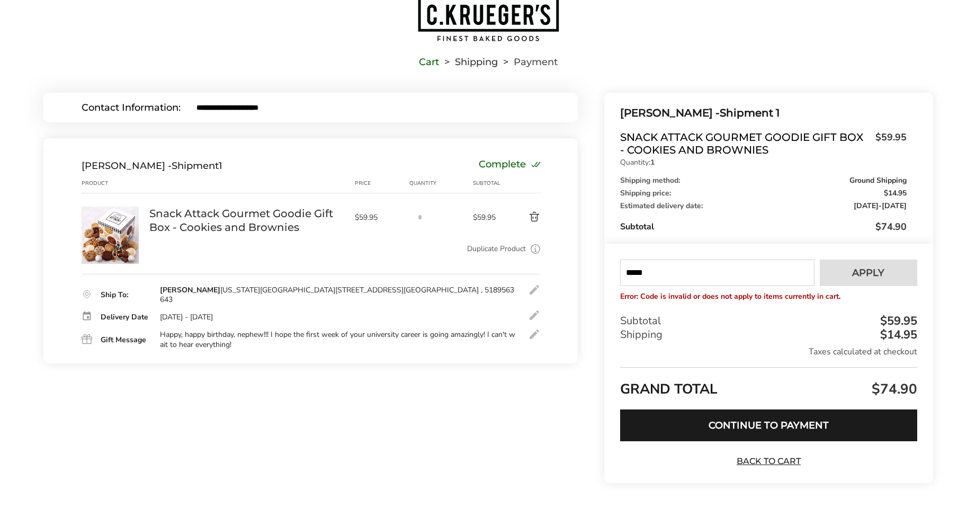
click at [694, 270] on input "*****" at bounding box center [717, 272] width 194 height 26
type input "*"
type input "****"
click at [886, 269] on button "Apply" at bounding box center [867, 272] width 97 height 26
click at [690, 270] on input "****" at bounding box center [717, 272] width 194 height 26
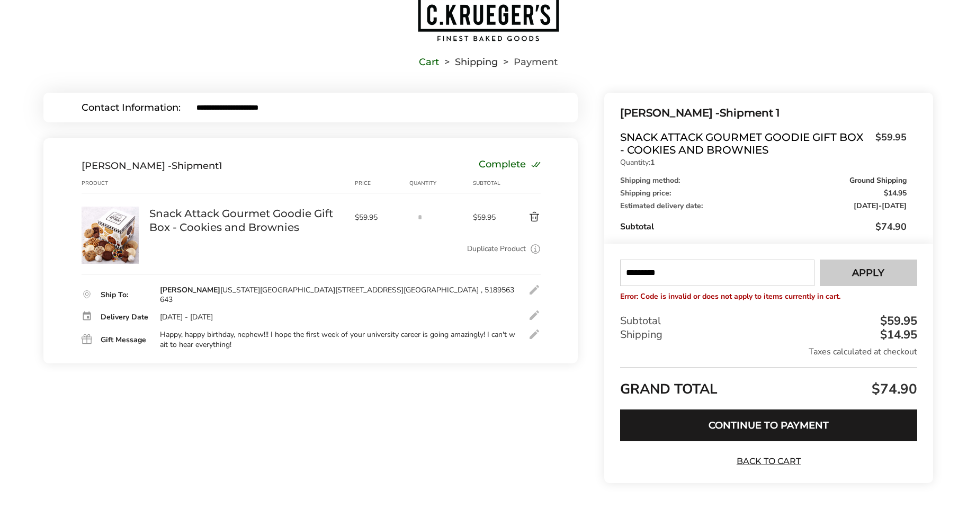
type input "*********"
click at [878, 276] on span "Apply" at bounding box center [868, 273] width 32 height 10
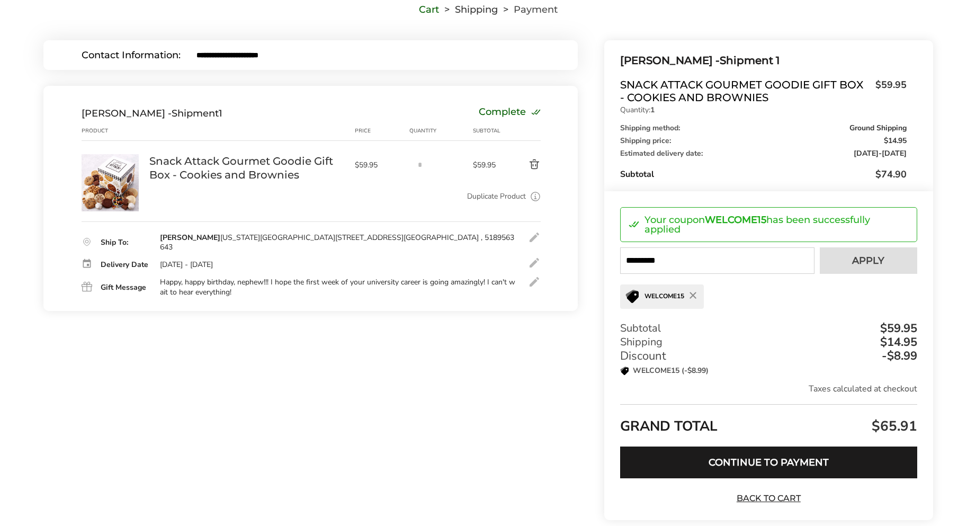
scroll to position [89, 0]
click at [537, 283] on div at bounding box center [534, 281] width 13 height 13
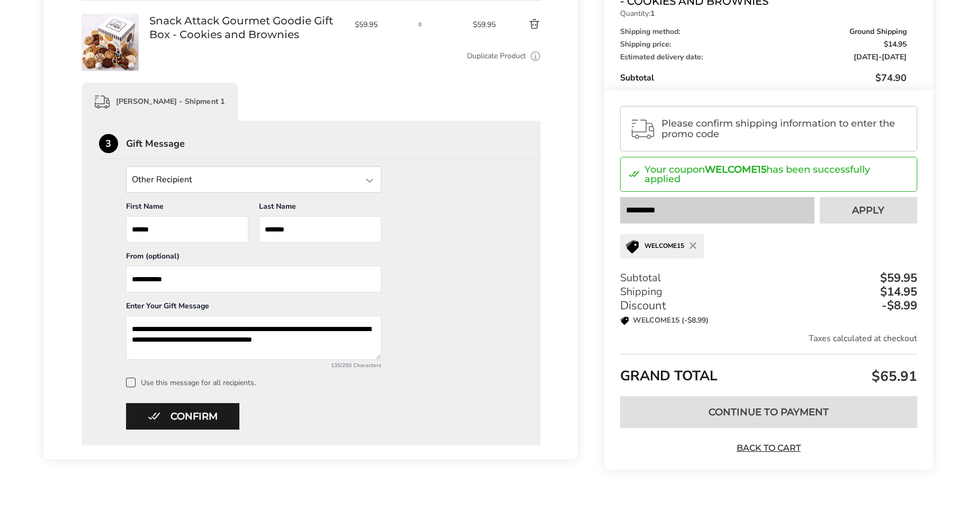
scroll to position [231, 0]
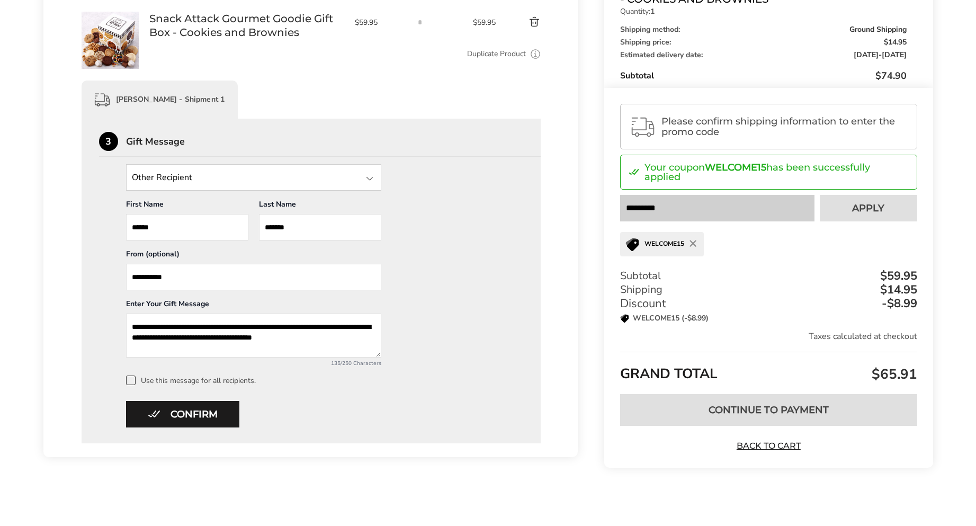
click at [132, 277] on input "**********" at bounding box center [253, 277] width 255 height 26
type input "**********"
click at [185, 413] on button "Confirm" at bounding box center [182, 414] width 113 height 26
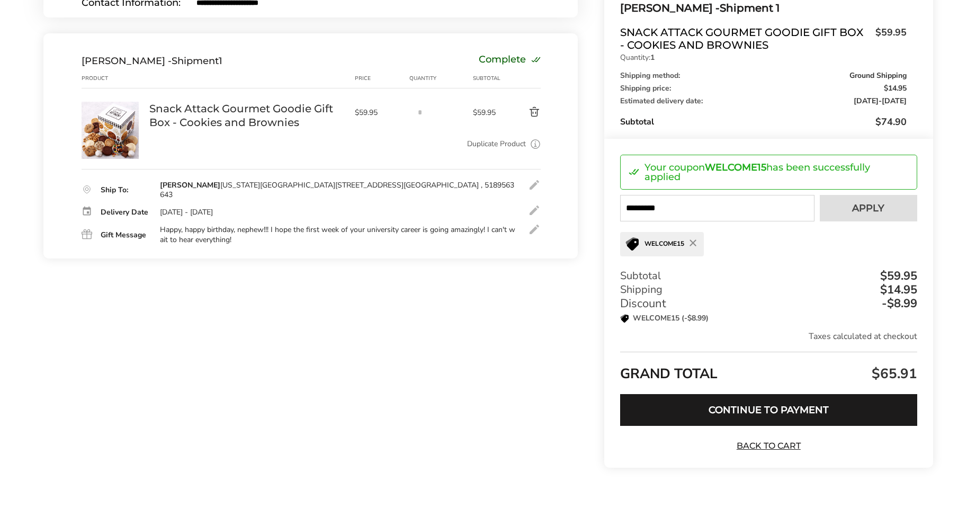
scroll to position [141, 0]
click at [894, 394] on button "Continue to Payment" at bounding box center [768, 410] width 296 height 32
